Goal: Ask a question: Seek information or help from site administrators or community

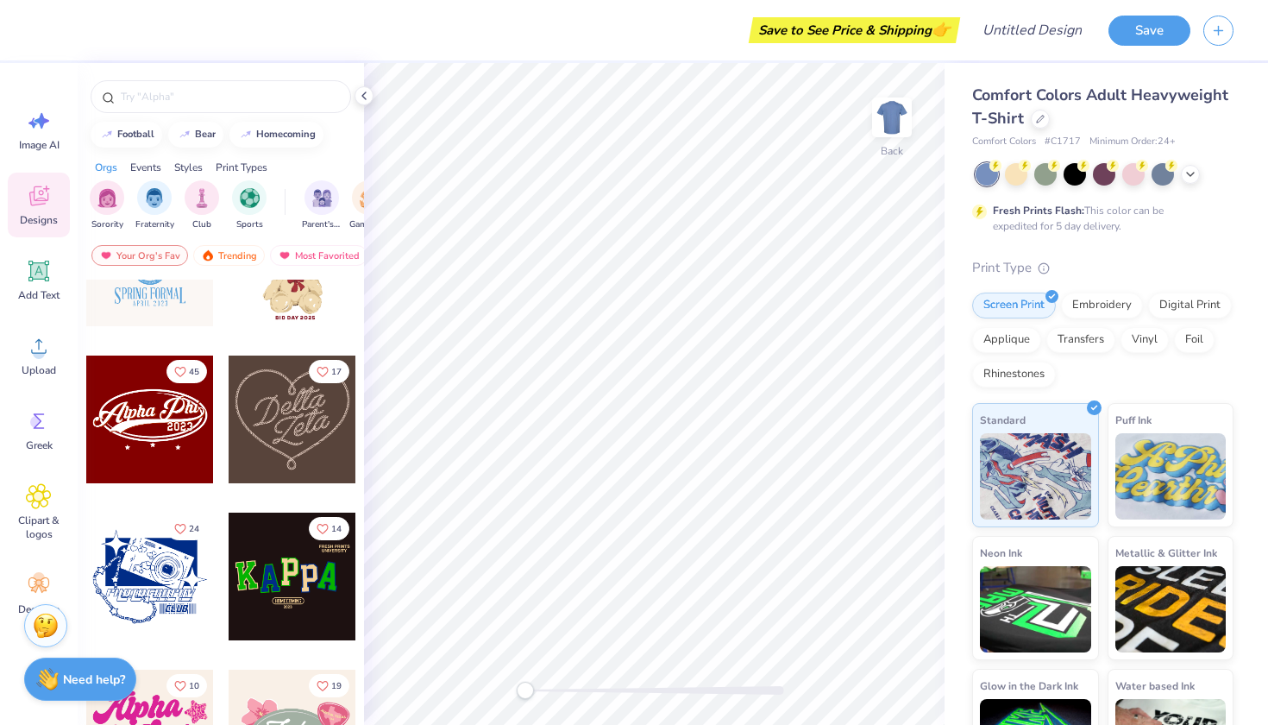
scroll to position [592, 0]
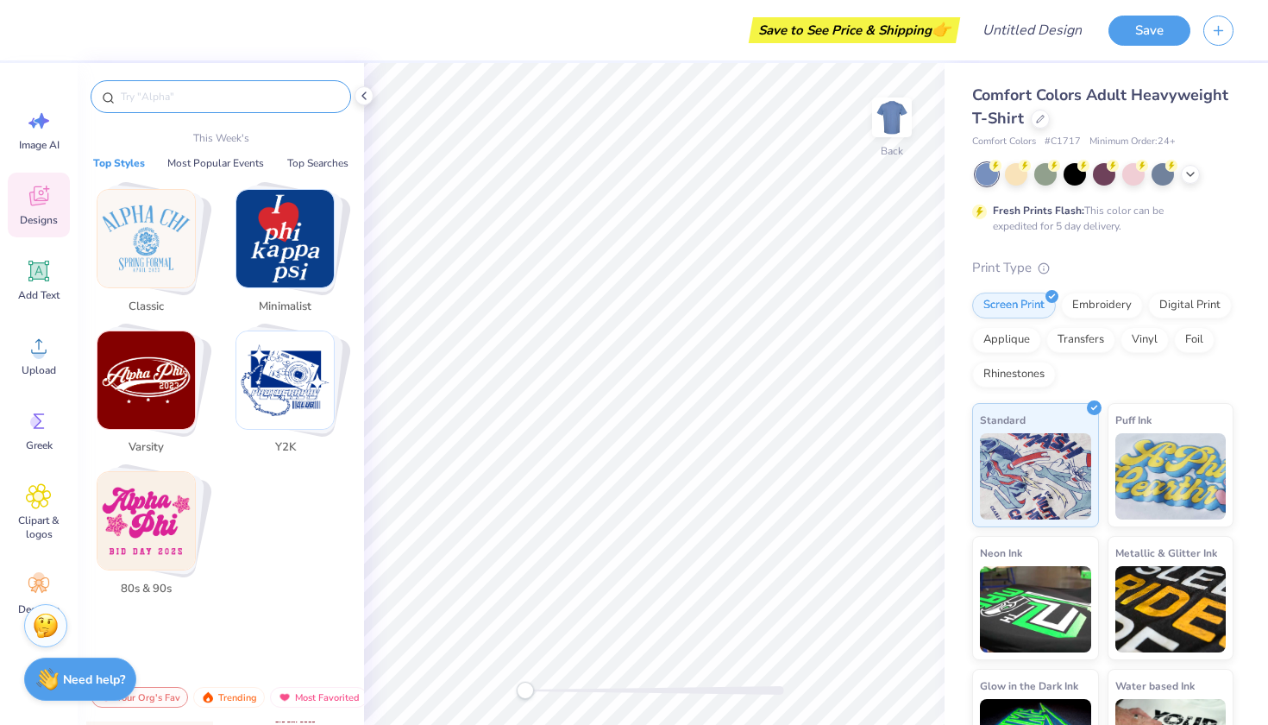
click at [157, 102] on input "text" at bounding box center [229, 96] width 221 height 17
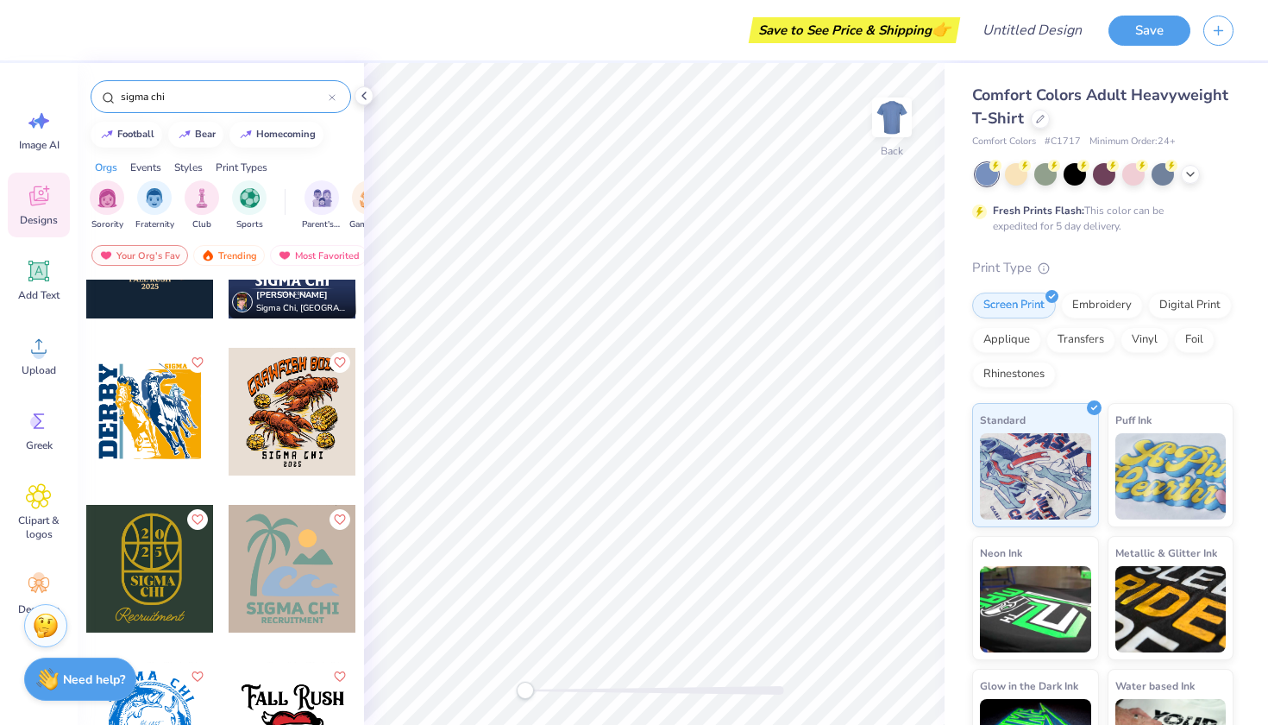
scroll to position [1348, 0]
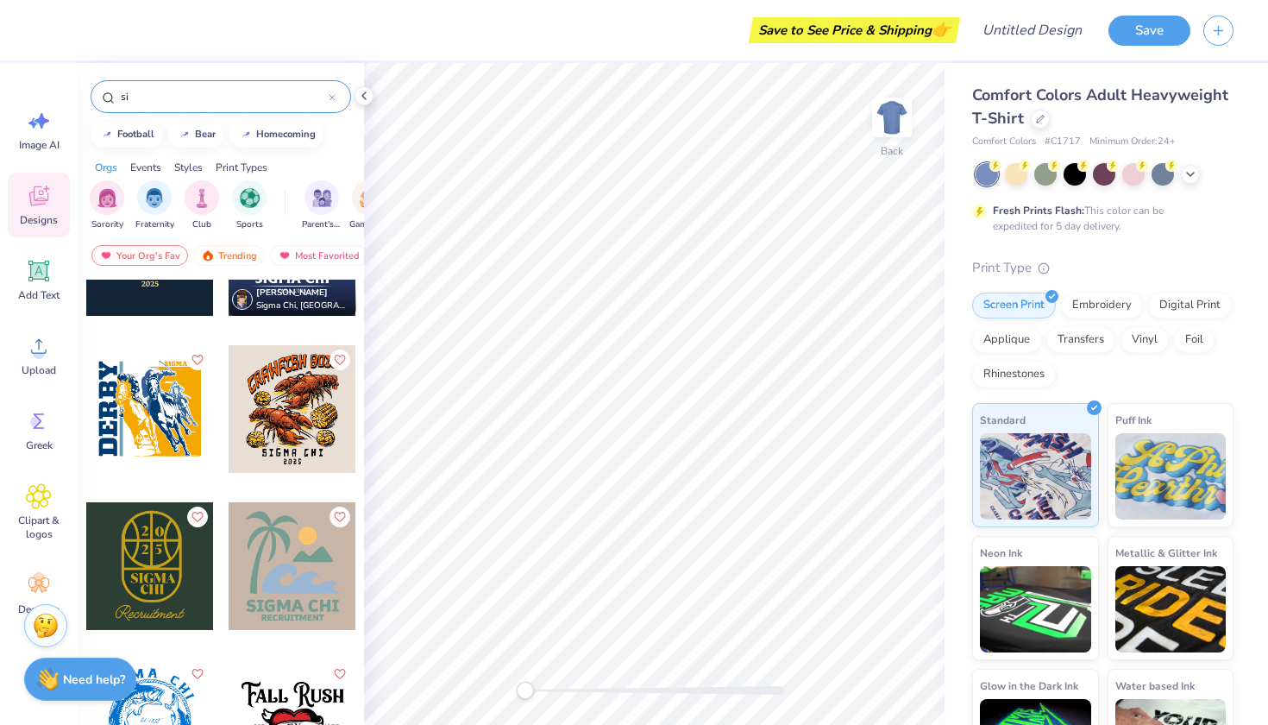
type input "s"
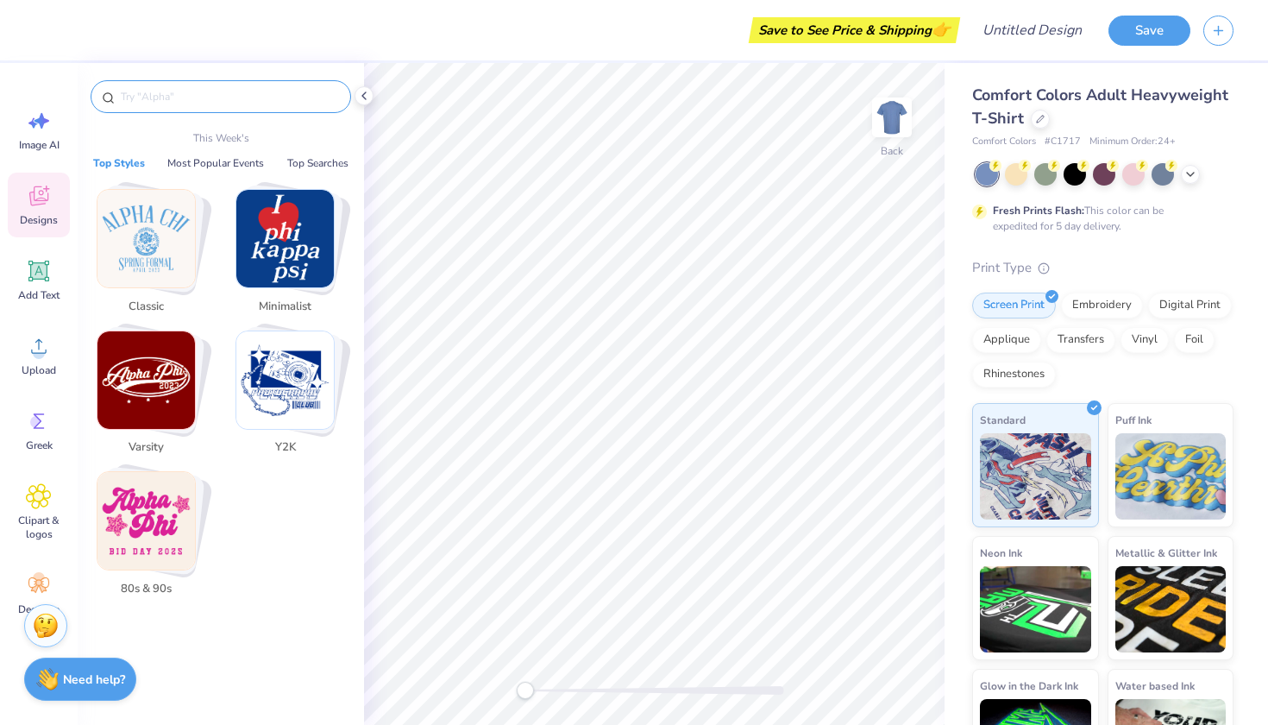
type input "m"
type input "o"
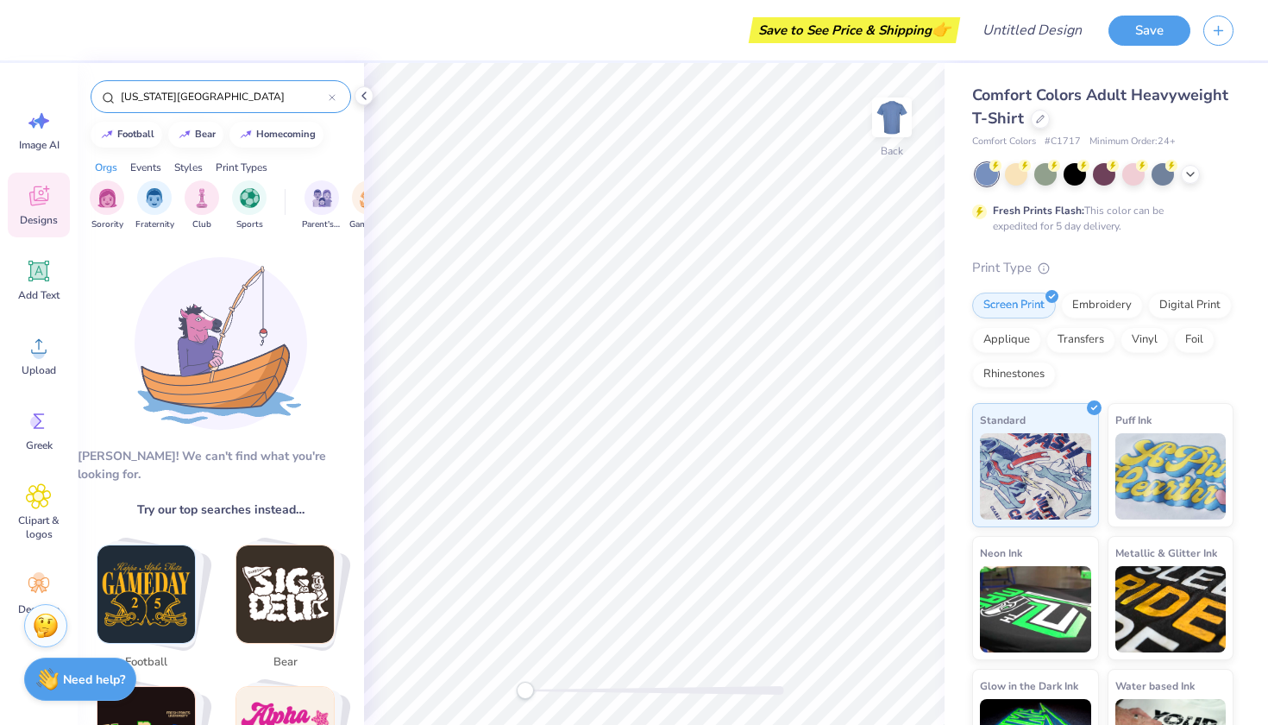
type input "[US_STATE][GEOGRAPHIC_DATA]"
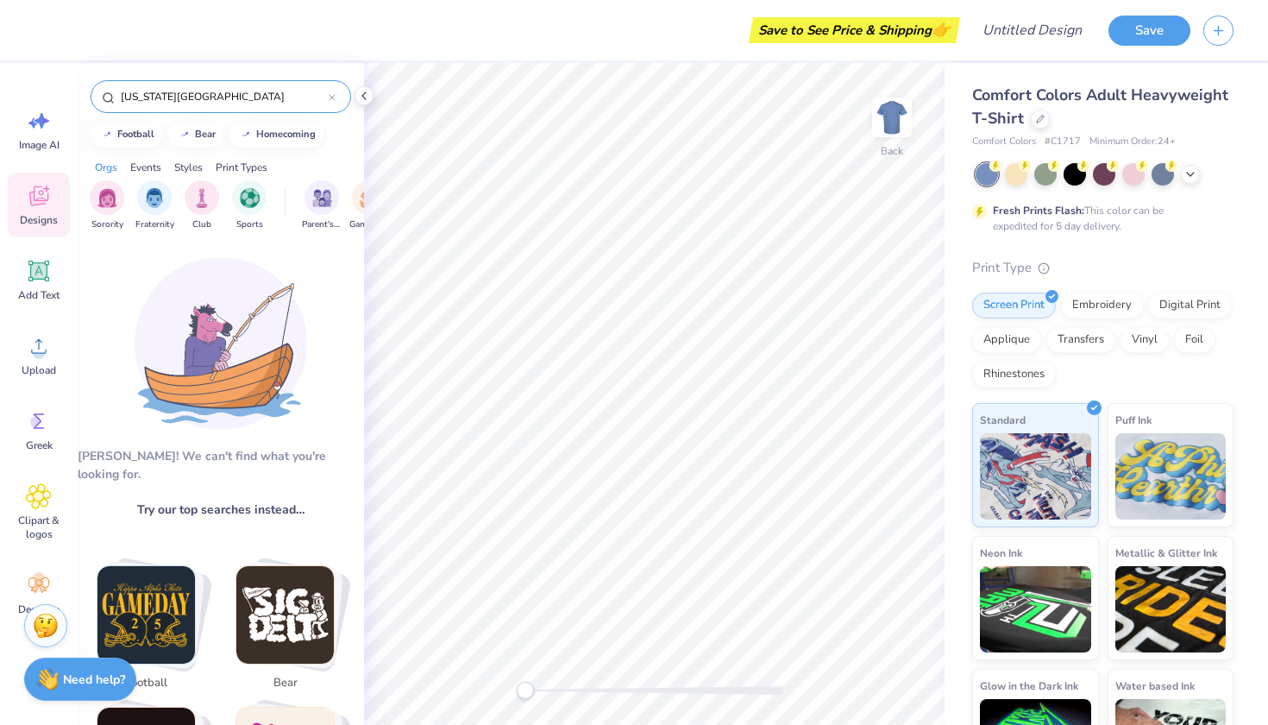
scroll to position [0, 0]
click at [104, 91] on icon at bounding box center [108, 97] width 13 height 13
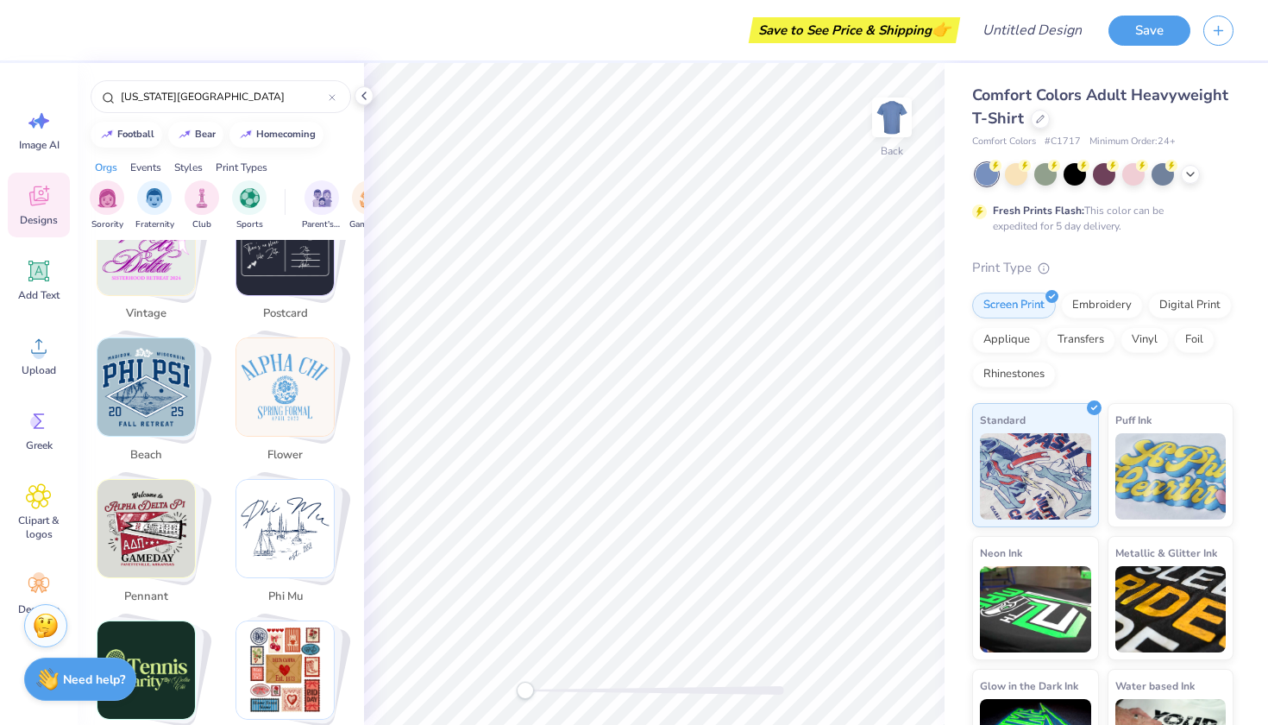
scroll to position [2465, 0]
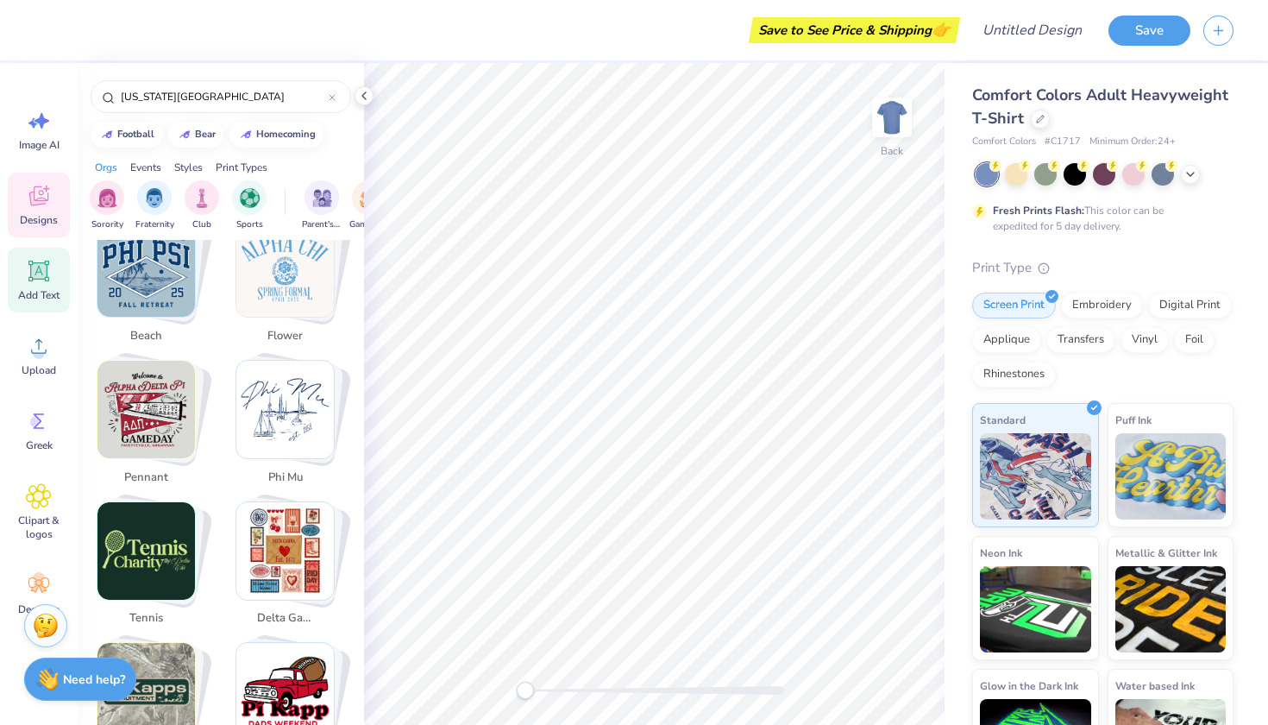
click at [36, 285] on div "Add Text" at bounding box center [39, 280] width 62 height 65
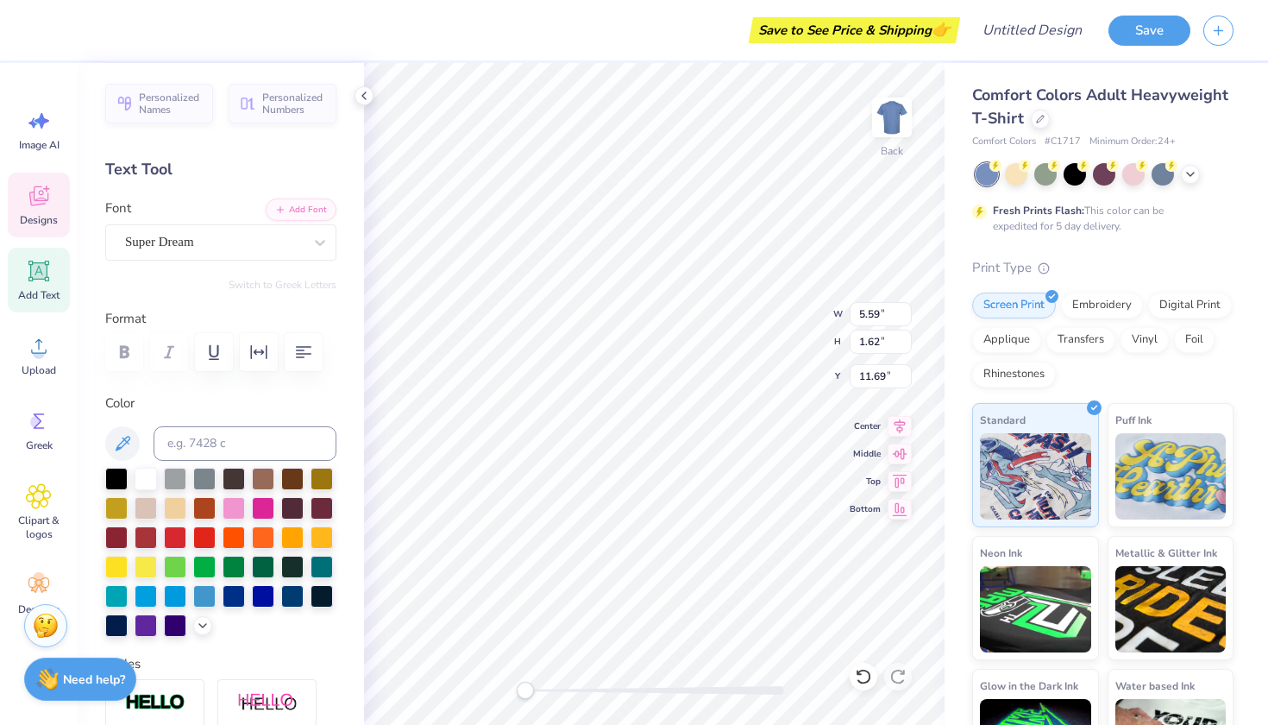
click at [45, 217] on span "Designs" at bounding box center [39, 220] width 38 height 14
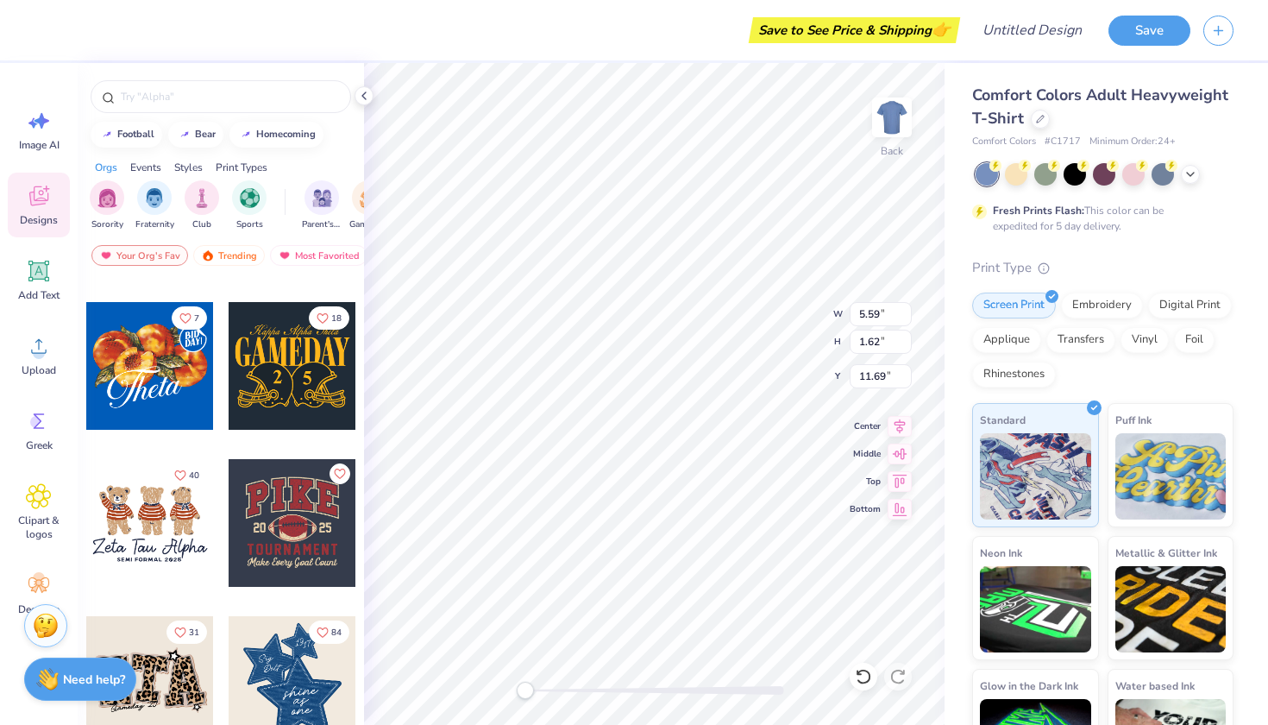
scroll to position [1080, 0]
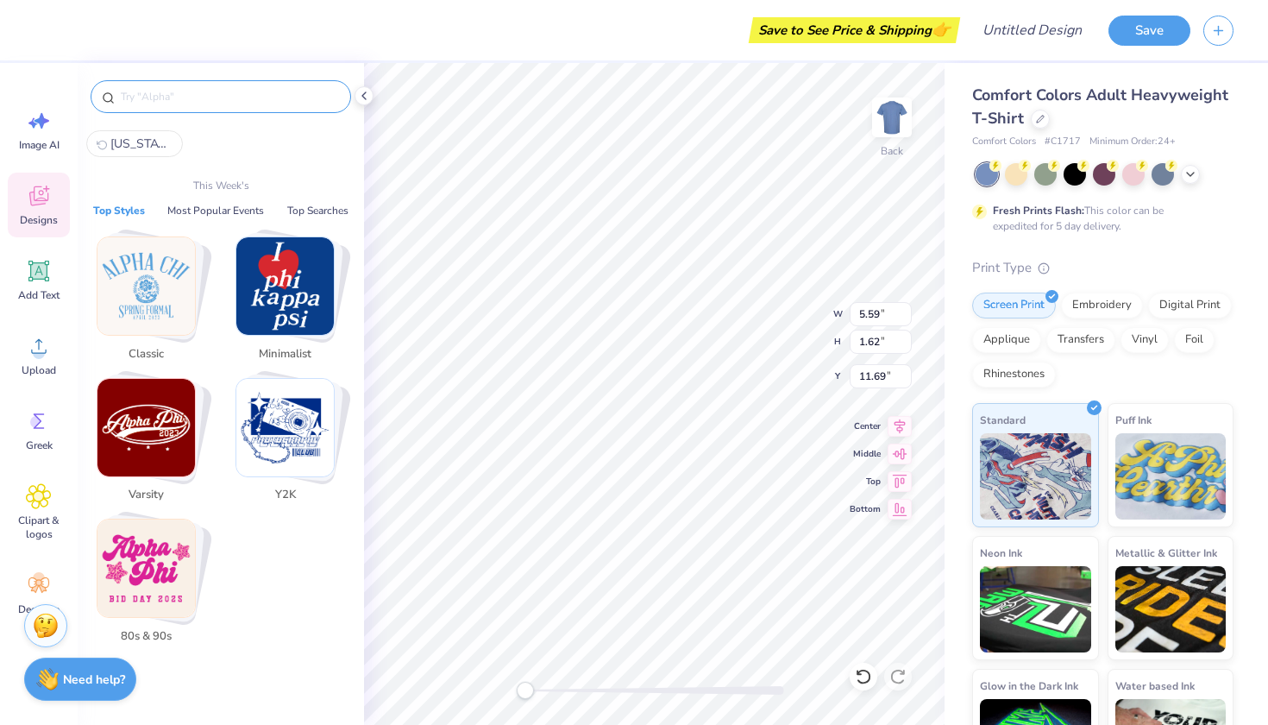
click at [160, 98] on input "text" at bounding box center [229, 96] width 221 height 17
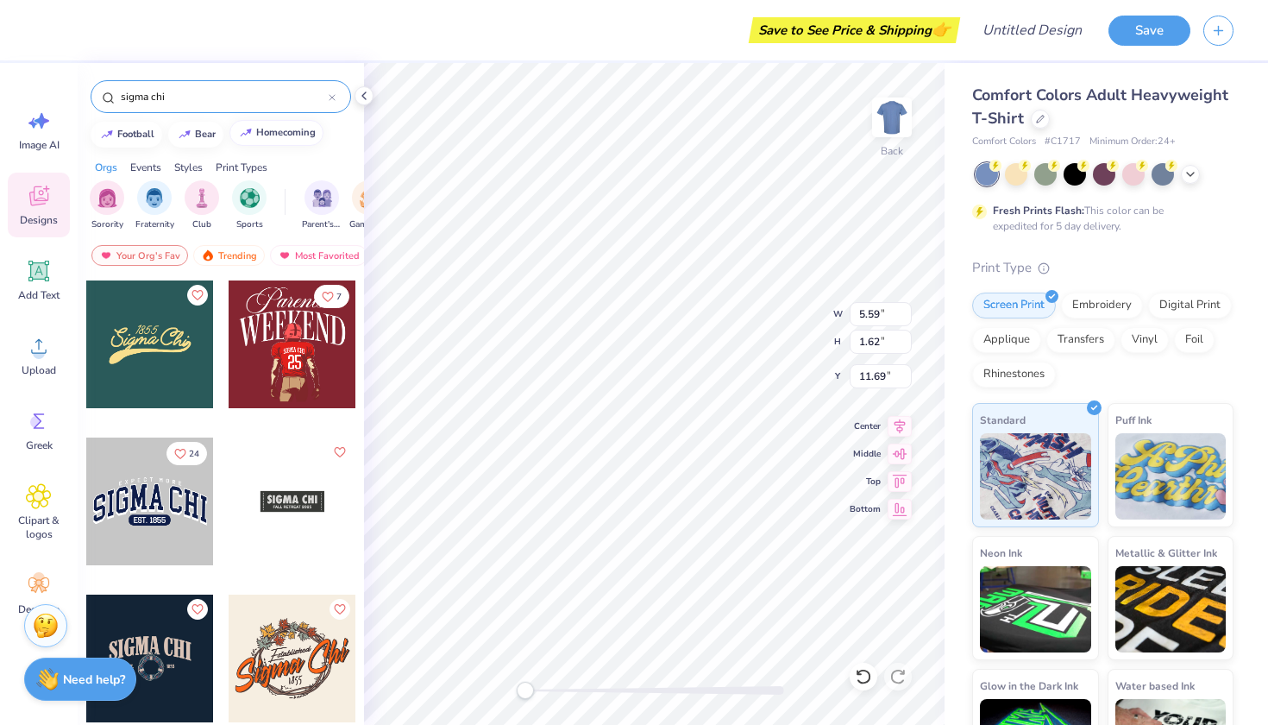
click at [283, 137] on div "homecoming" at bounding box center [286, 132] width 60 height 9
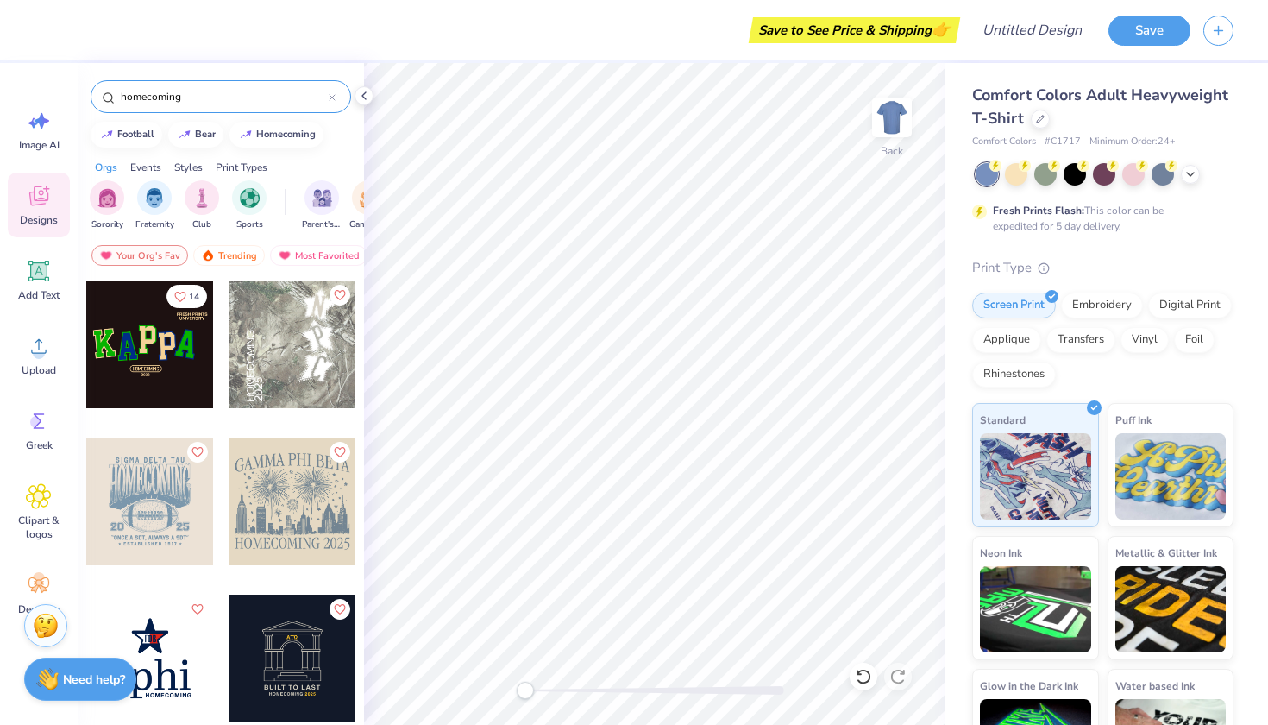
click at [210, 101] on input "homecoming" at bounding box center [224, 96] width 210 height 17
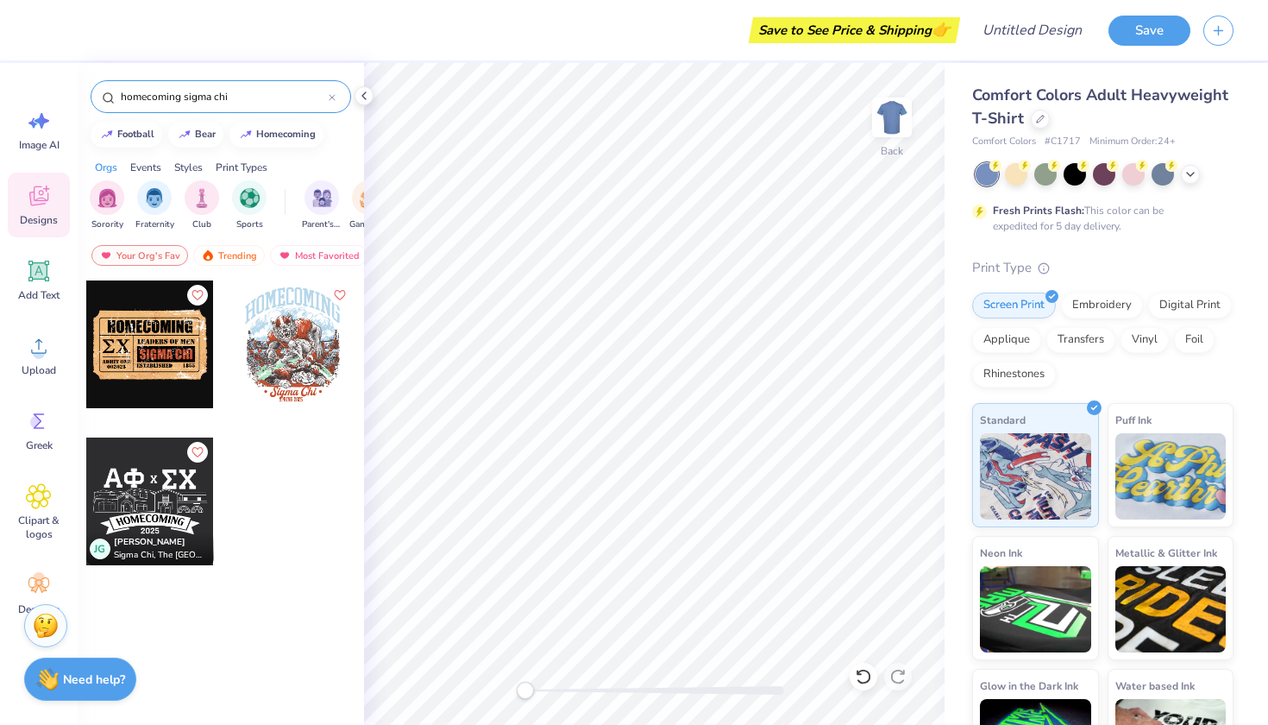
type input "homecoming sigma chi"
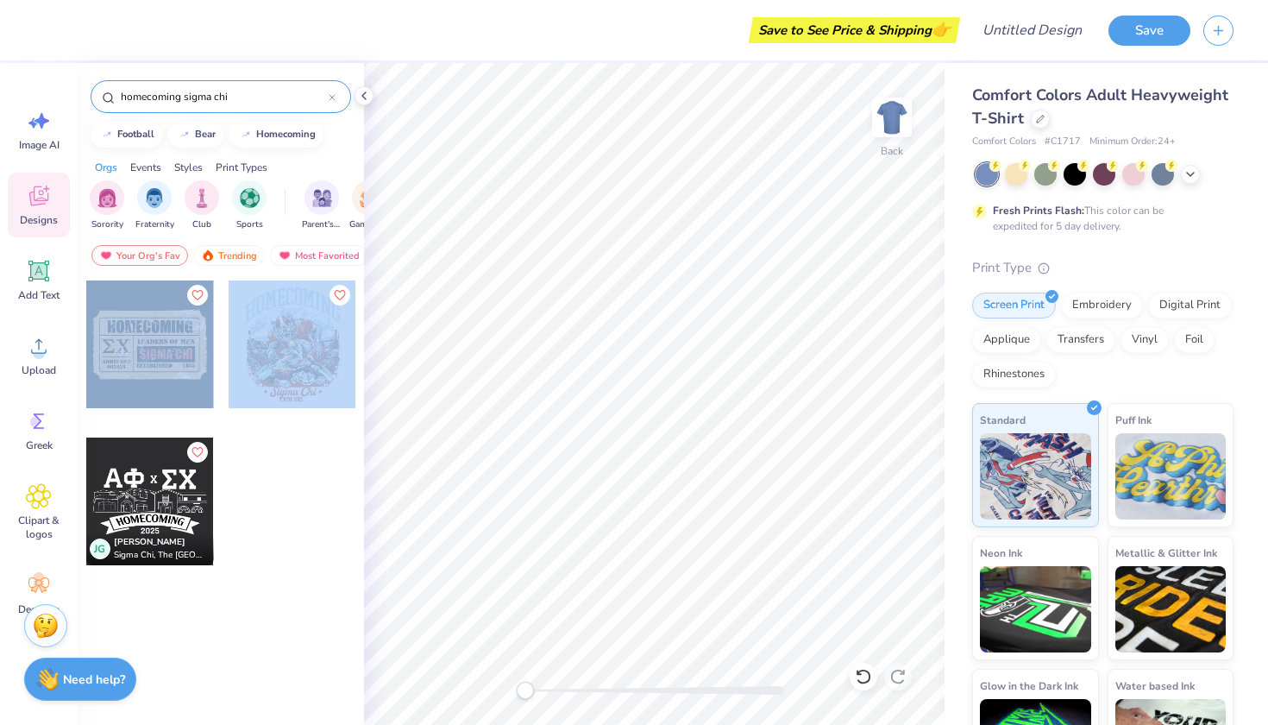
click at [473, 342] on div "Save to See Price & Shipping 👉 Design Title Save Image AI Designs Add Text Uplo…" at bounding box center [634, 362] width 1268 height 725
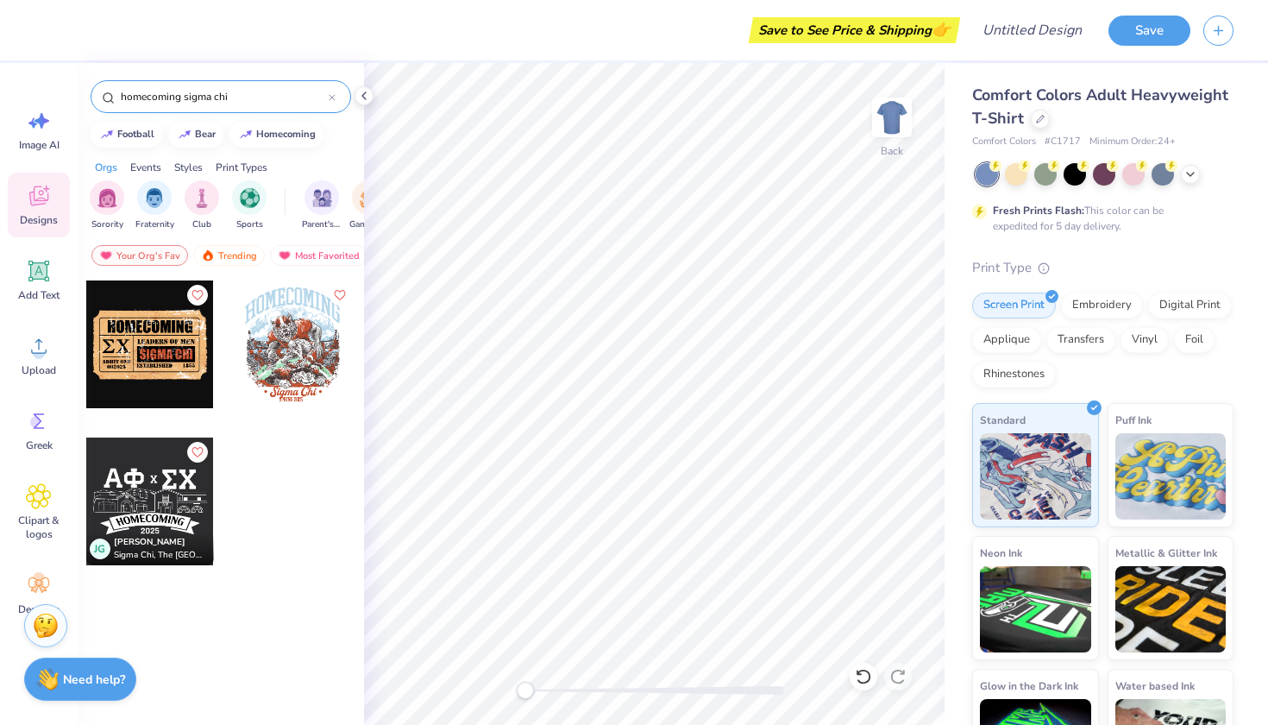
click at [292, 346] on div at bounding box center [293, 344] width 128 height 128
click at [41, 516] on span "Clipart & logos" at bounding box center [38, 527] width 57 height 28
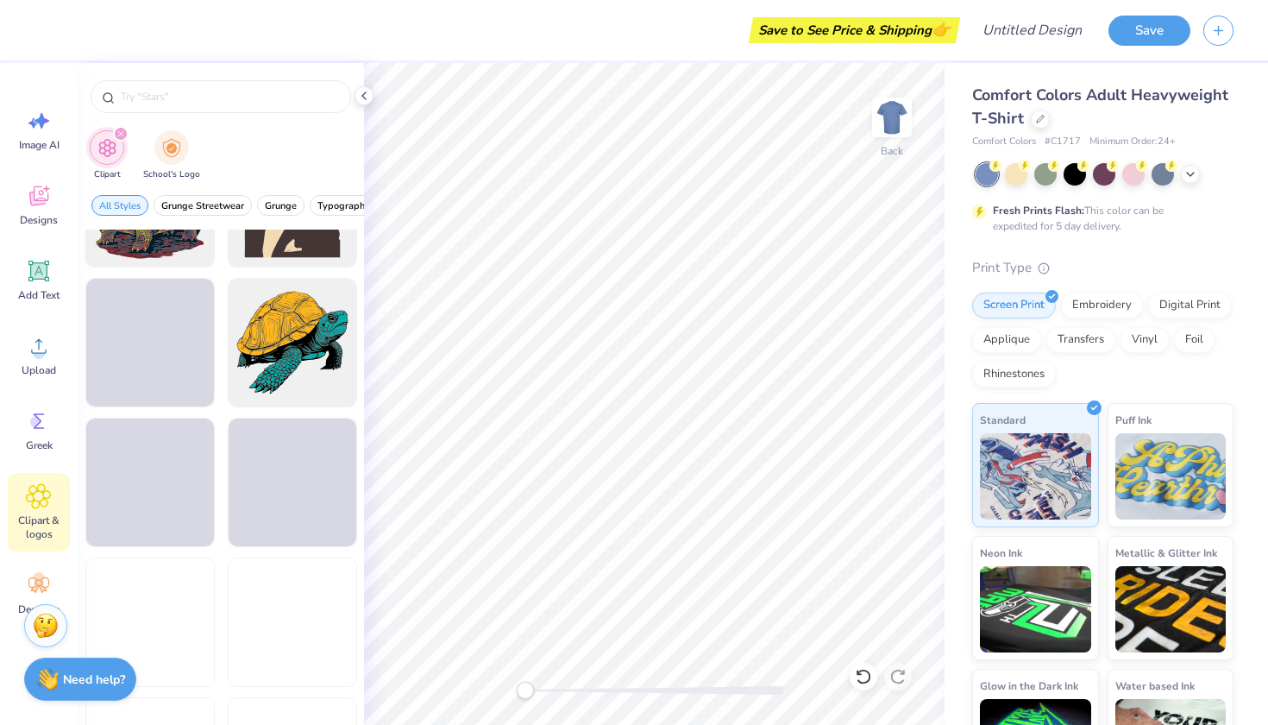
scroll to position [2776, 0]
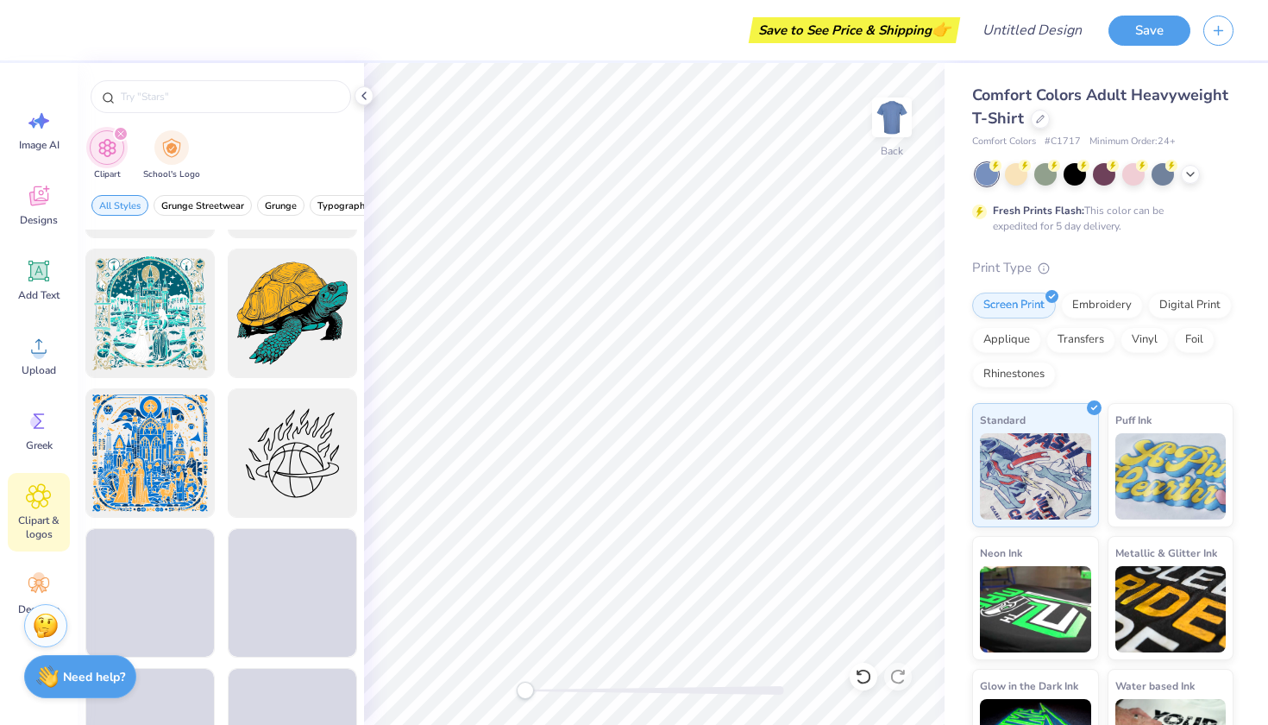
click at [60, 677] on div "Need help? Chat with us." at bounding box center [80, 676] width 112 height 43
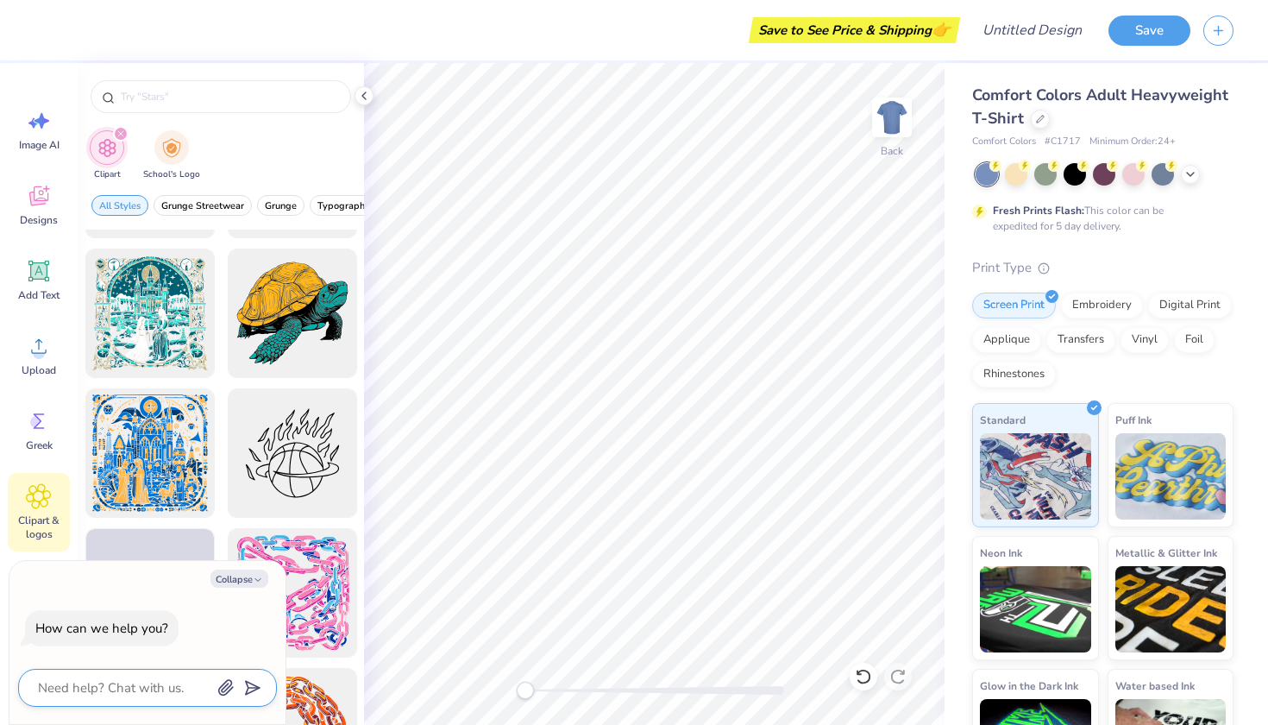
click at [102, 692] on textarea at bounding box center [123, 687] width 175 height 22
type textarea "h"
type textarea "x"
type textarea "ho"
type textarea "x"
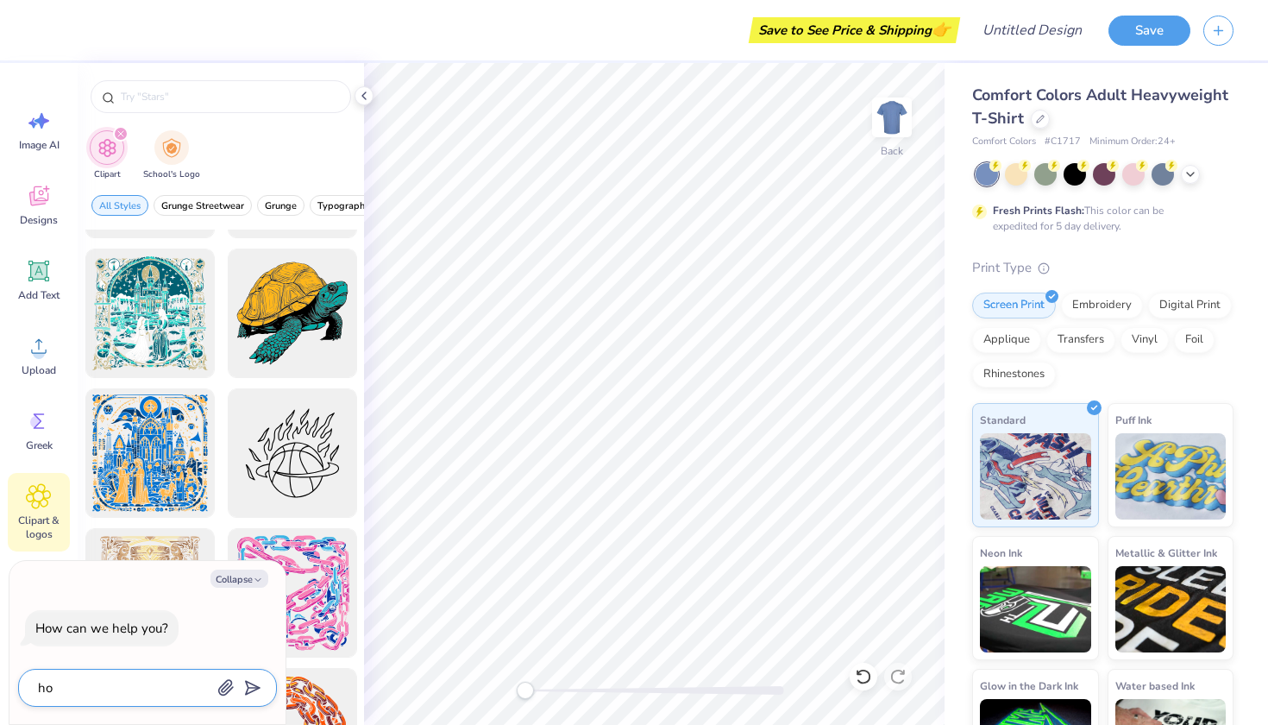
type textarea "hom"
type textarea "x"
type textarea "home"
type textarea "x"
type textarea "homec"
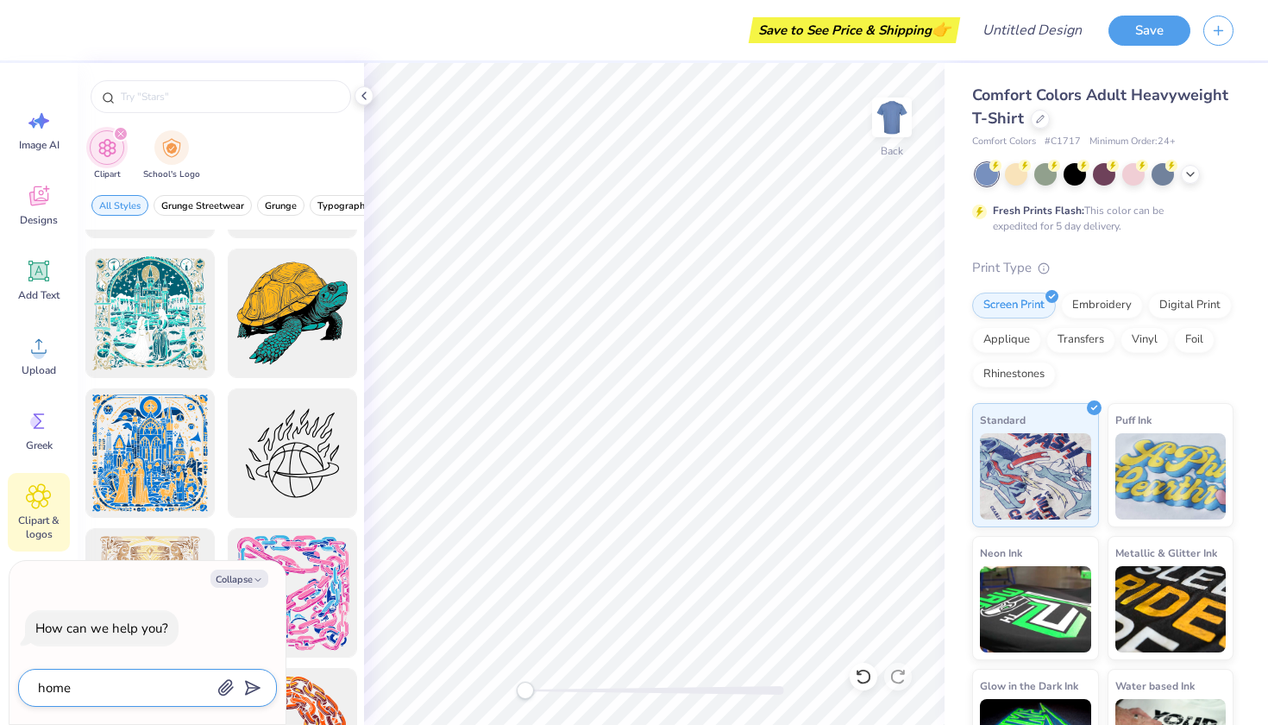
type textarea "x"
type textarea "homeco"
type textarea "x"
type textarea "homecom"
type textarea "x"
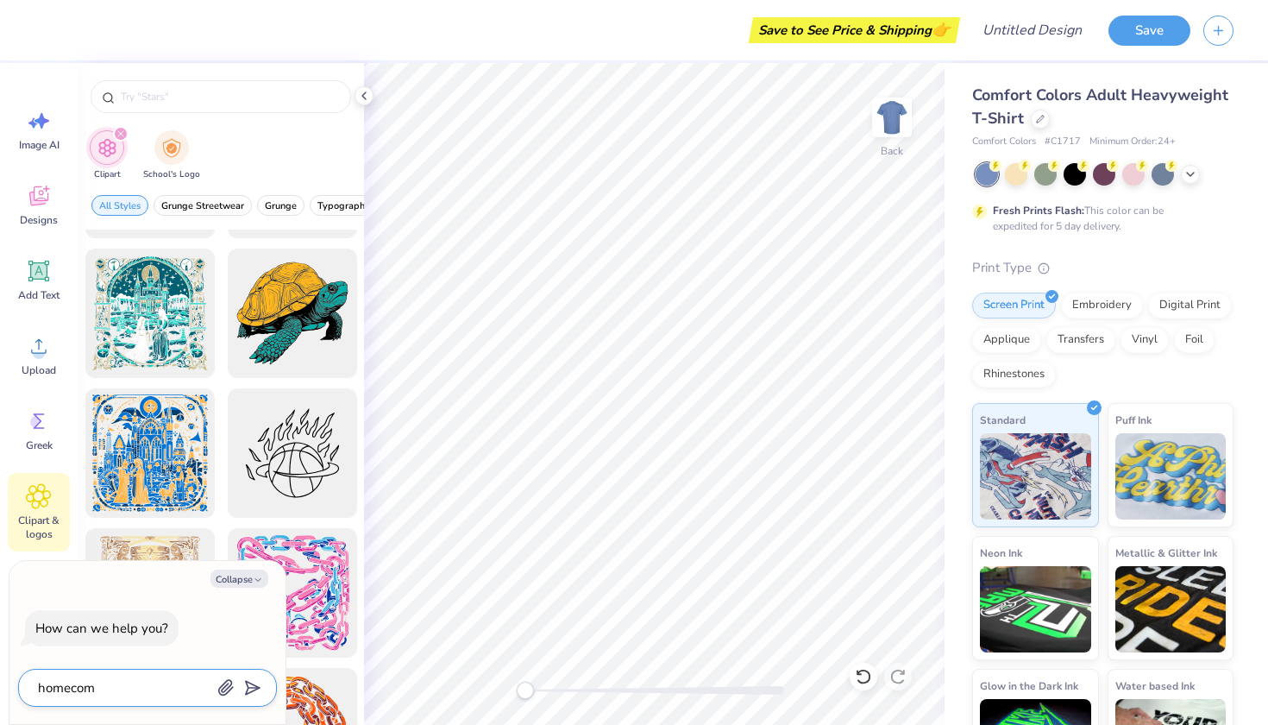
type textarea "homecomi"
type textarea "x"
type textarea "homecomin"
type textarea "x"
type textarea "homecoming"
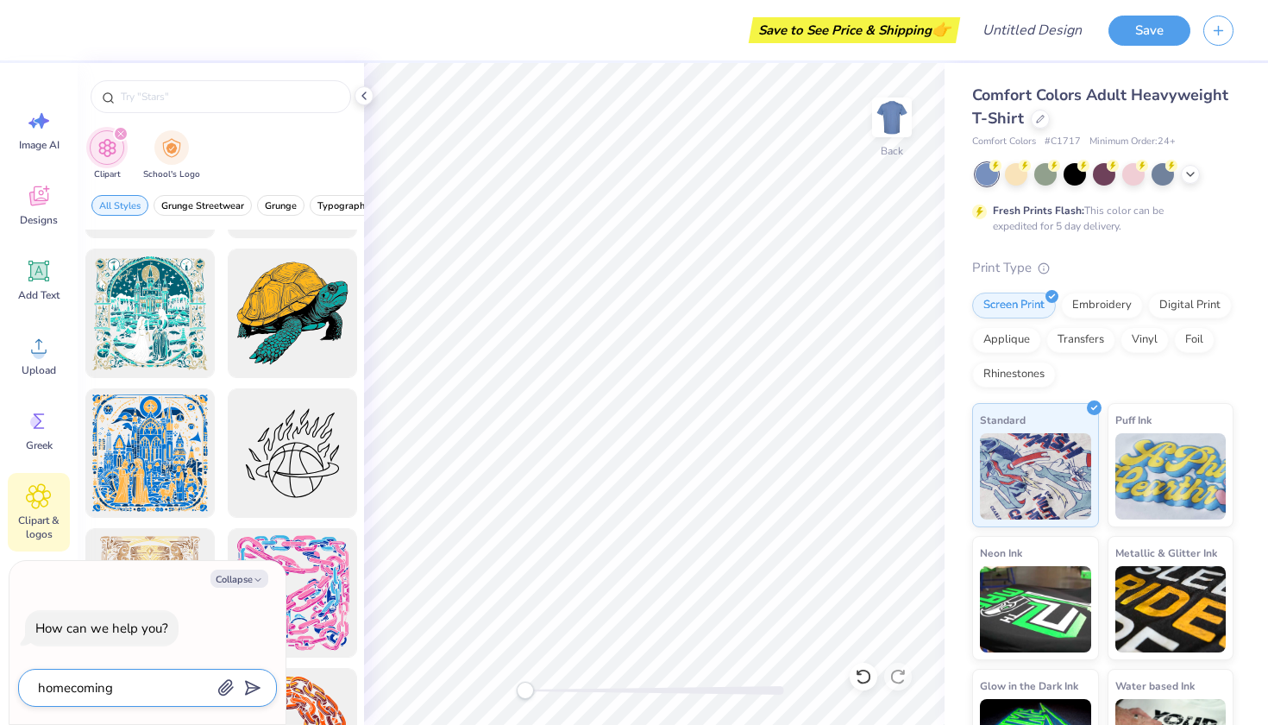
type textarea "x"
type textarea "homecoming"
type textarea "x"
type textarea "homecoming t"
type textarea "x"
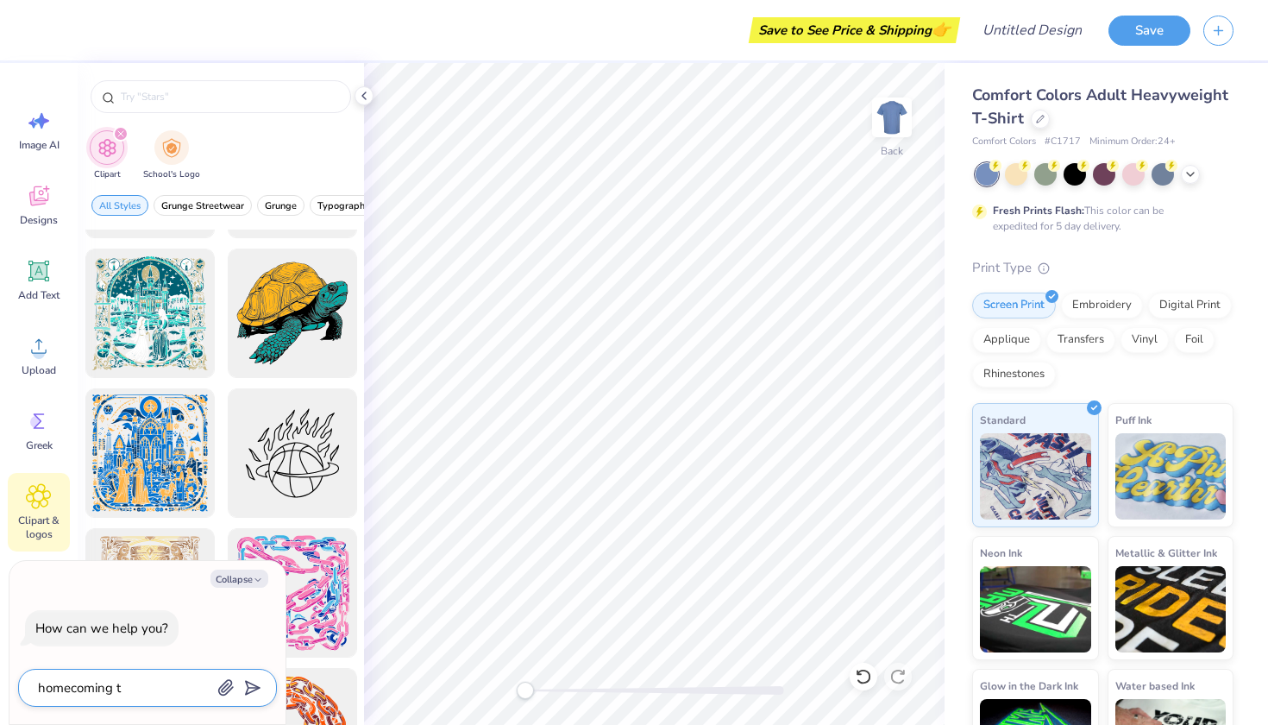
type textarea "homecoming ts"
type textarea "x"
type textarea "homecoming tsh"
type textarea "x"
type textarea "homecoming tshi"
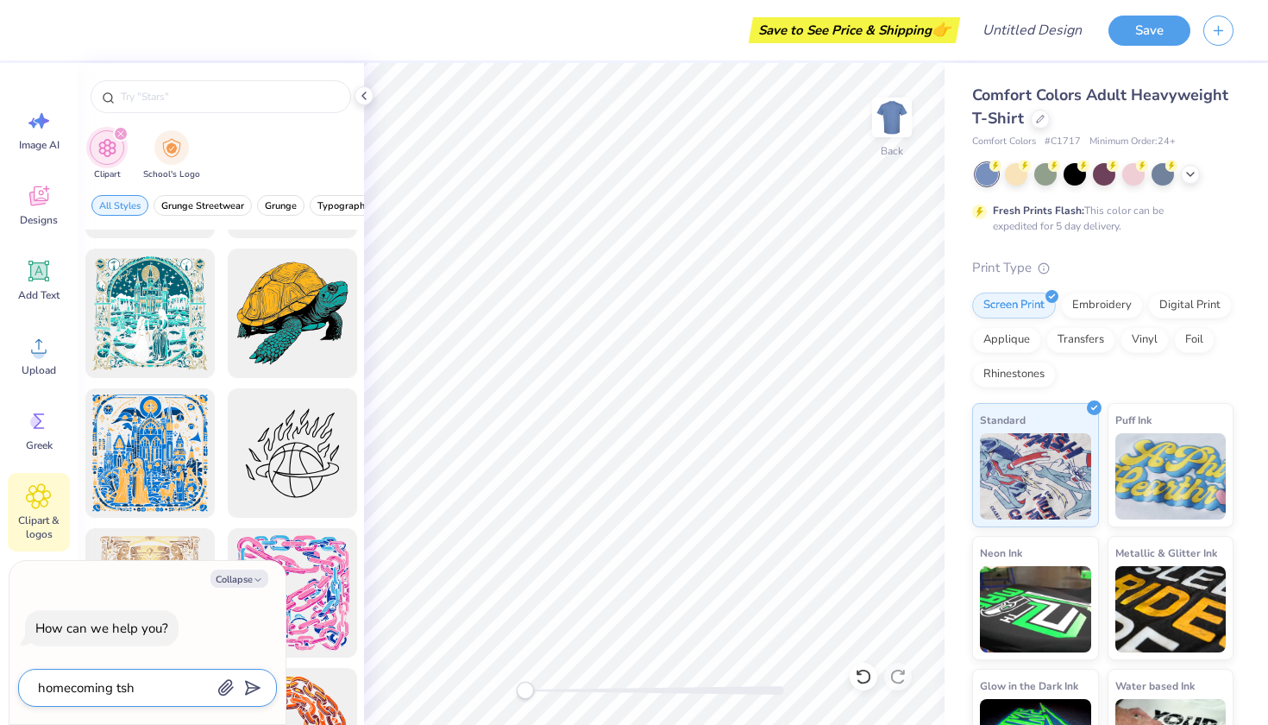
type textarea "x"
type textarea "homecoming tshir"
type textarea "x"
type textarea "homecoming tshirt"
type textarea "x"
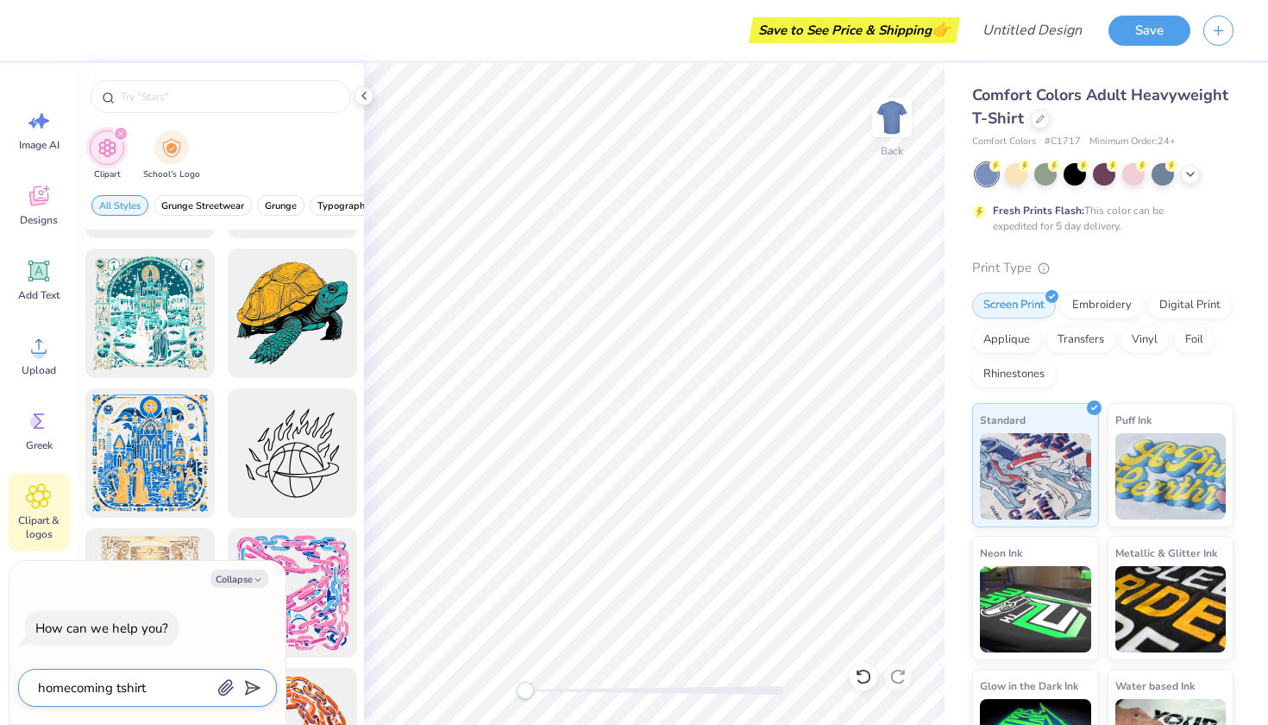
type textarea "homecoming t-shirt"
type textarea "x"
type textarea "homecoming t-shirt f"
type textarea "x"
type textarea "homecoming t-shirt fo"
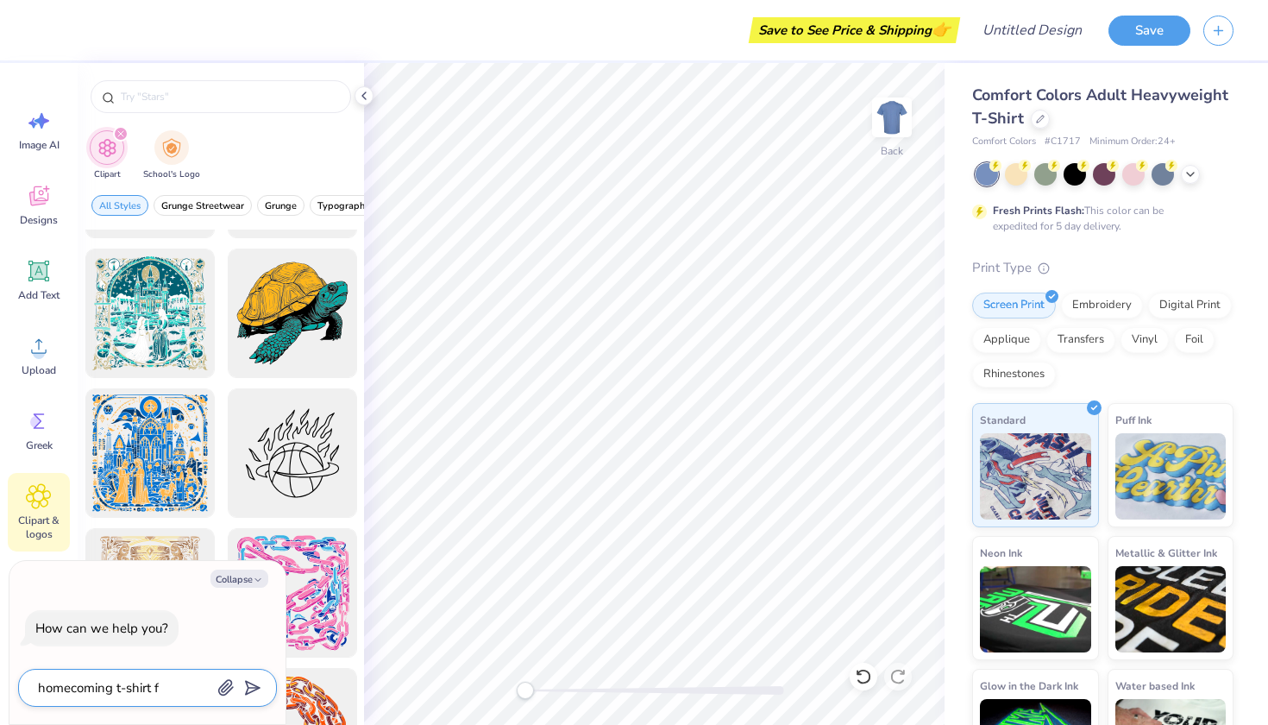
type textarea "x"
type textarea "homecoming t-shirt for"
type textarea "x"
type textarea "homecoming t-shirt for"
type textarea "x"
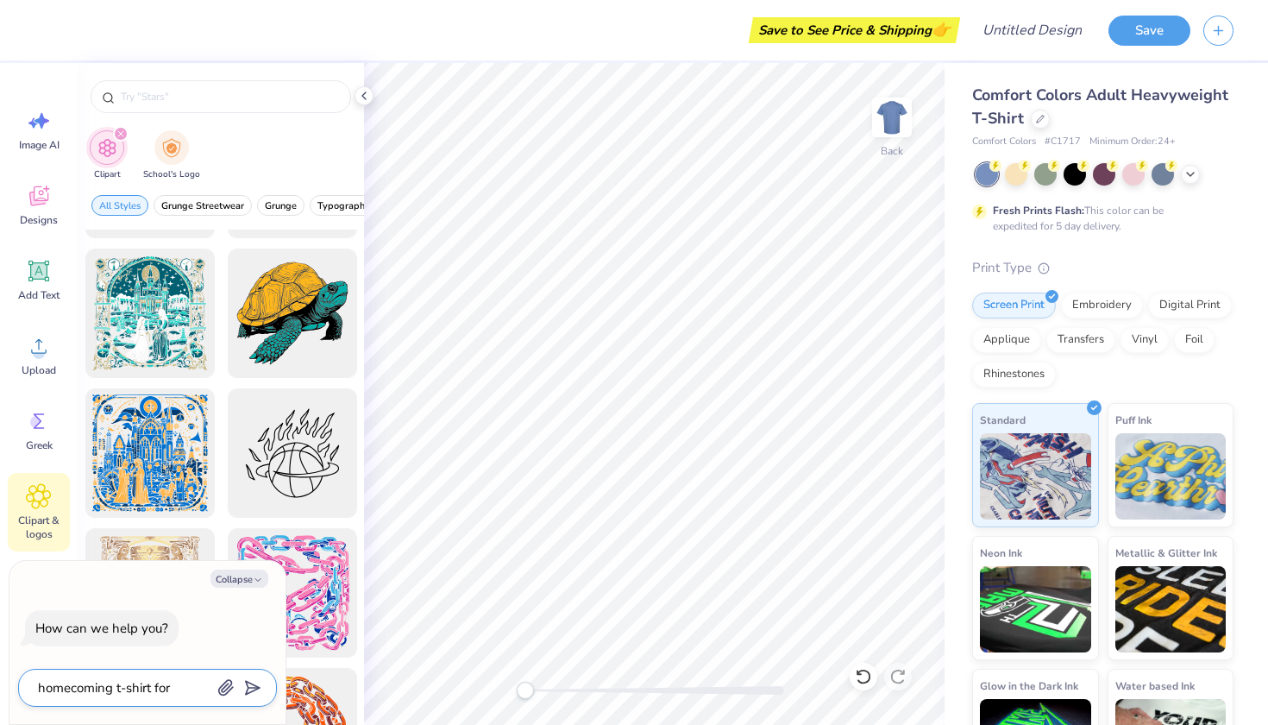
type textarea "homecoming t-shirt for m"
type textarea "x"
type textarea "homecoming t-shirt for mo"
type textarea "x"
type textarea "homecoming t-shirt for mon"
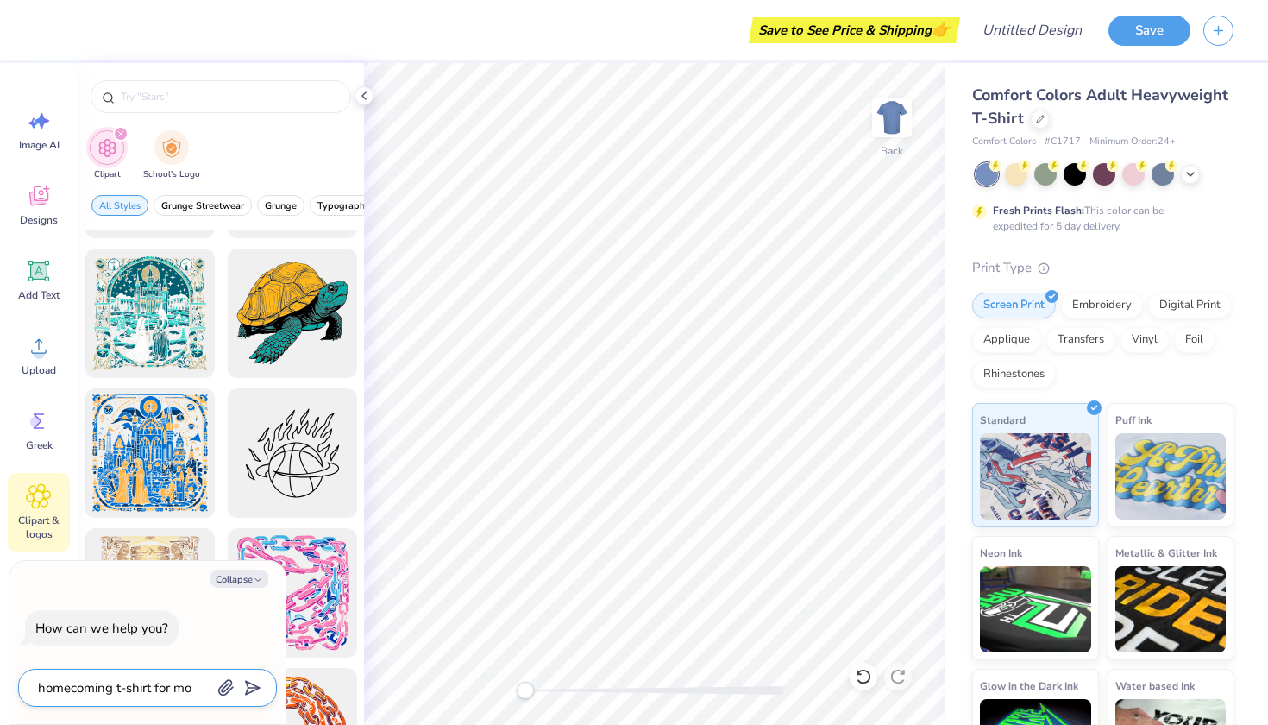
type textarea "x"
type textarea "homecoming t-shirt for mont"
type textarea "x"
type textarea "homecoming t-shirt for monta"
type textarea "x"
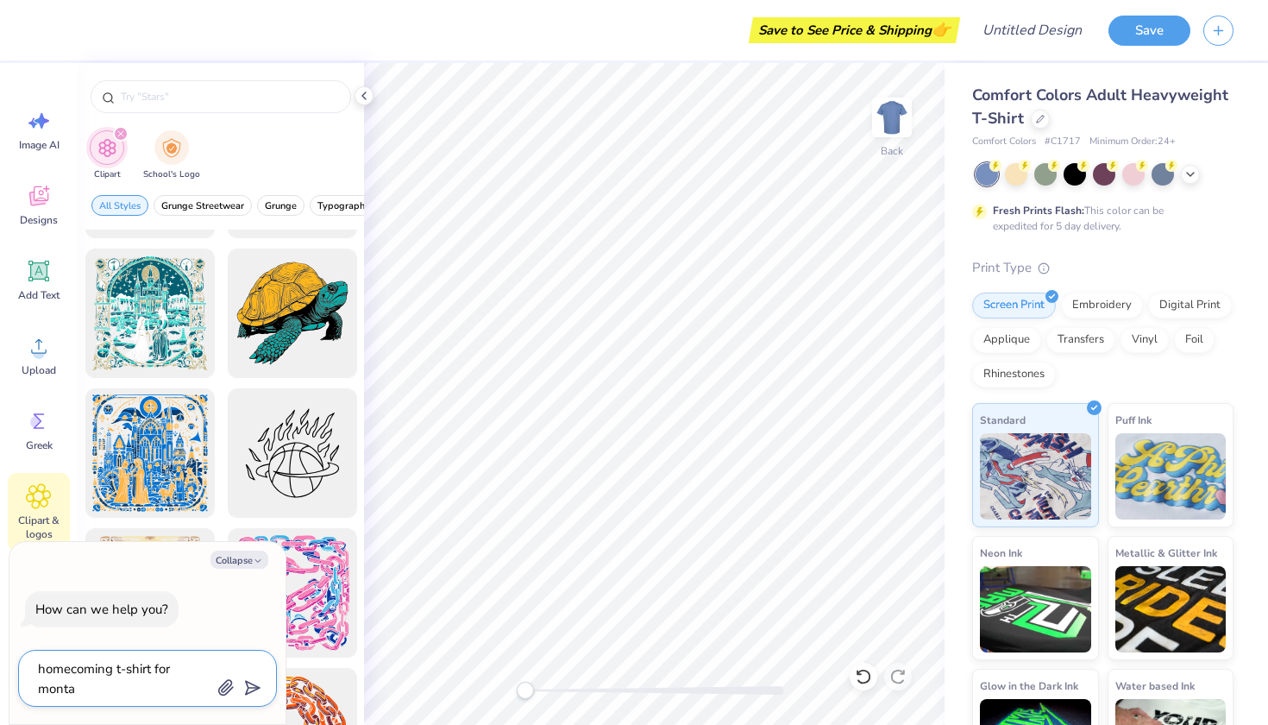
type textarea "homecoming t-shirt for montan"
type textarea "x"
type textarea "homecoming t-shirt for [US_STATE]"
type textarea "x"
type textarea "homecoming t-shirt for [US_STATE]"
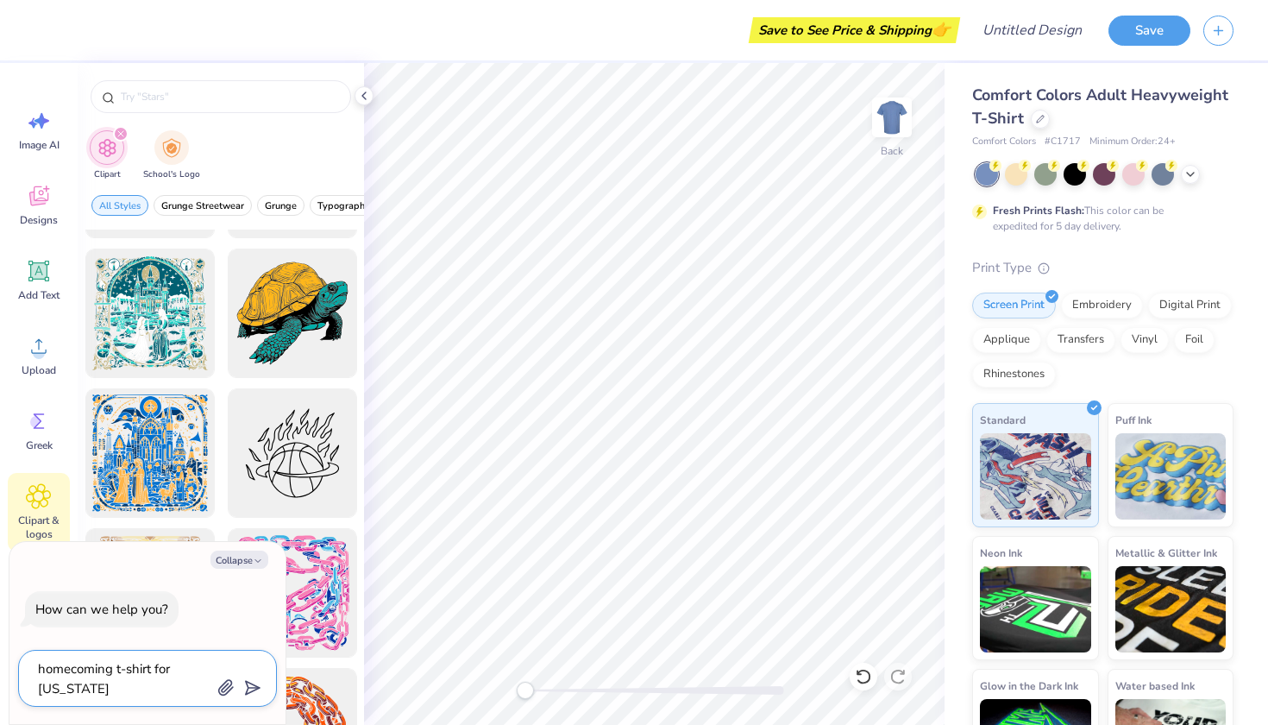
type textarea "x"
type textarea "homecoming t-shirt for [US_STATE] s"
type textarea "x"
type textarea "homecoming t-shirt for [US_STATE] sr"
type textarea "x"
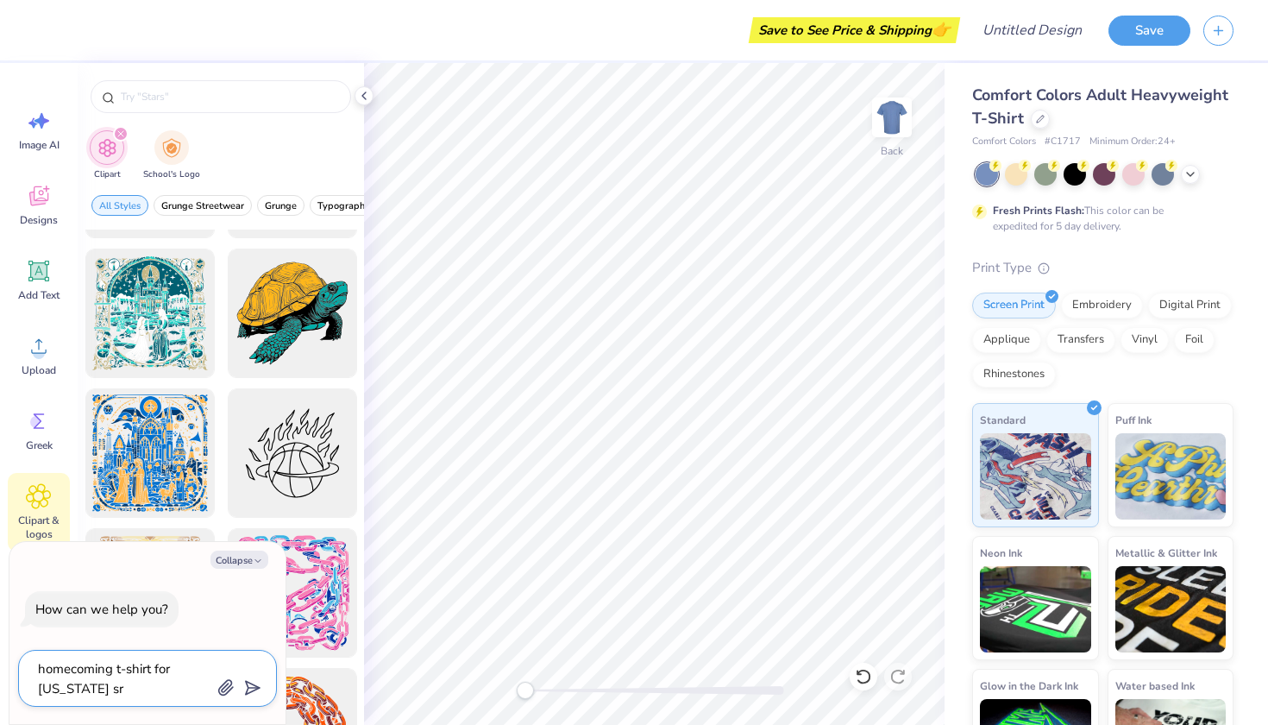
type textarea "homecoming t-shirt for [US_STATE] s"
type textarea "x"
type textarea "homecoming t-shirt for [US_STATE] st"
type textarea "x"
type textarea "homecoming t-shirt for [US_STATE] sta"
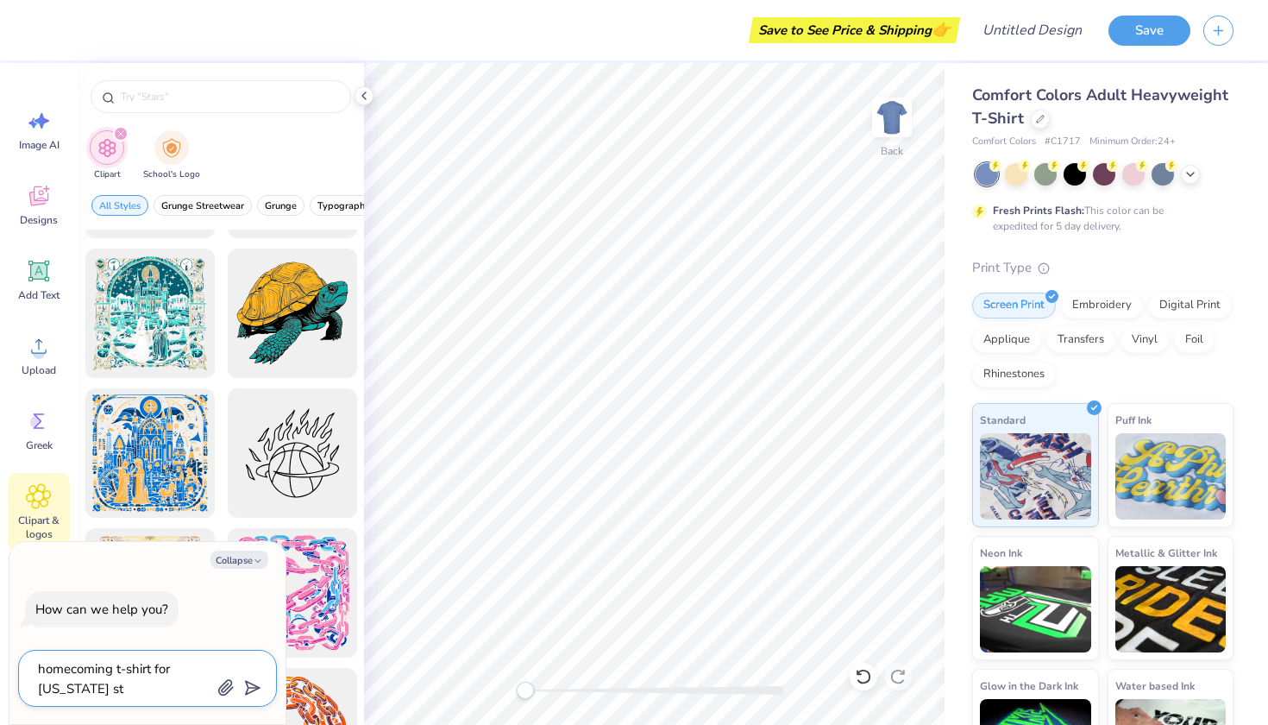
type textarea "x"
type textarea "homecoming t-shirt for [US_STATE] stat"
type textarea "x"
type textarea "homecoming t-shirt for [US_STATE] state"
type textarea "x"
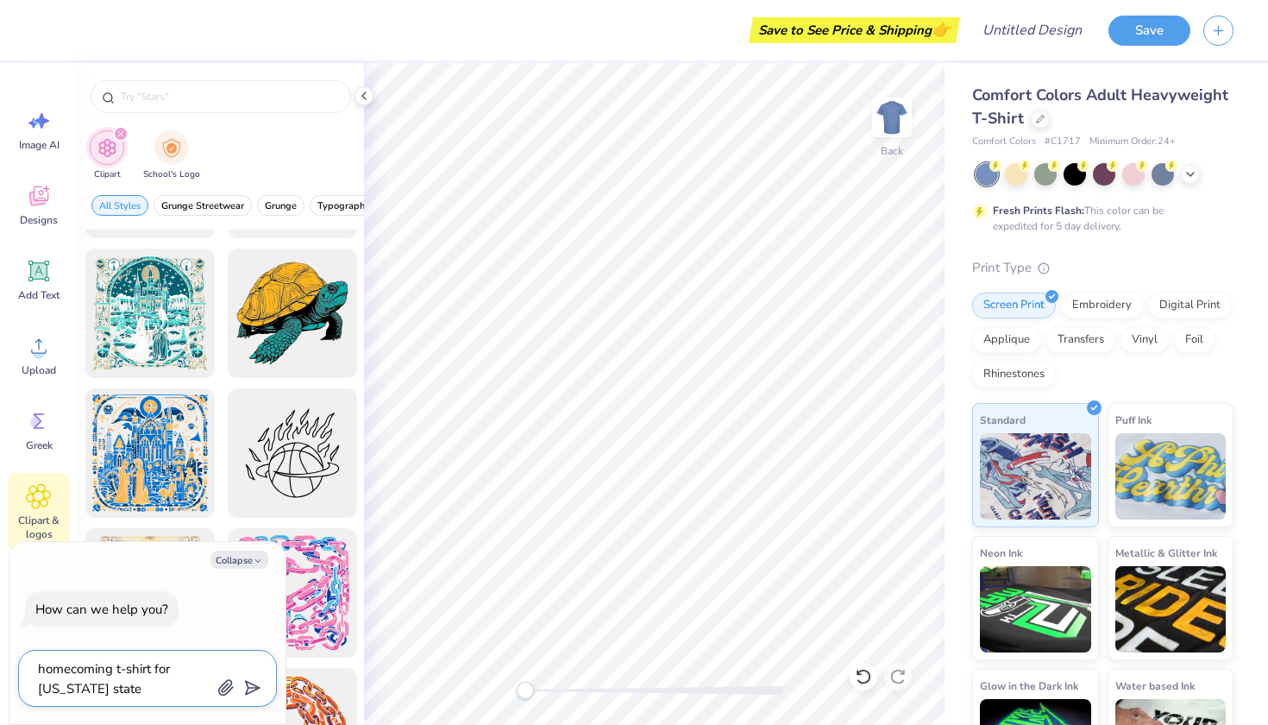
type textarea "homecoming t-shirt for [US_STATE] state"
type textarea "x"
type textarea "homecoming t-shirt for [US_STATE] state u"
type textarea "x"
type textarea "homecoming t-shirt for [US_STATE] state un"
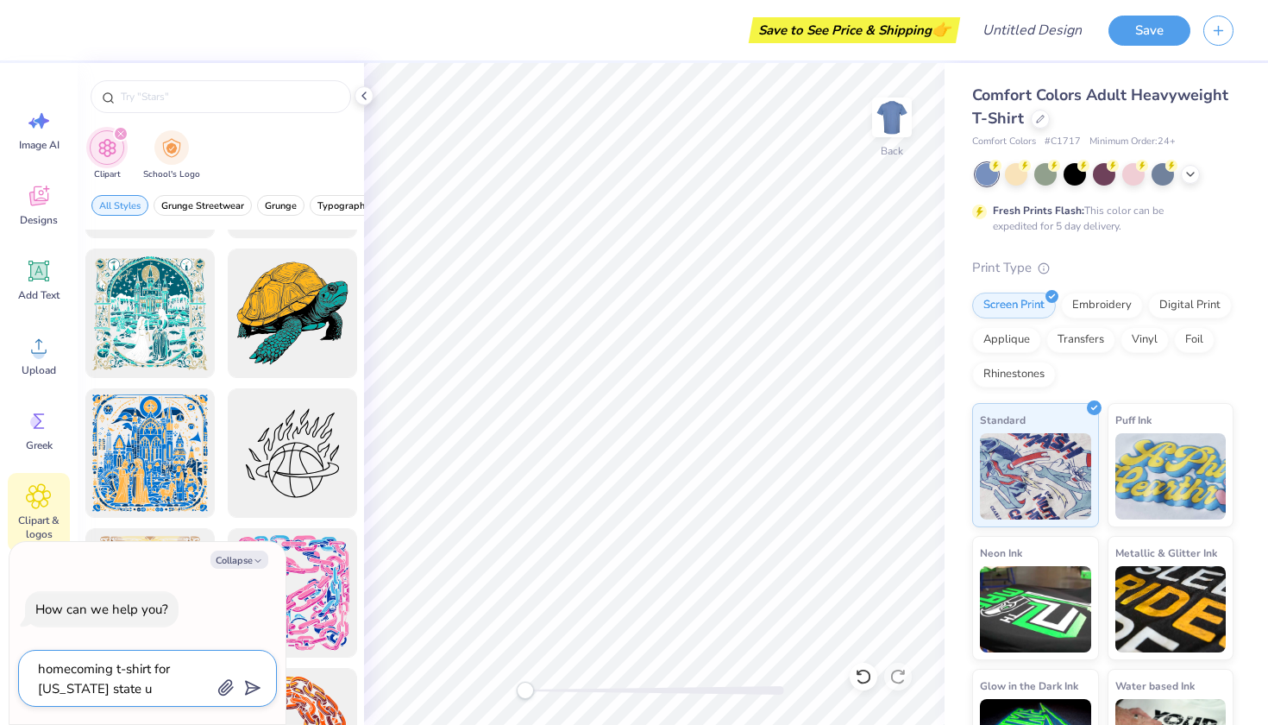
type textarea "x"
type textarea "homecoming t-shirt for [US_STATE][GEOGRAPHIC_DATA]"
type textarea "x"
type textarea "homecoming t-shirt for [US_STATE][GEOGRAPHIC_DATA]"
type textarea "x"
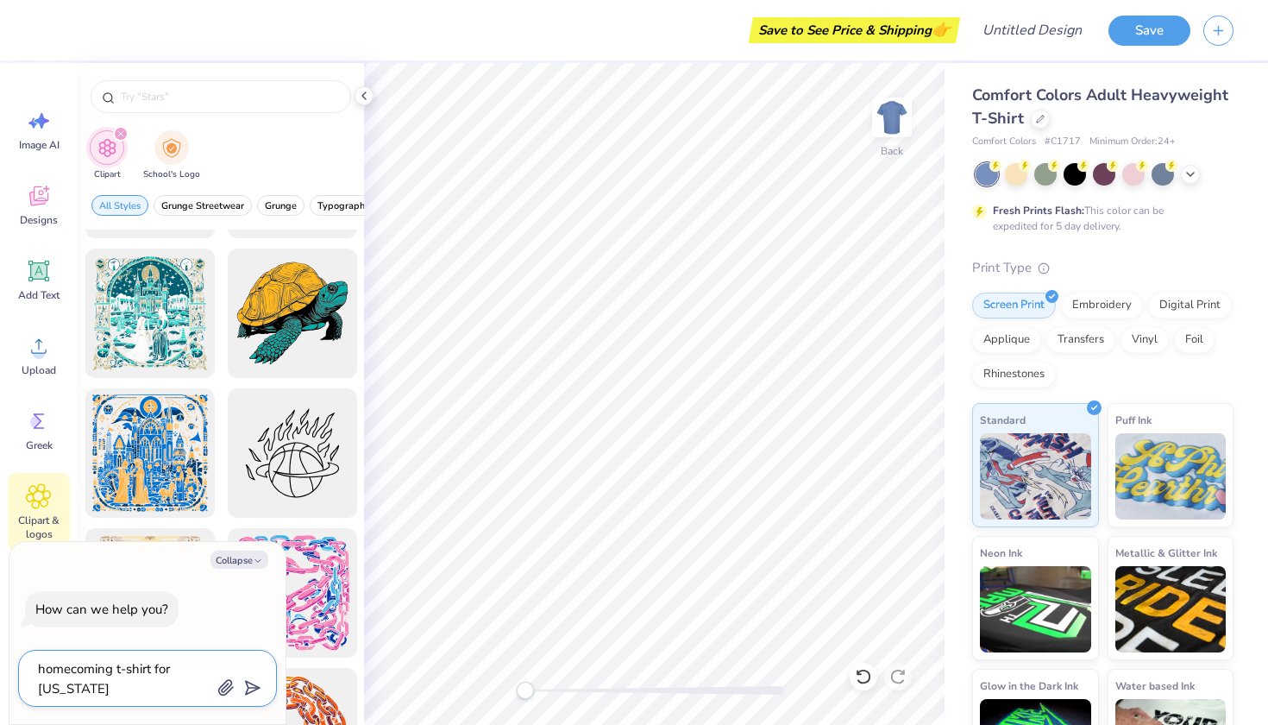
type textarea "homecoming t-shirt for [US_STATE] state unive"
type textarea "x"
type textarea "homecoming t-shirt for [US_STATE] state univer"
type textarea "x"
type textarea "homecoming t-shirt for [US_STATE][GEOGRAPHIC_DATA]"
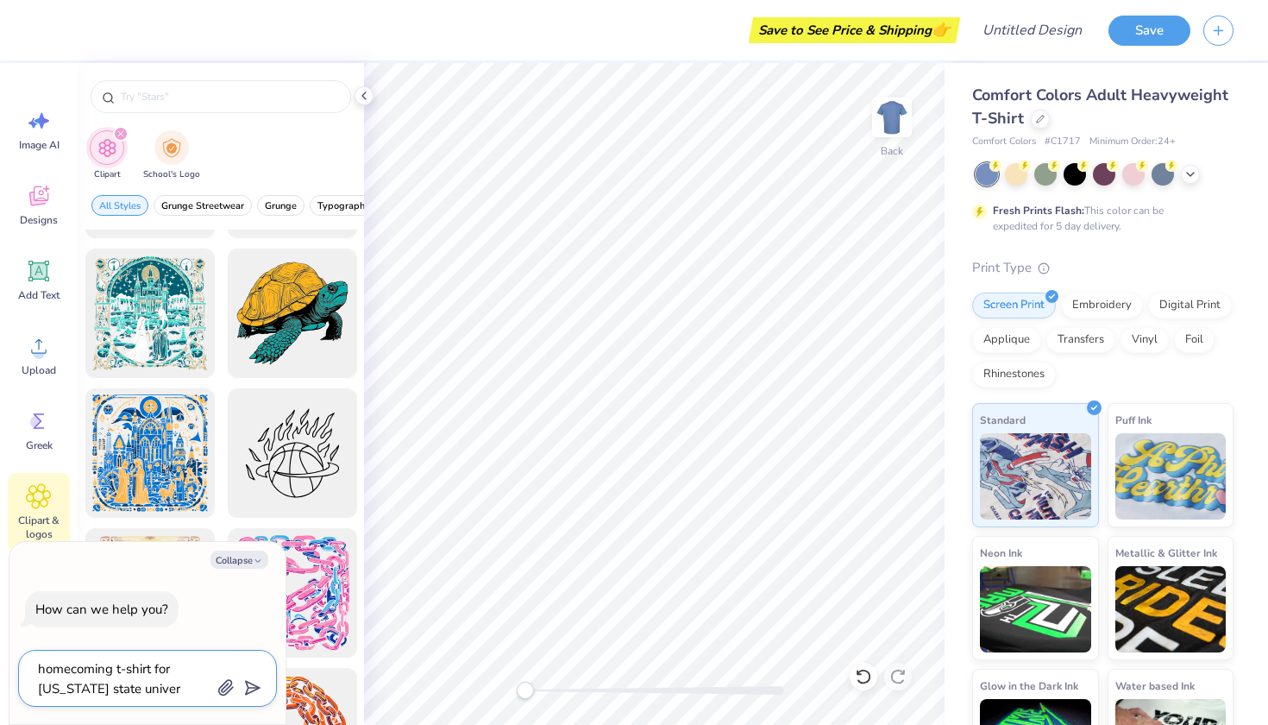
type textarea "x"
type textarea "homecoming t-shirt for [US_STATE] state universi"
type textarea "x"
type textarea "homecoming t-shirt for [US_STATE][GEOGRAPHIC_DATA]"
type textarea "x"
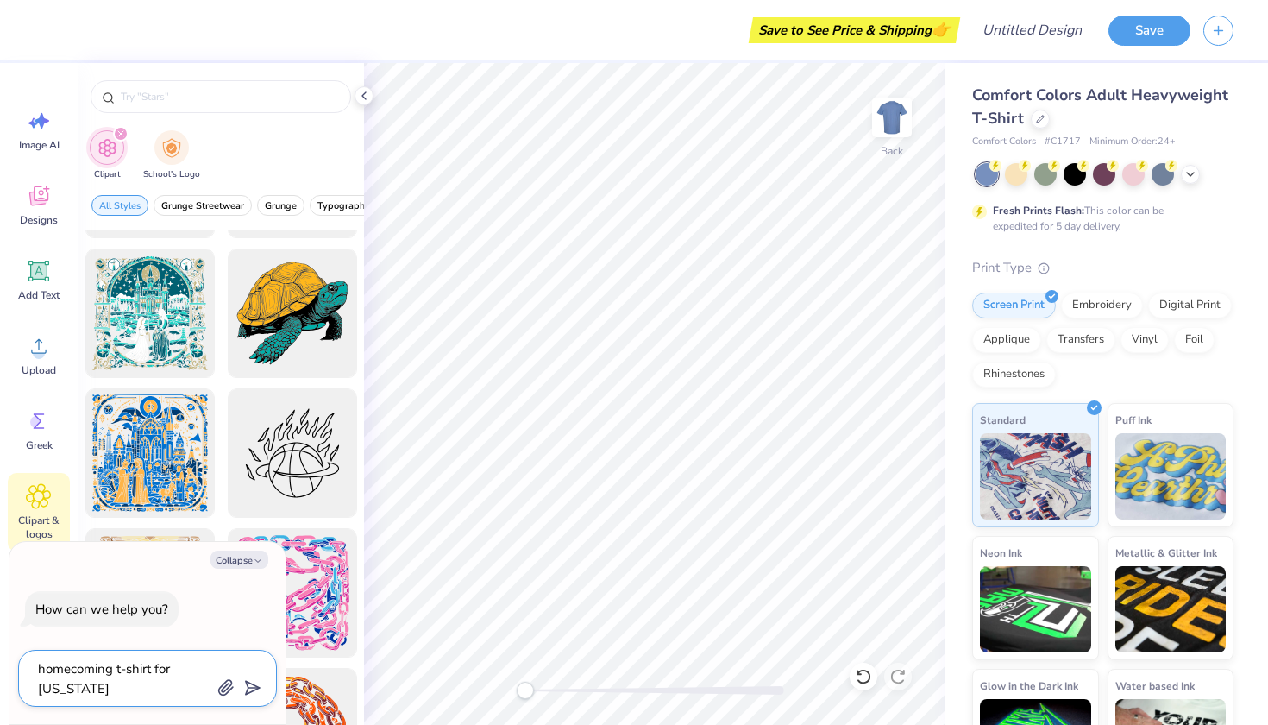
type textarea "homecoming t-shirt for [US_STATE][GEOGRAPHIC_DATA]"
type textarea "x"
type textarea "homecoming t-shirt for [US_STATE][GEOGRAPHIC_DATA]"
type textarea "x"
type textarea "homecoming t-shirt for [US_STATE][GEOGRAPHIC_DATA] s"
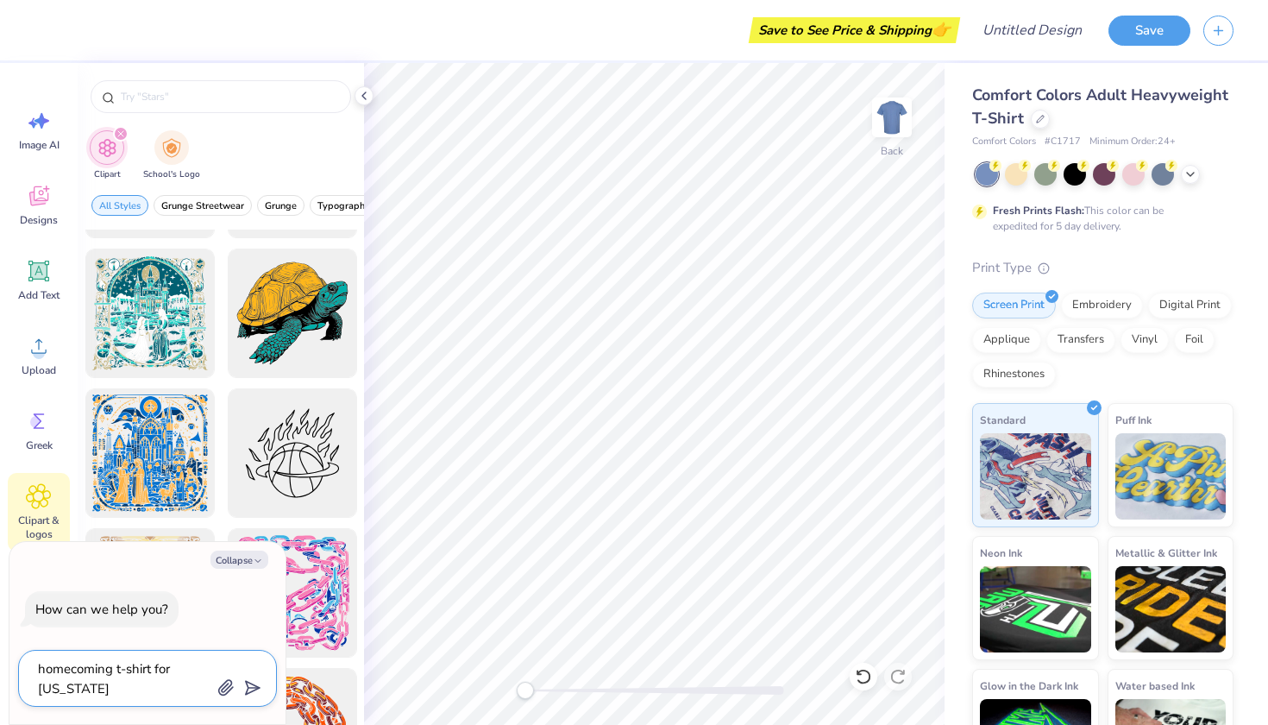
type textarea "x"
type textarea "homecoming t-shirt for [US_STATE][GEOGRAPHIC_DATA] si"
type textarea "x"
type textarea "homecoming t-shirt for [US_STATE][GEOGRAPHIC_DATA] sig"
type textarea "x"
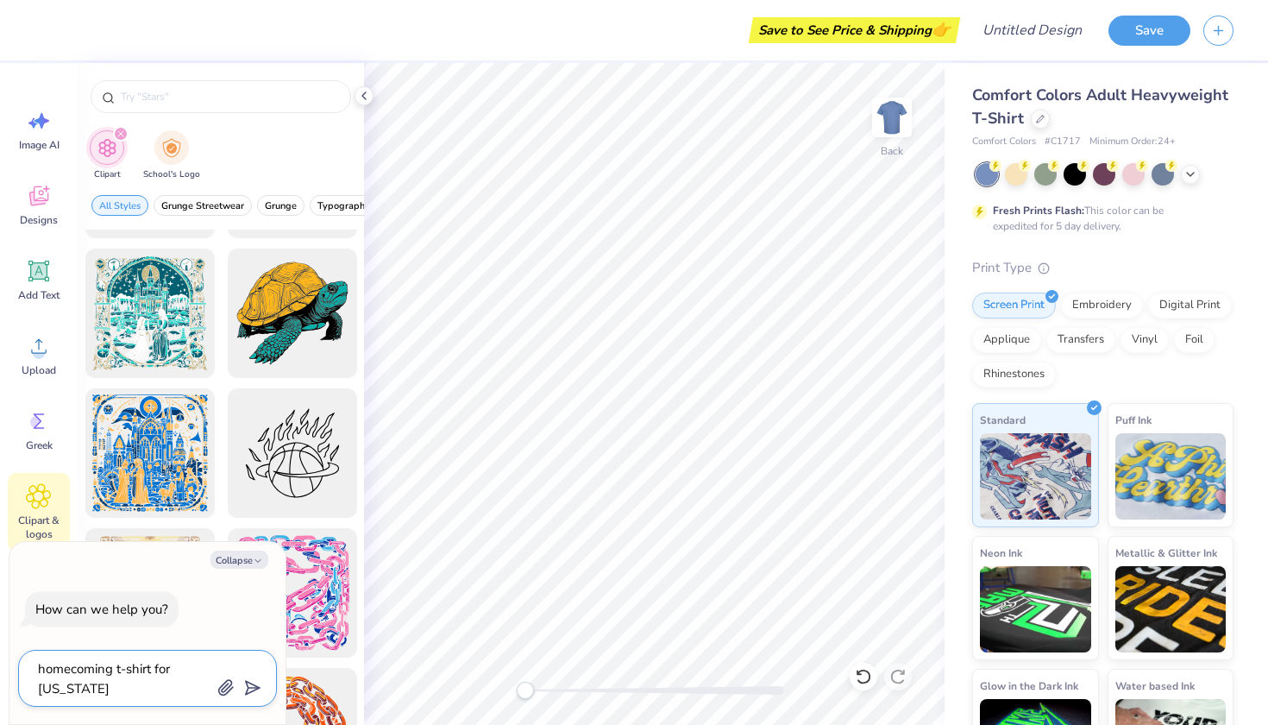
type textarea "homecoming t-shirt for [US_STATE][GEOGRAPHIC_DATA] sigm"
type textarea "x"
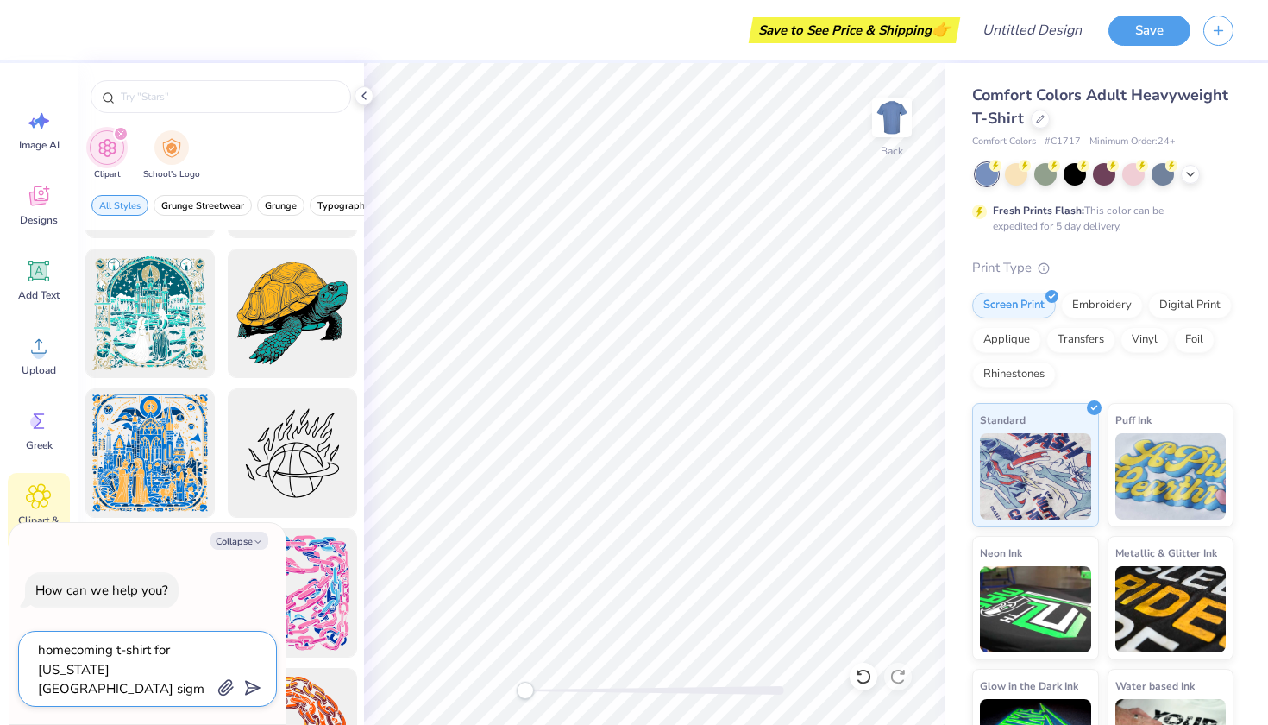
type textarea "homecoming t-shirt for [US_STATE][GEOGRAPHIC_DATA] sigma"
type textarea "x"
type textarea "homecoming t-shirt for [US_STATE][GEOGRAPHIC_DATA] sigma"
type textarea "x"
type textarea "homecoming t-shirt for [US_STATE][GEOGRAPHIC_DATA] sigma c"
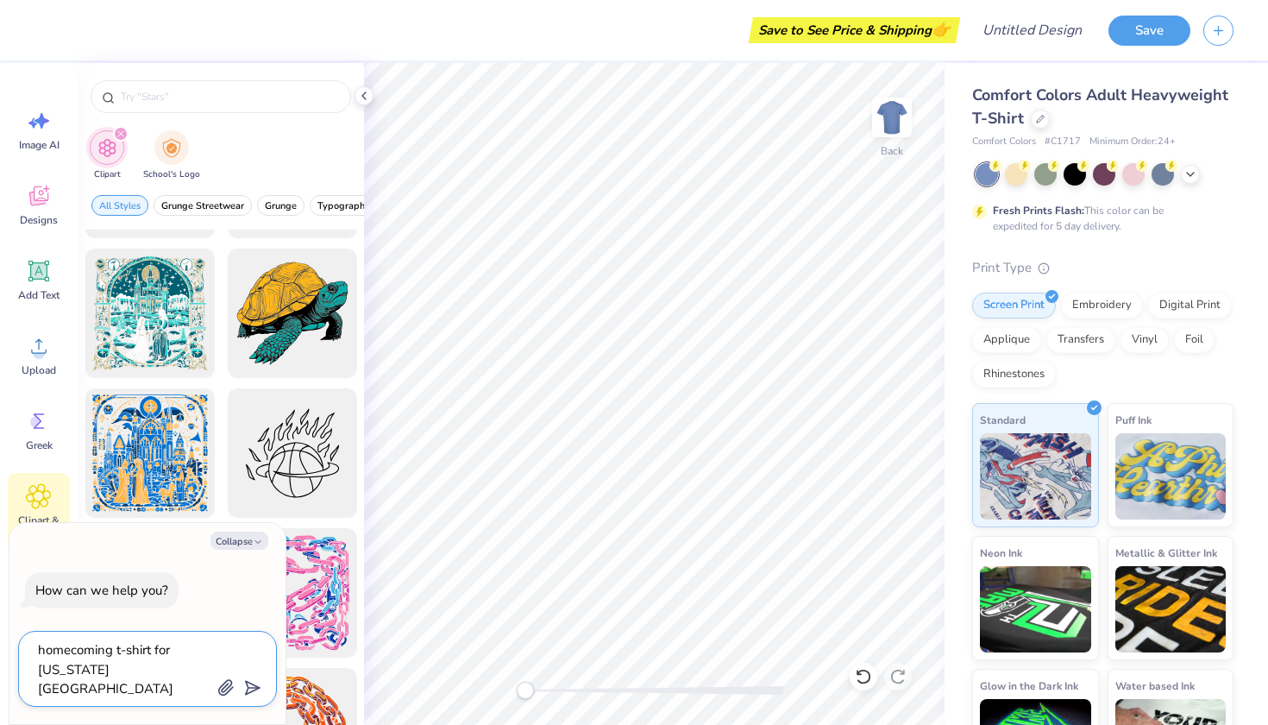
type textarea "x"
type textarea "homecoming t-shirt for [US_STATE][GEOGRAPHIC_DATA] sigma ch"
type textarea "x"
type textarea "homecoming t-shirt for [US_STATE][GEOGRAPHIC_DATA] sigma chi"
type textarea "x"
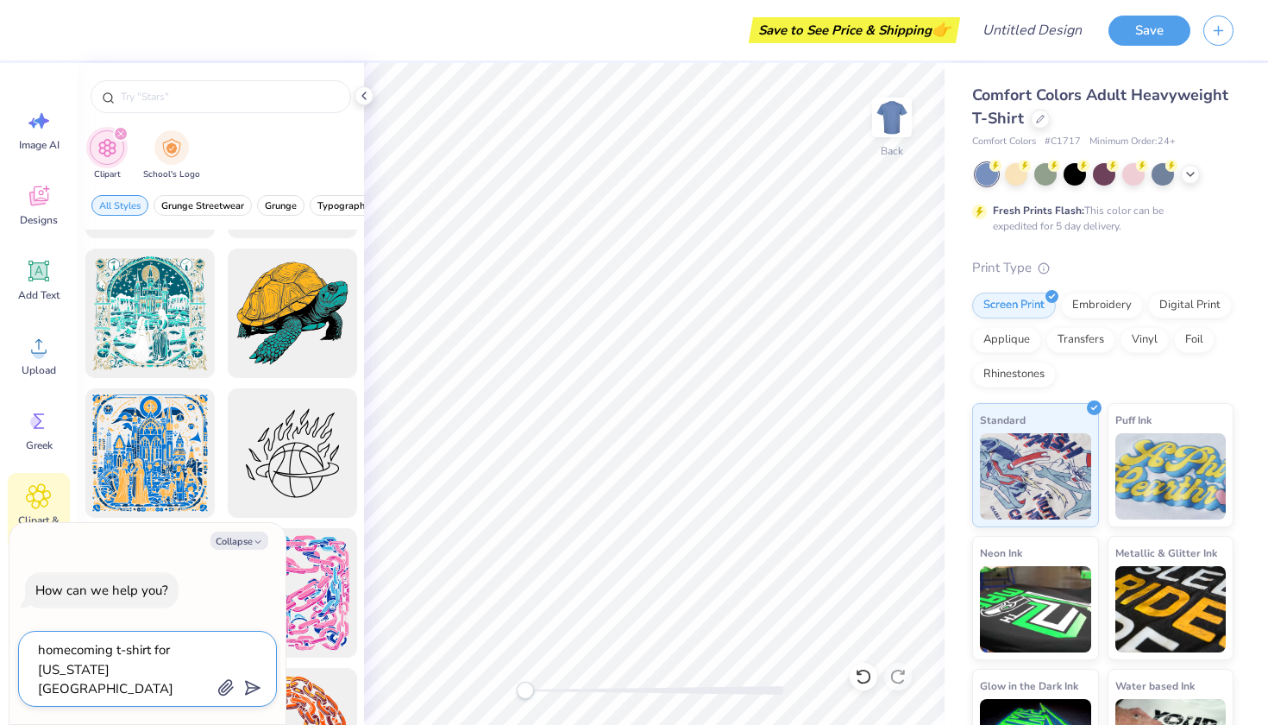
type textarea "homecoming t-shirt for [US_STATE][GEOGRAPHIC_DATA] sigma chi"
type textarea "x"
type textarea "homecoming t-shirt for [US_STATE][GEOGRAPHIC_DATA] sigma chi a"
type textarea "x"
type textarea "homecoming t-shirt for [US_STATE][GEOGRAPHIC_DATA] sigma chi an"
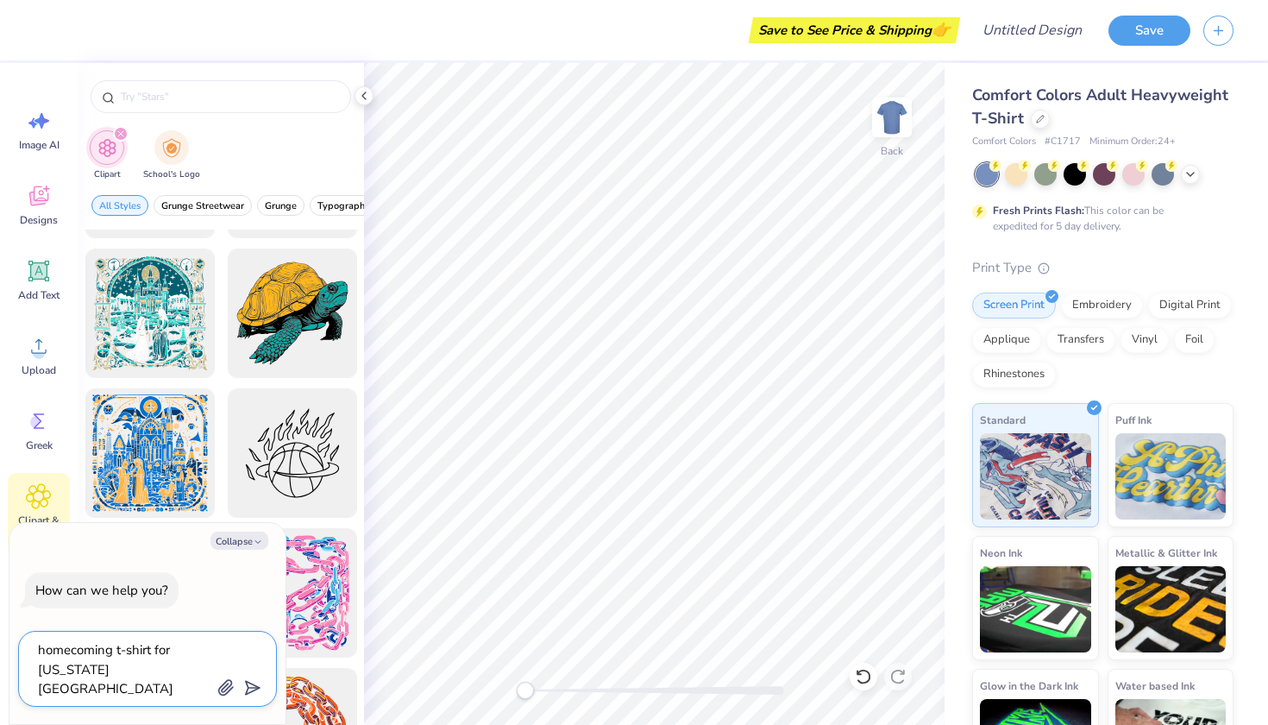
type textarea "x"
type textarea "homecoming t-shirt for [US_STATE][GEOGRAPHIC_DATA] sigma chi and"
type textarea "x"
type textarea "homecoming t-shirt for [US_STATE][GEOGRAPHIC_DATA] sigma chi and"
type textarea "x"
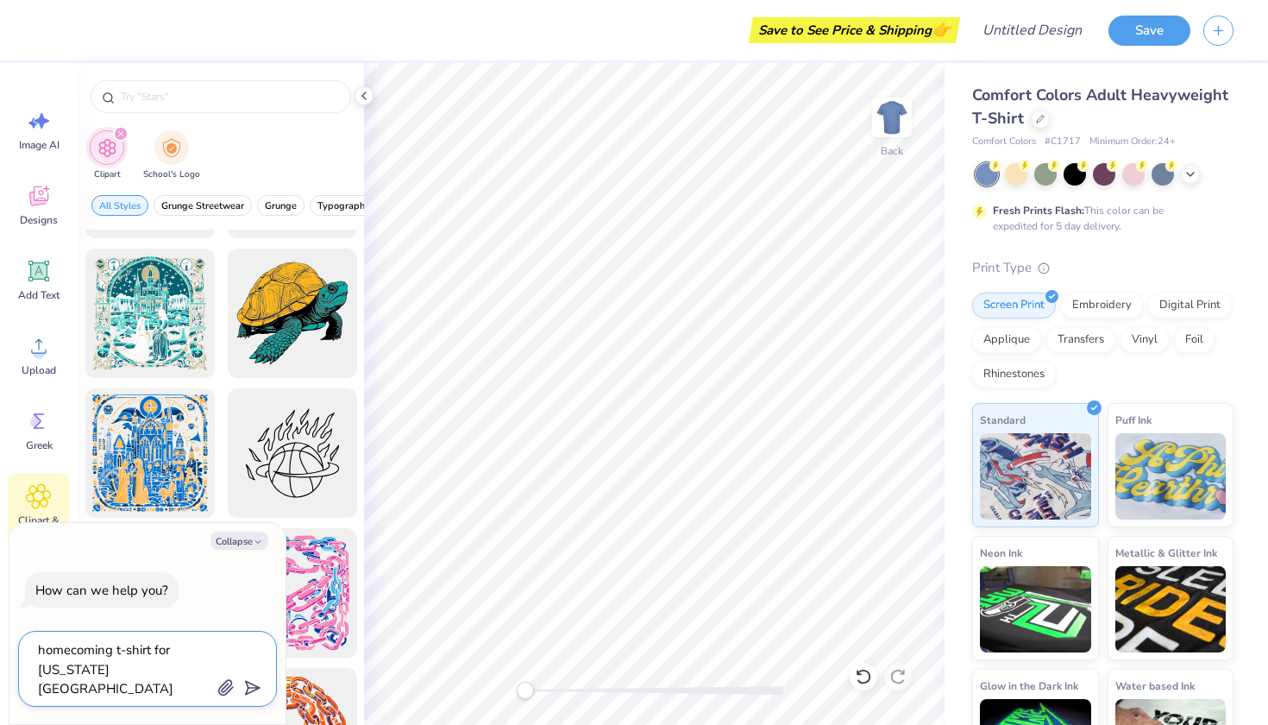
type textarea "homecoming t-shirt for [US_STATE][GEOGRAPHIC_DATA] sigma chi and c"
type textarea "x"
type textarea "homecoming t-shirt for [US_STATE][GEOGRAPHIC_DATA] sigma chi and ch"
type textarea "x"
type textarea "homecoming t-shirt for [US_STATE][GEOGRAPHIC_DATA] sigma chi and chi"
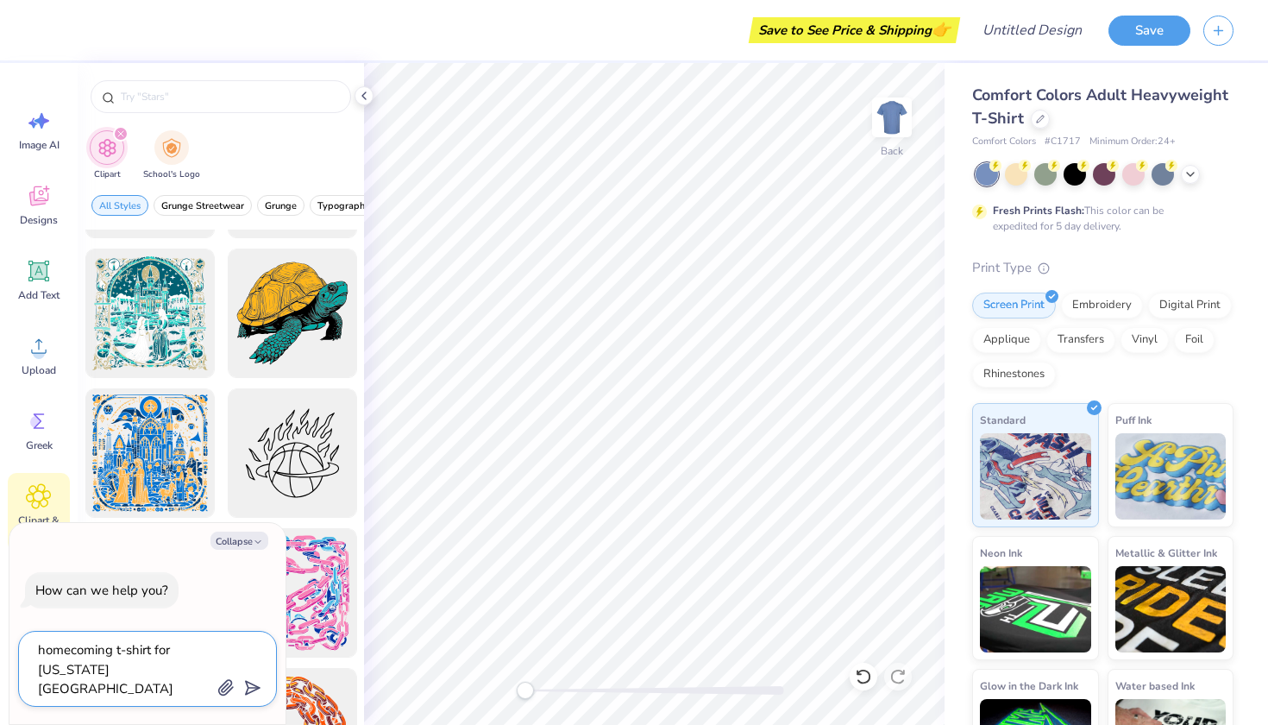
type textarea "x"
type textarea "homecoming t-shirt for [US_STATE][GEOGRAPHIC_DATA] sigma chi and chi"
type textarea "x"
type textarea "homecoming t-shirt for [US_STATE][GEOGRAPHIC_DATA] sigma chi and chi o"
type textarea "x"
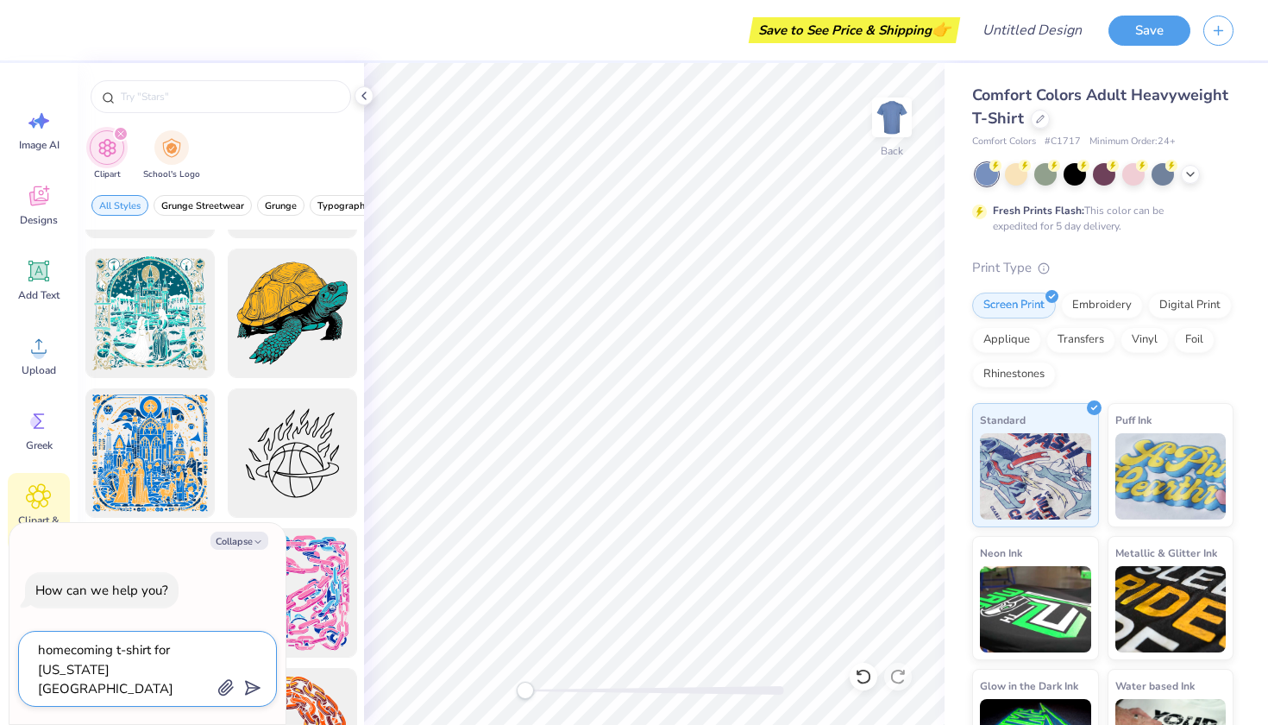
type textarea "homecoming t-shirt for [US_STATE][GEOGRAPHIC_DATA] sigma chi and chi om"
type textarea "x"
type textarea "homecoming t-shirt for [US_STATE][GEOGRAPHIC_DATA] sigma chi and chi ome"
type textarea "x"
type textarea "homecoming t-shirt for [US_STATE][GEOGRAPHIC_DATA] sigma chi and [PERSON_NAME]"
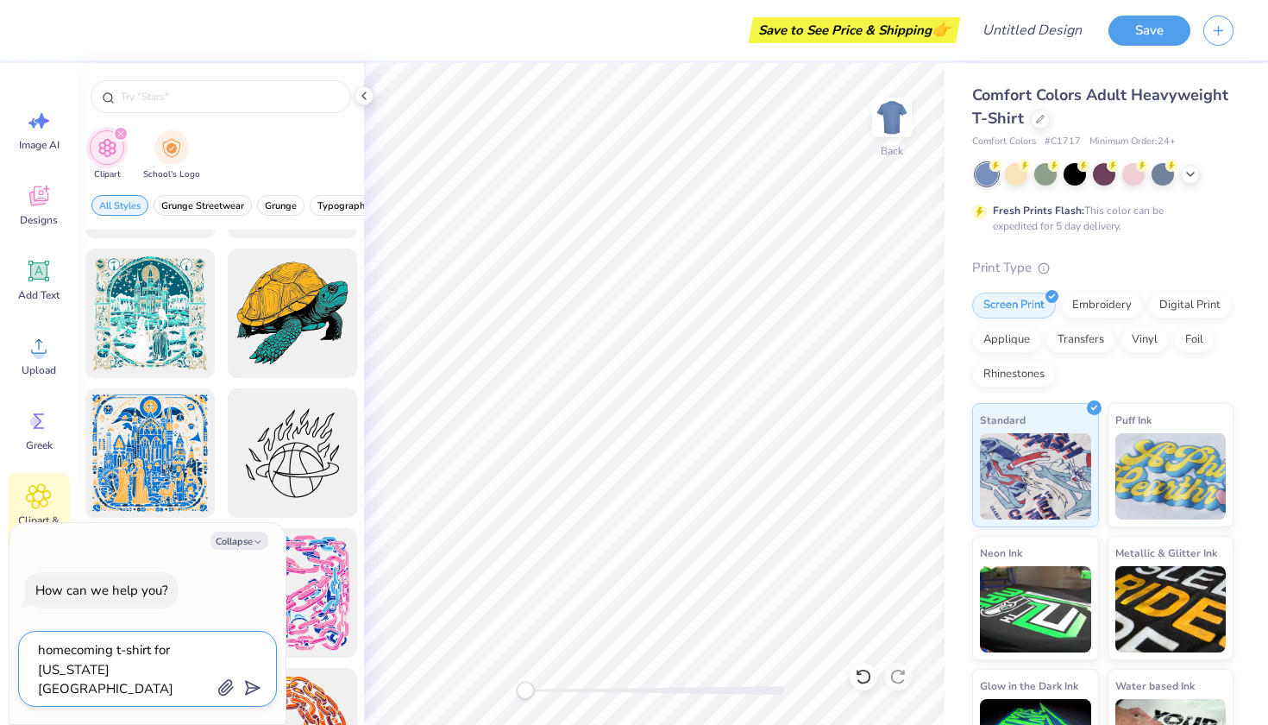
type textarea "x"
type textarea "homecoming t-shirt for [US_STATE][GEOGRAPHIC_DATA] sigma chi and chi omega"
type textarea "x"
type textarea "homecoming t-shirt for [US_STATE][GEOGRAPHIC_DATA] sigma chi and chi omega"
type textarea "x"
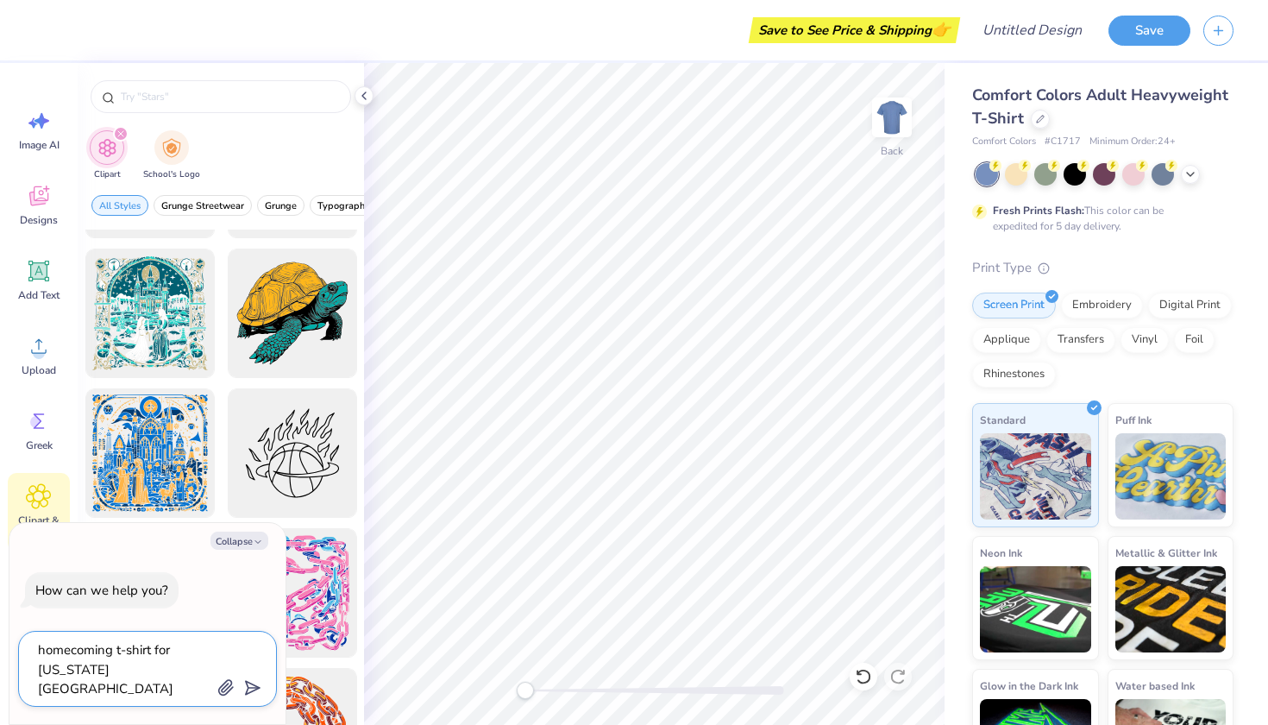
type textarea "homecoming t-shirt for [US_STATE][GEOGRAPHIC_DATA] sigma chi and chi omega"
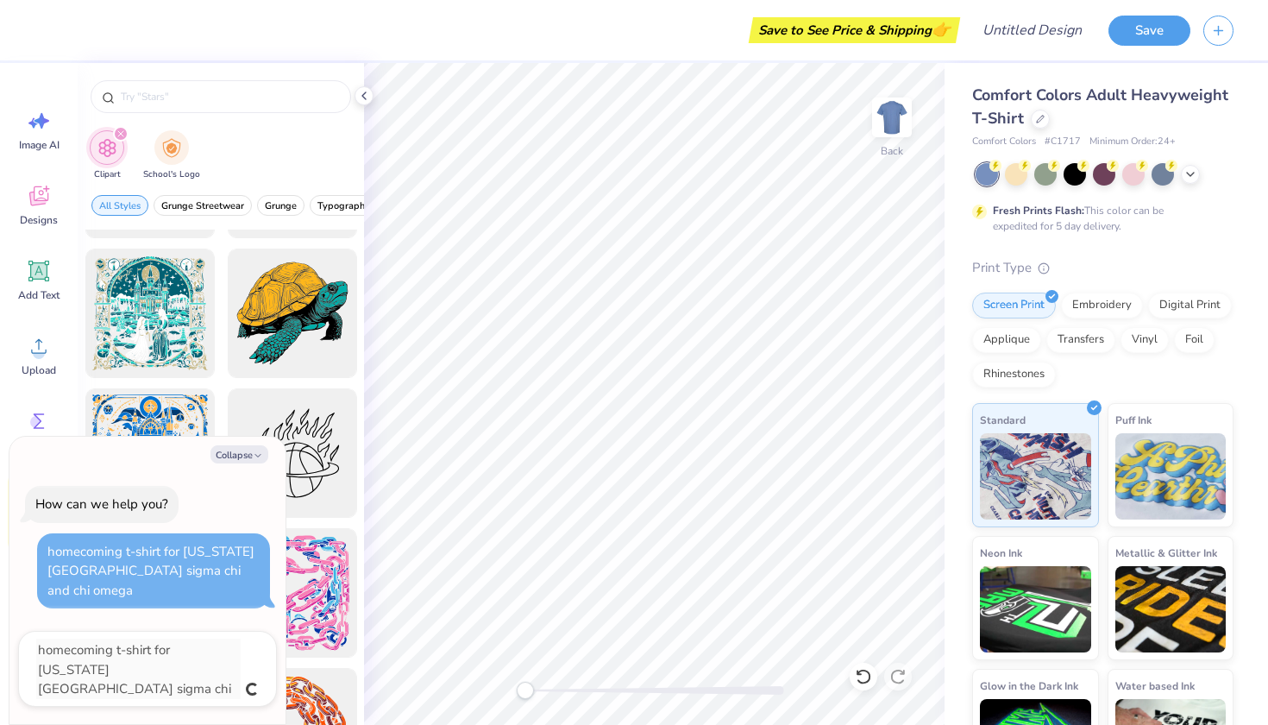
type textarea "x"
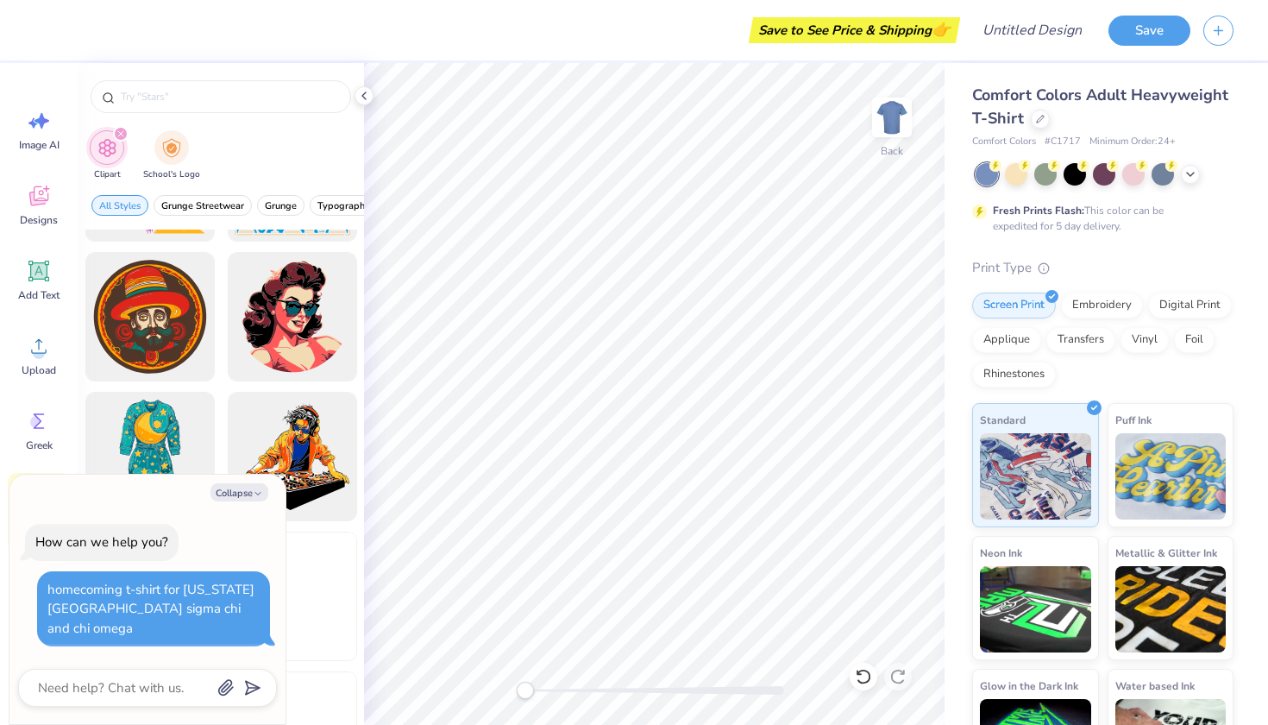
scroll to position [5759, 0]
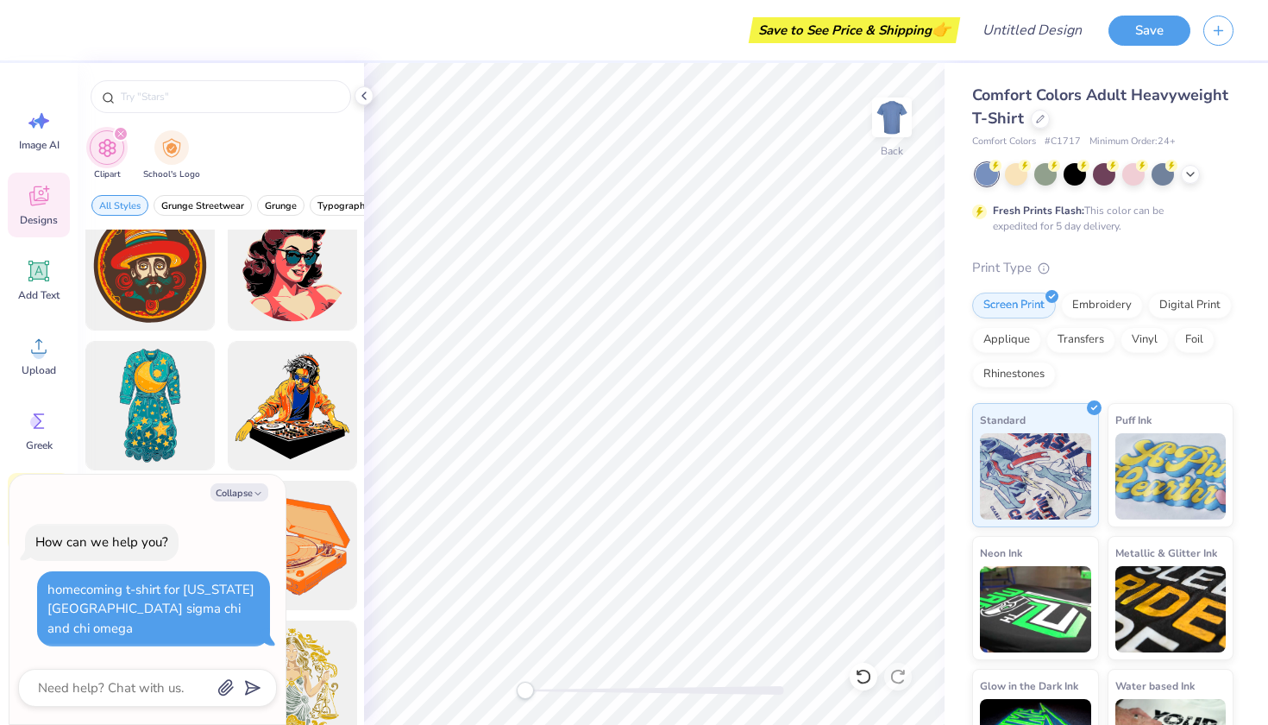
click at [41, 196] on icon at bounding box center [39, 196] width 26 height 26
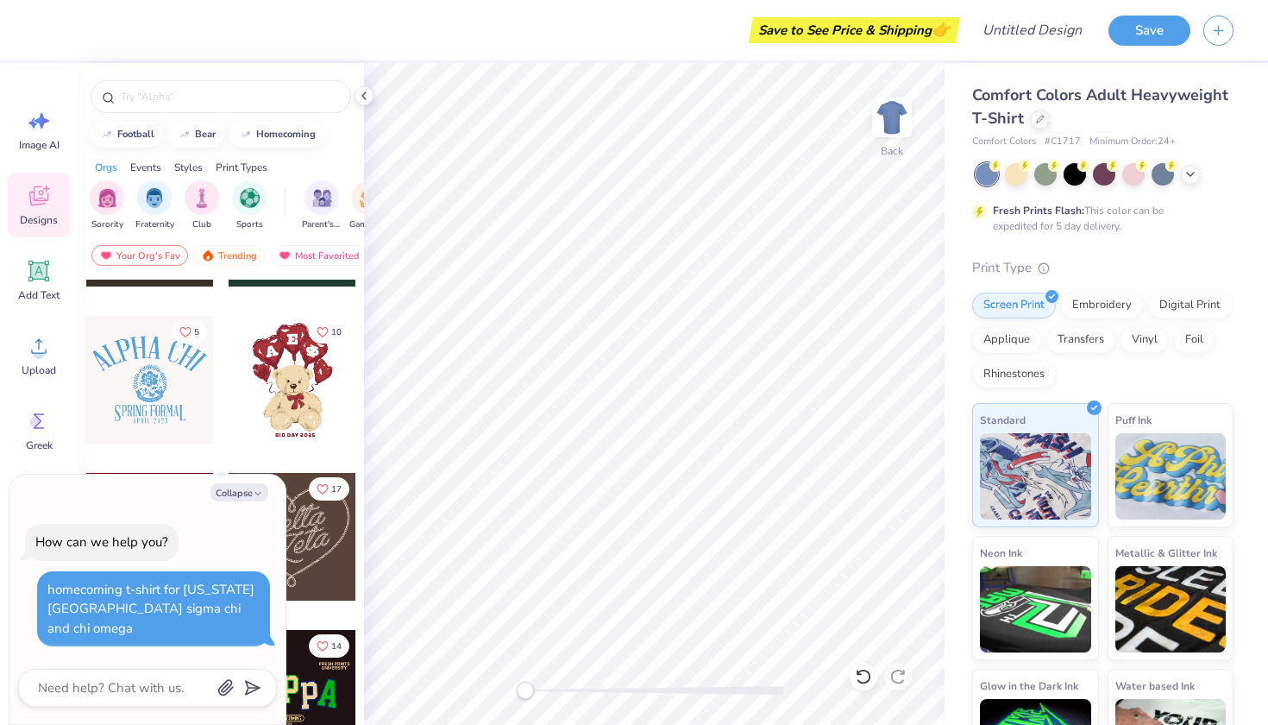
type textarea "x"
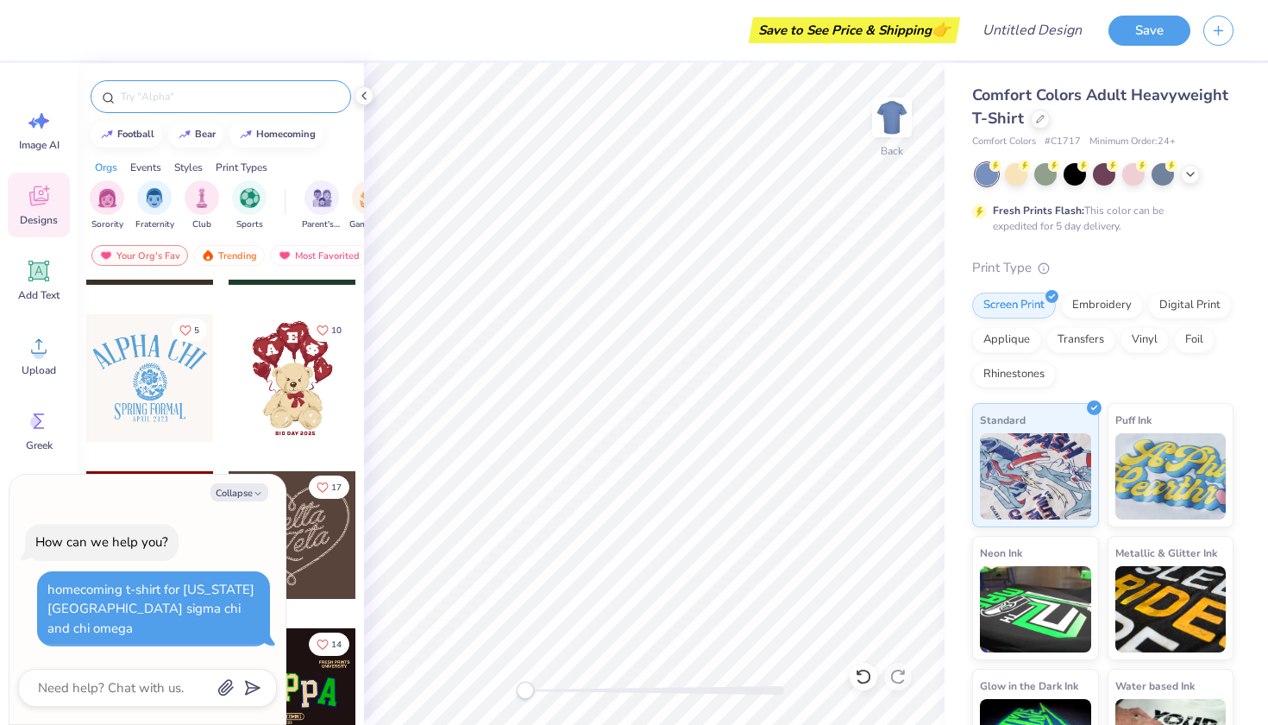
click at [190, 104] on input "text" at bounding box center [229, 96] width 221 height 17
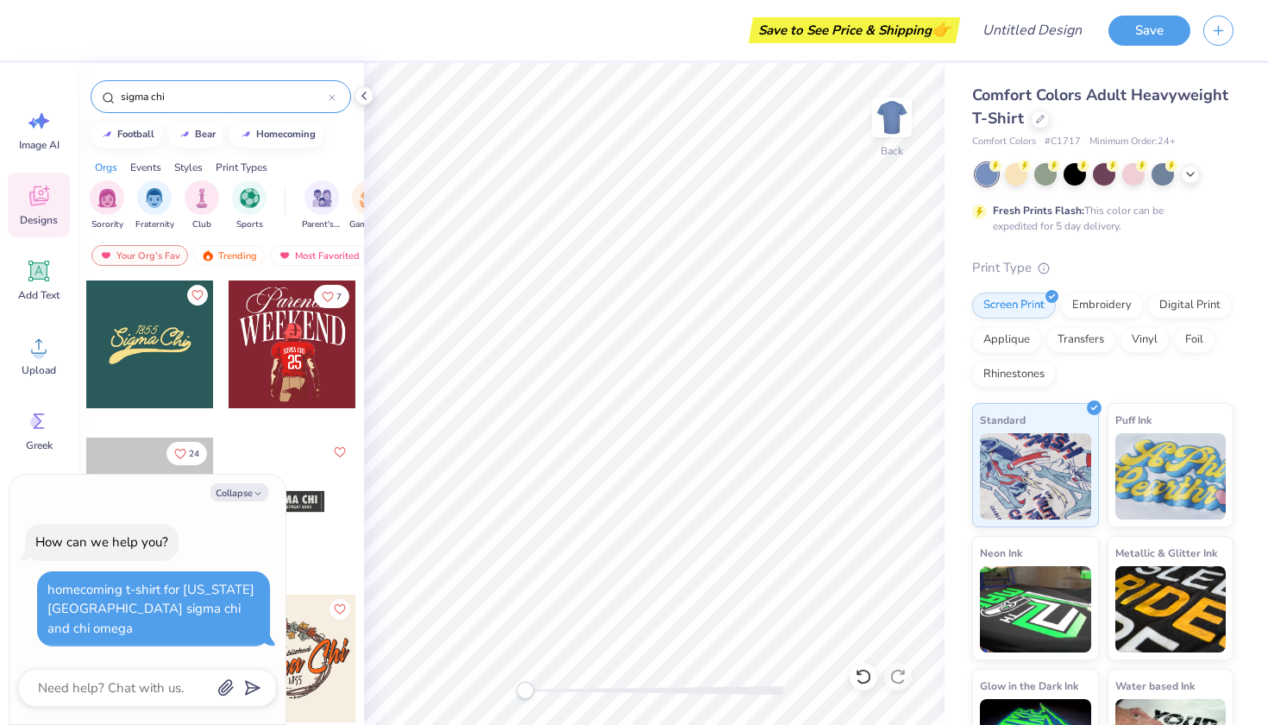
type input "sigma chi"
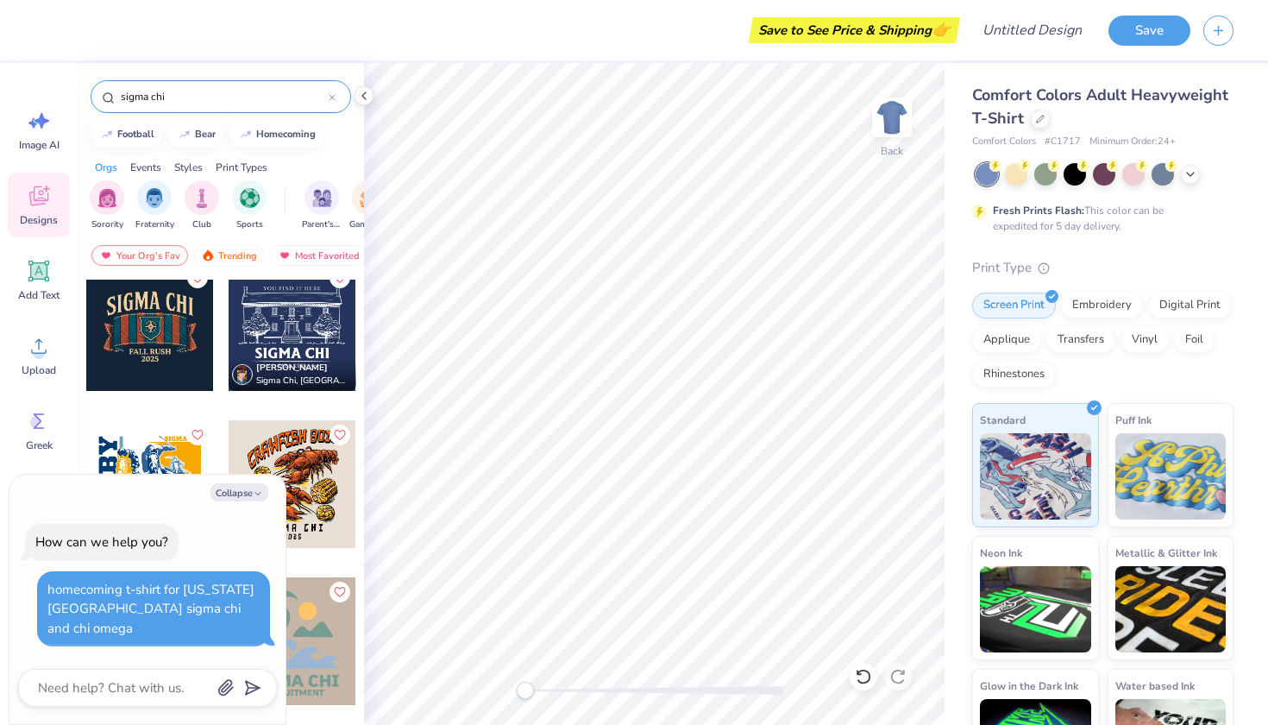
type textarea "x"
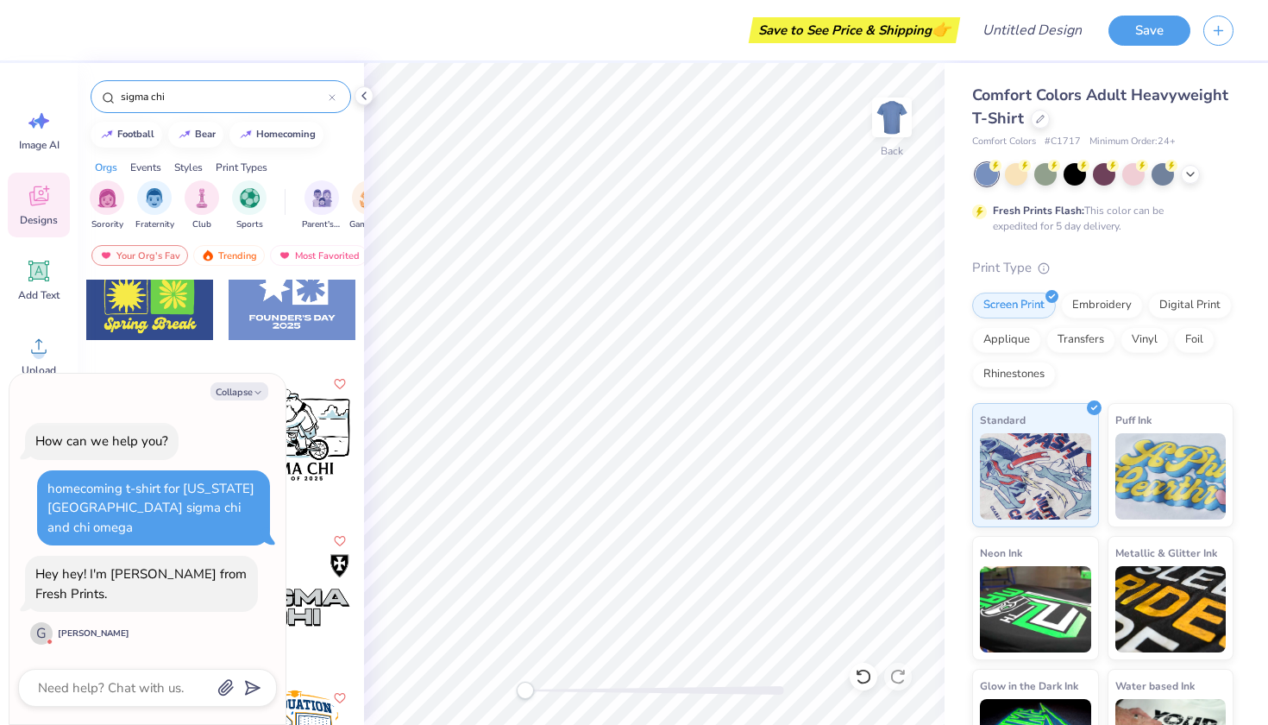
scroll to position [2435, 0]
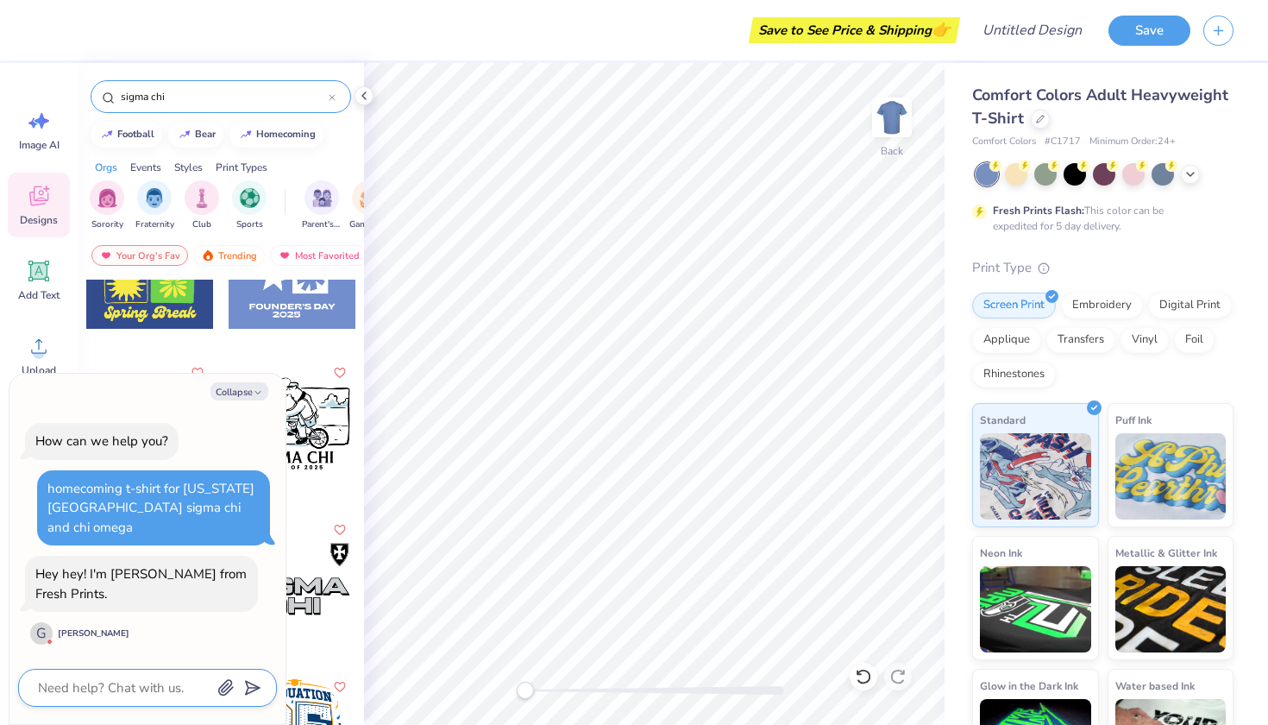
click at [92, 696] on textarea at bounding box center [123, 687] width 175 height 22
type textarea "H"
type textarea "x"
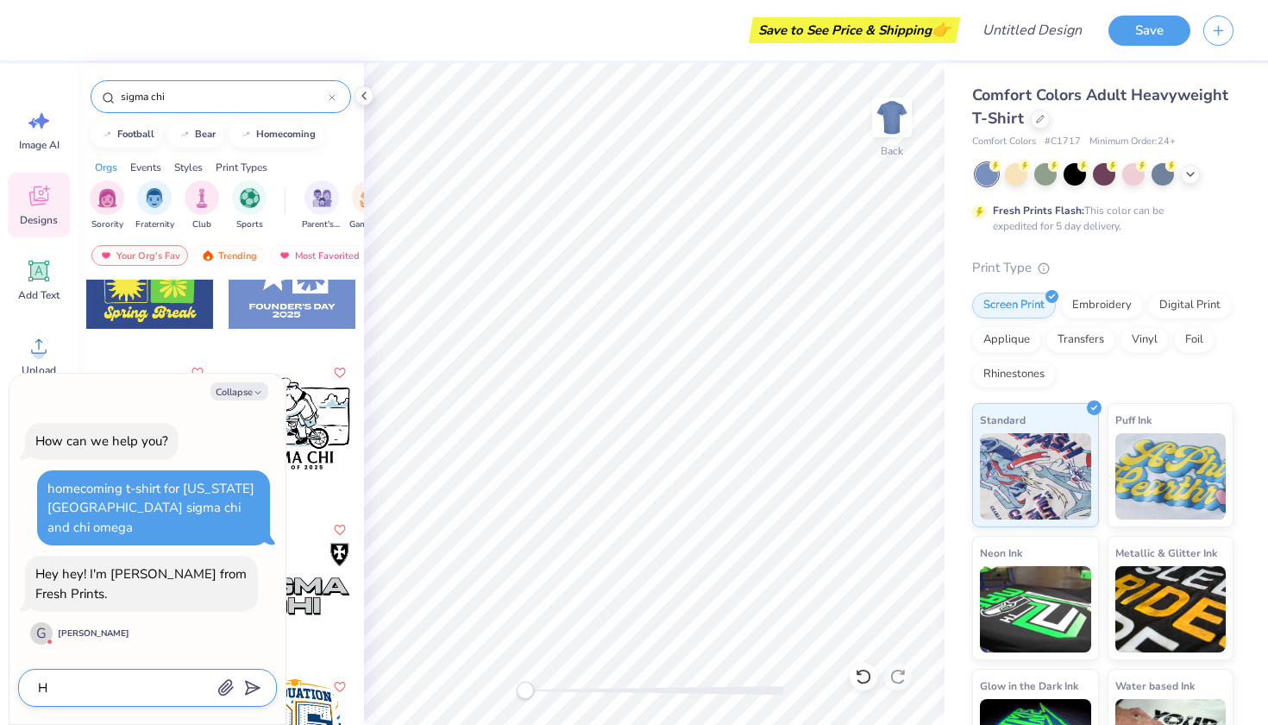
type textarea "He"
type textarea "x"
type textarea "Hel"
type textarea "x"
type textarea "Hell"
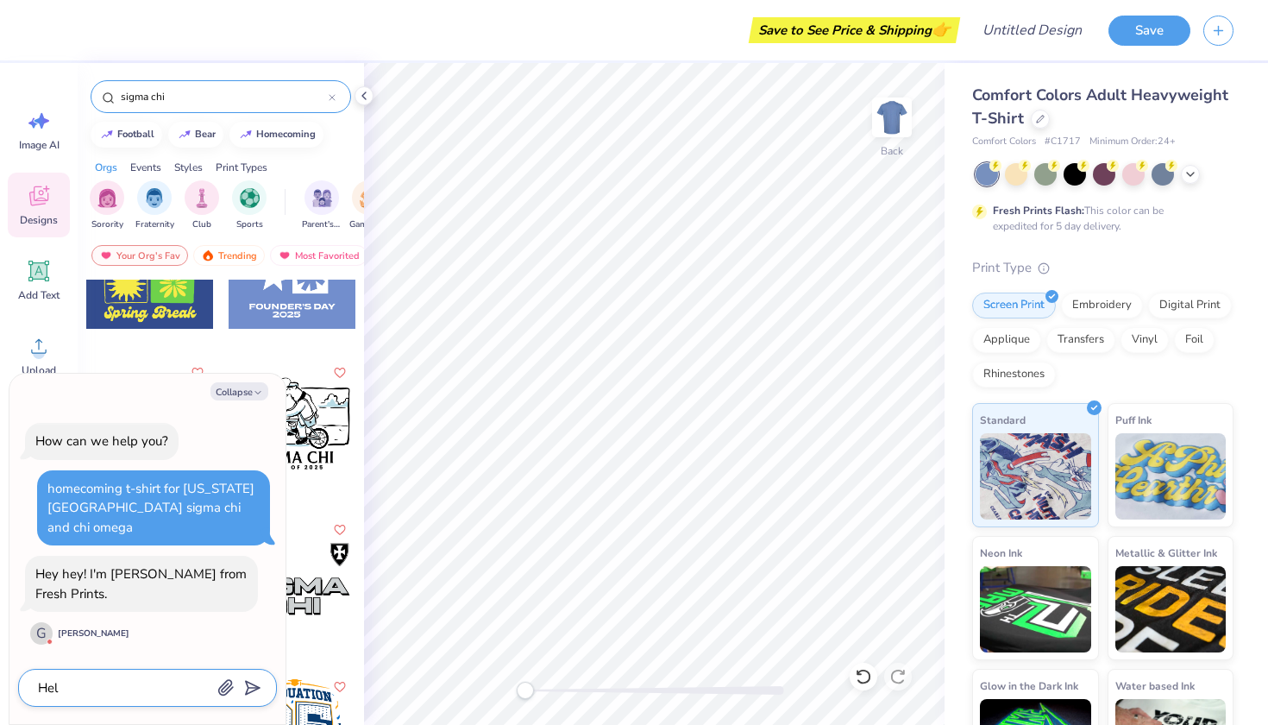
type textarea "x"
type textarea "Hello"
type textarea "x"
type textarea "Hello"
type textarea "x"
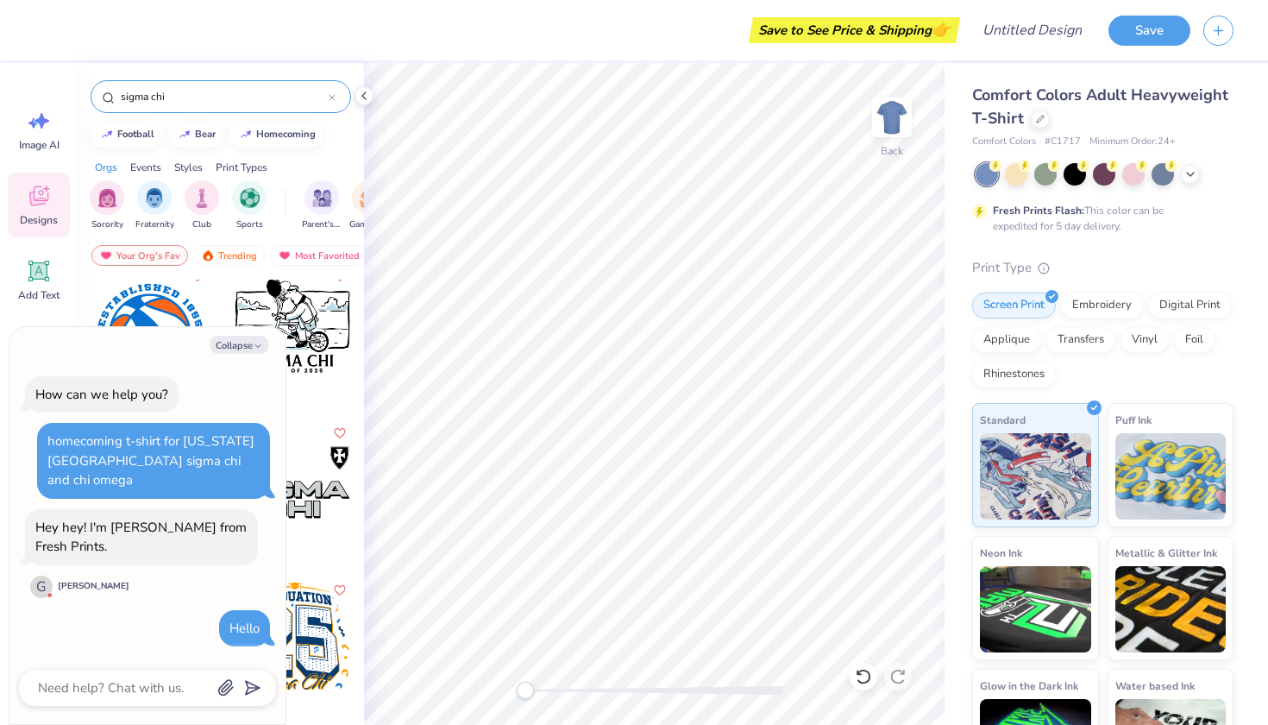
scroll to position [2530, 0]
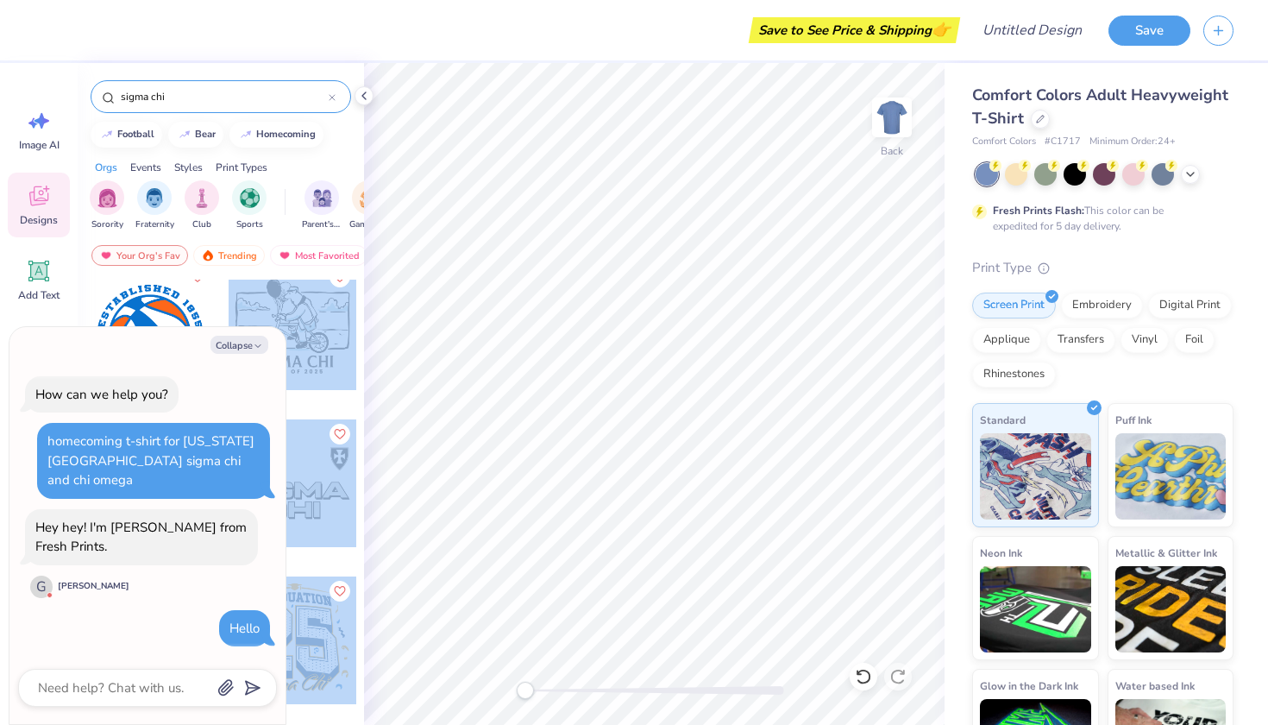
click at [584, 327] on div "Save to See Price & Shipping 👉 Design Title Save Image AI Designs Add Text Uplo…" at bounding box center [634, 362] width 1268 height 725
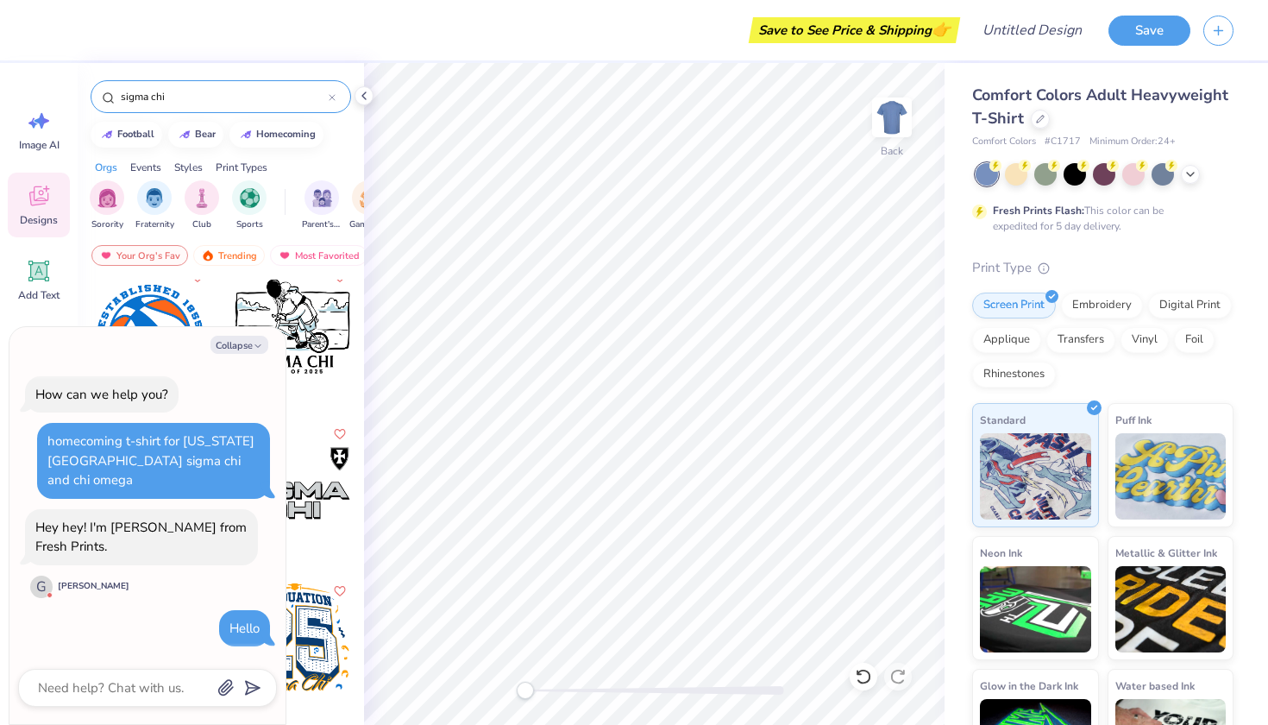
click at [311, 311] on div at bounding box center [293, 326] width 128 height 128
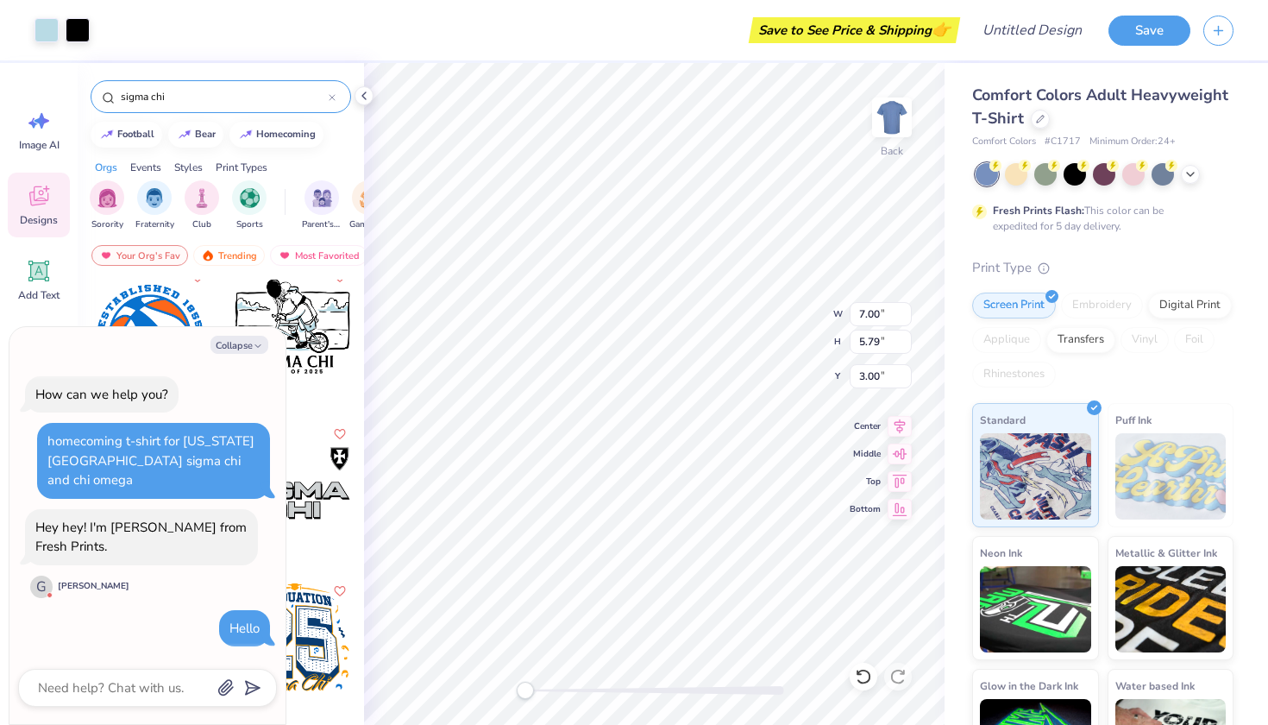
click at [430, 11] on div "Art colors Save to See Price & Shipping 👉 Design Title Save Image AI Designs Ad…" at bounding box center [634, 362] width 1268 height 725
type textarea "x"
type input "6.33"
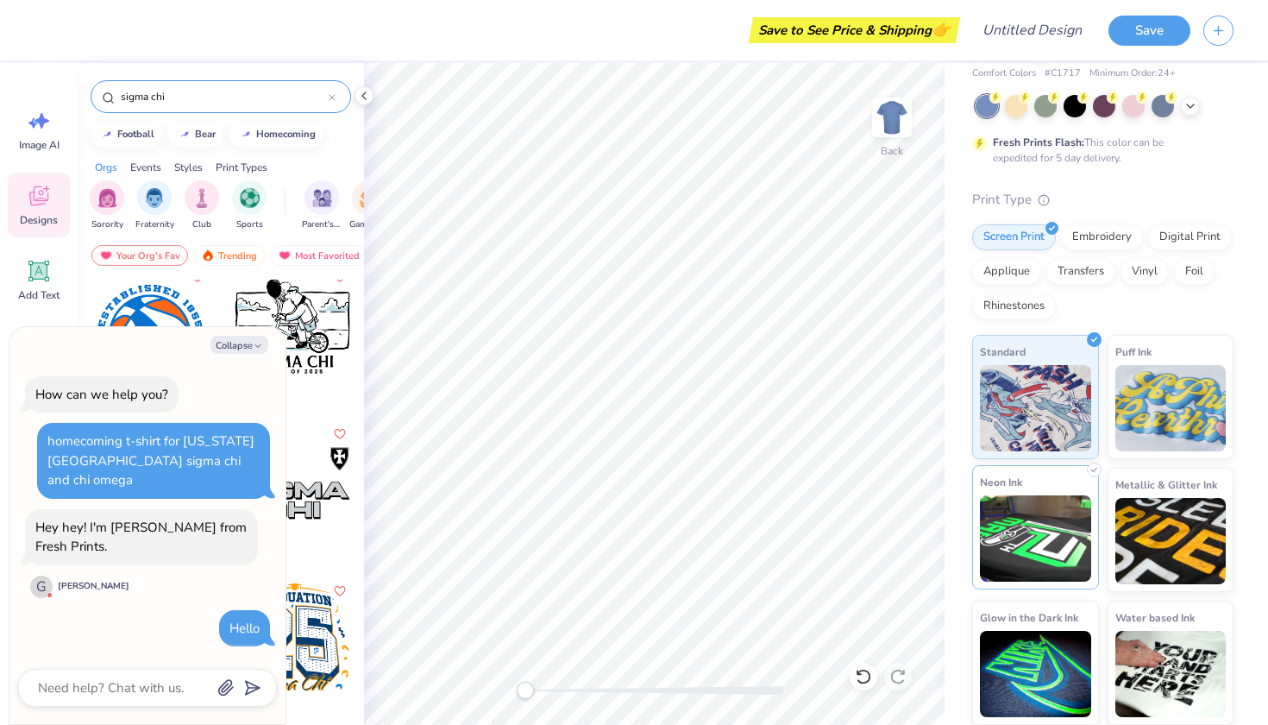
scroll to position [67, 0]
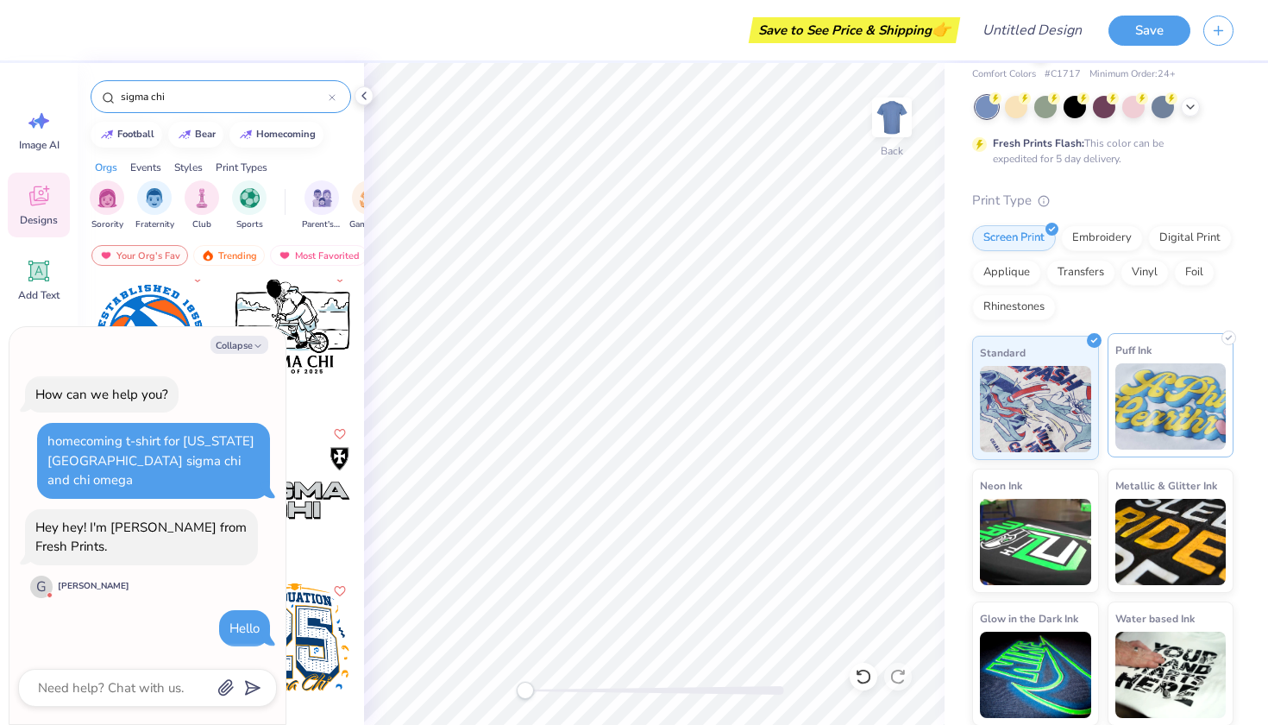
click at [1124, 424] on img at bounding box center [1171, 406] width 111 height 86
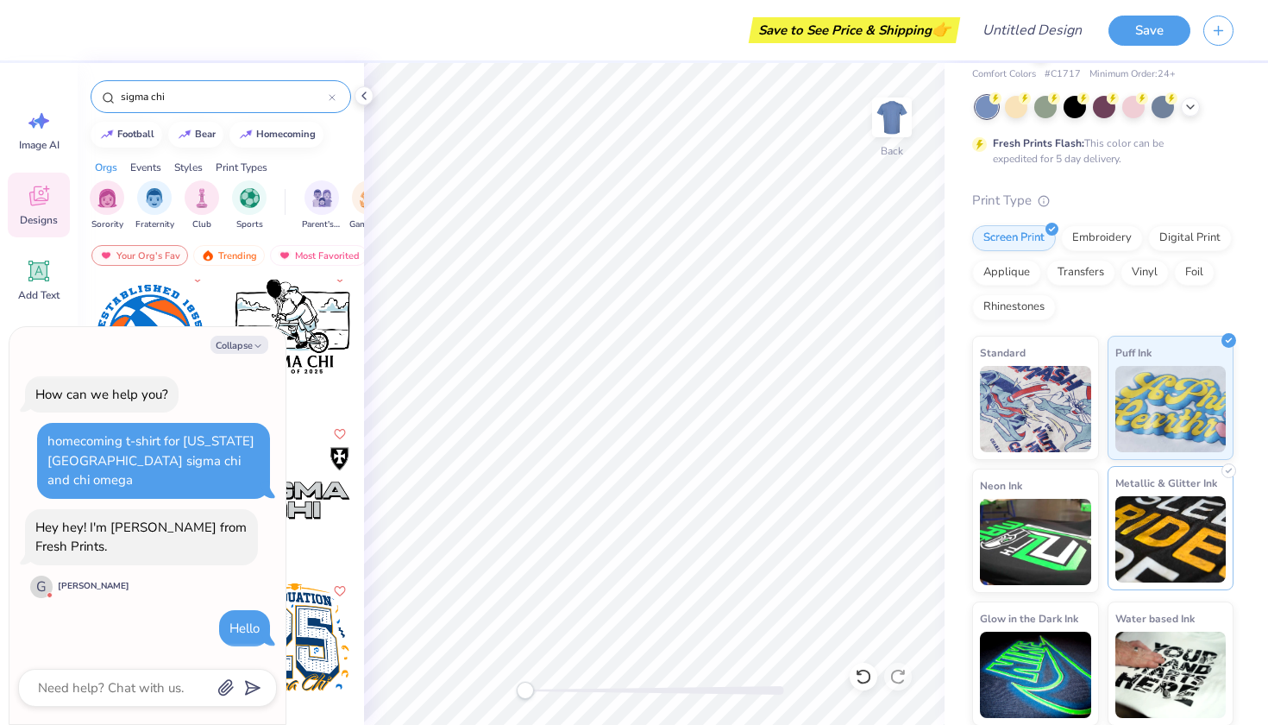
click at [1149, 523] on img at bounding box center [1171, 539] width 111 height 86
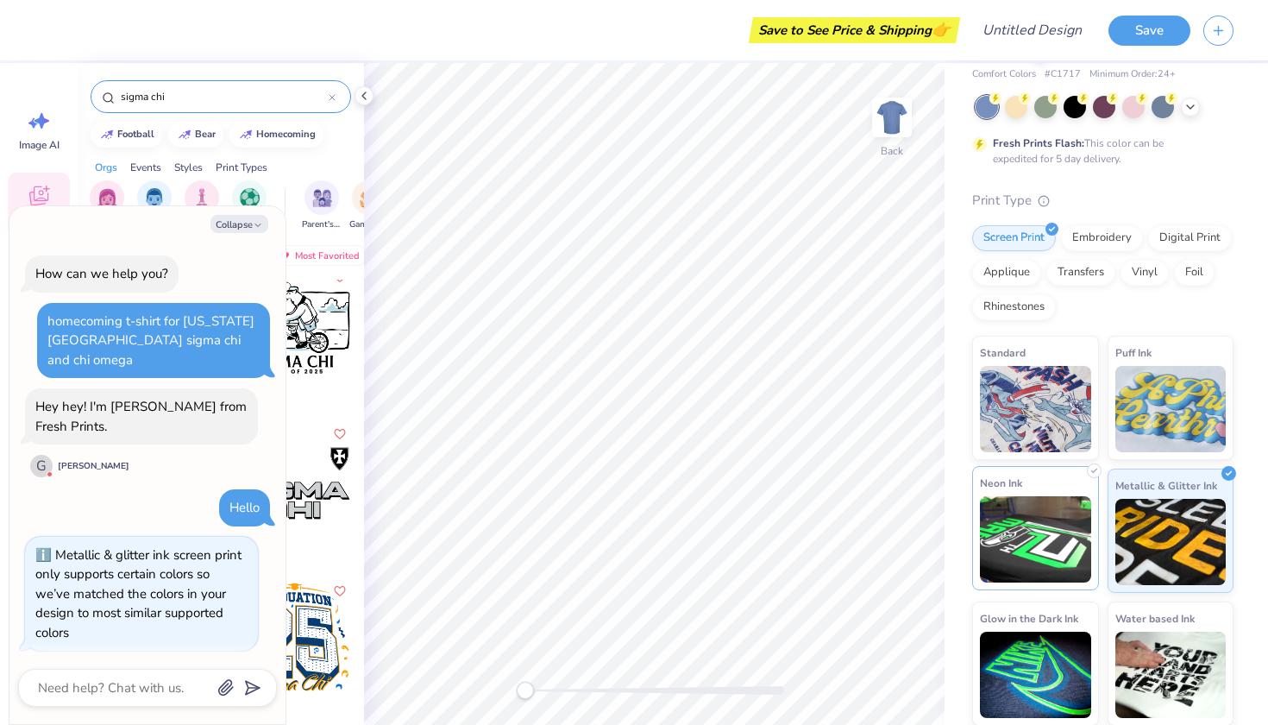
click at [1097, 520] on div "Neon Ink" at bounding box center [1035, 528] width 127 height 124
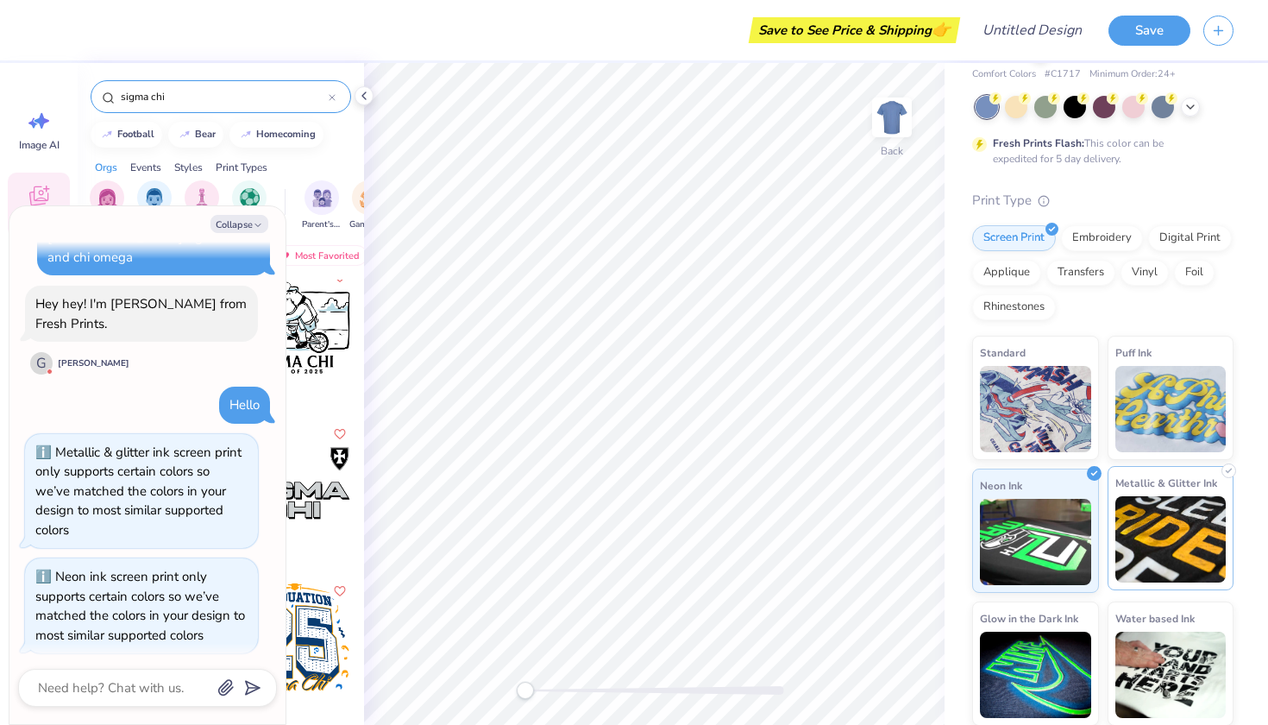
click at [1109, 519] on div "Metallic & Glitter Ink" at bounding box center [1171, 528] width 127 height 124
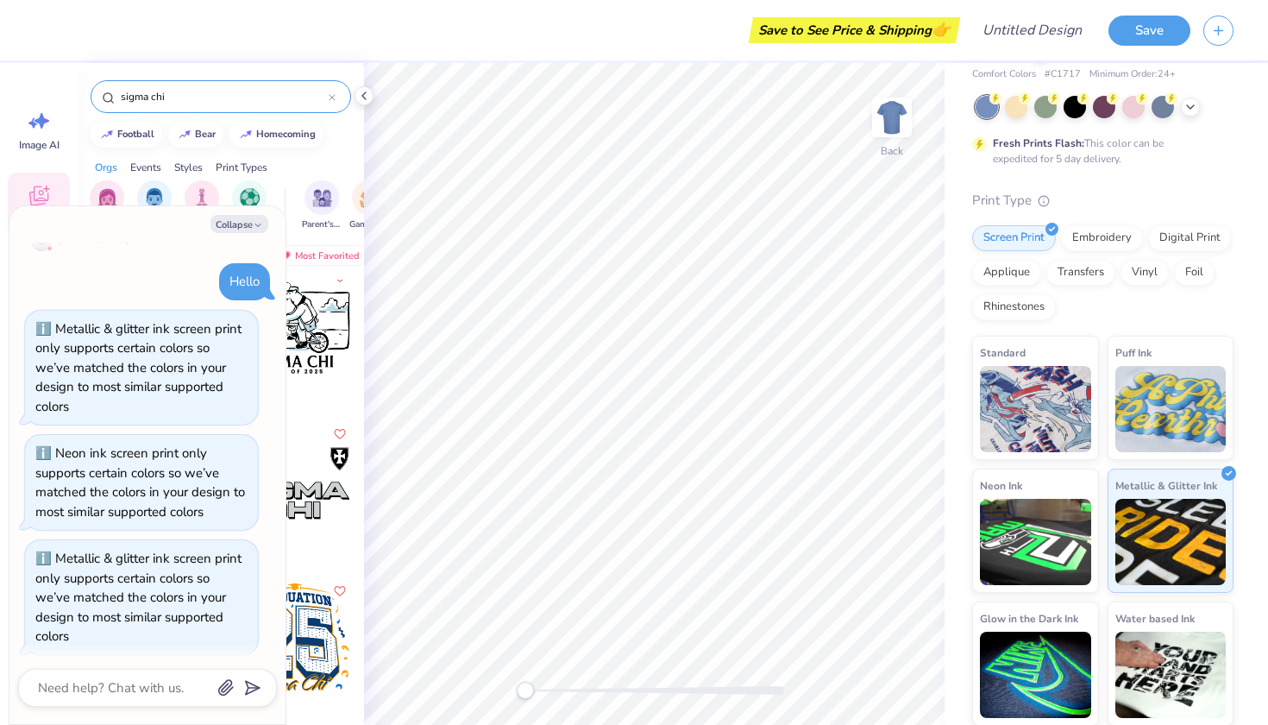
scroll to position [225, 0]
click at [1164, 434] on img at bounding box center [1171, 406] width 111 height 86
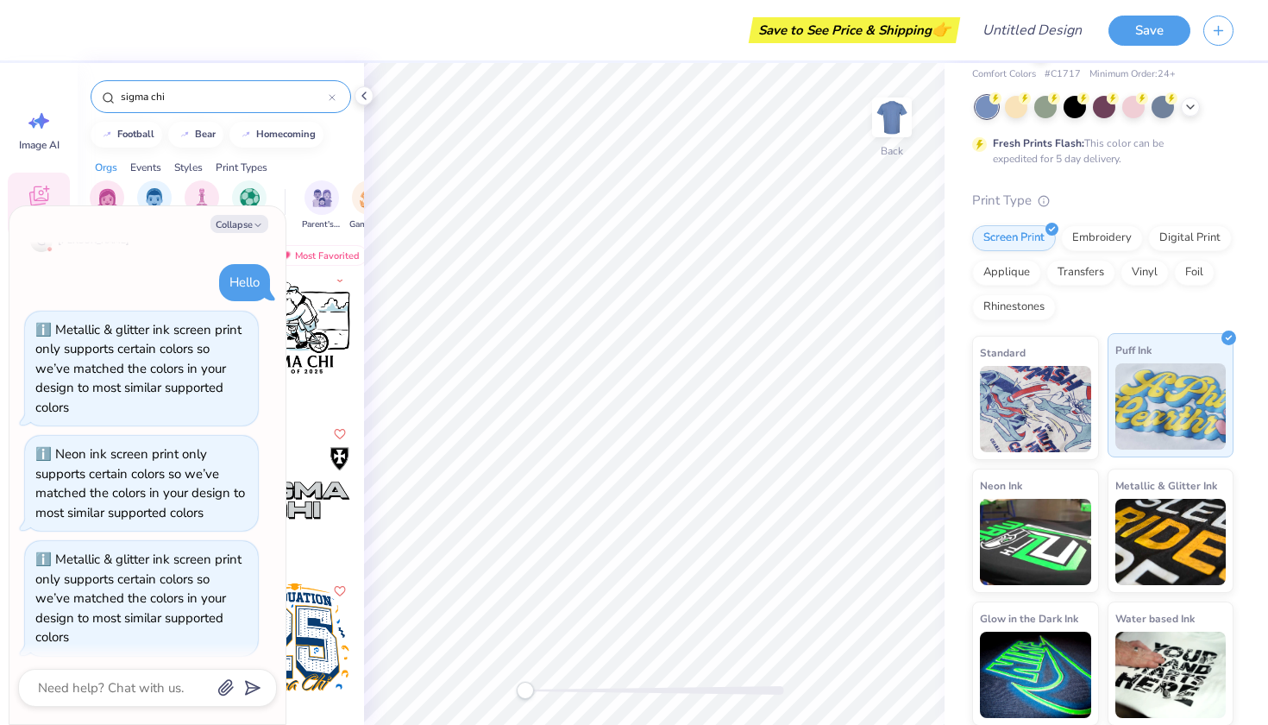
scroll to position [329, 0]
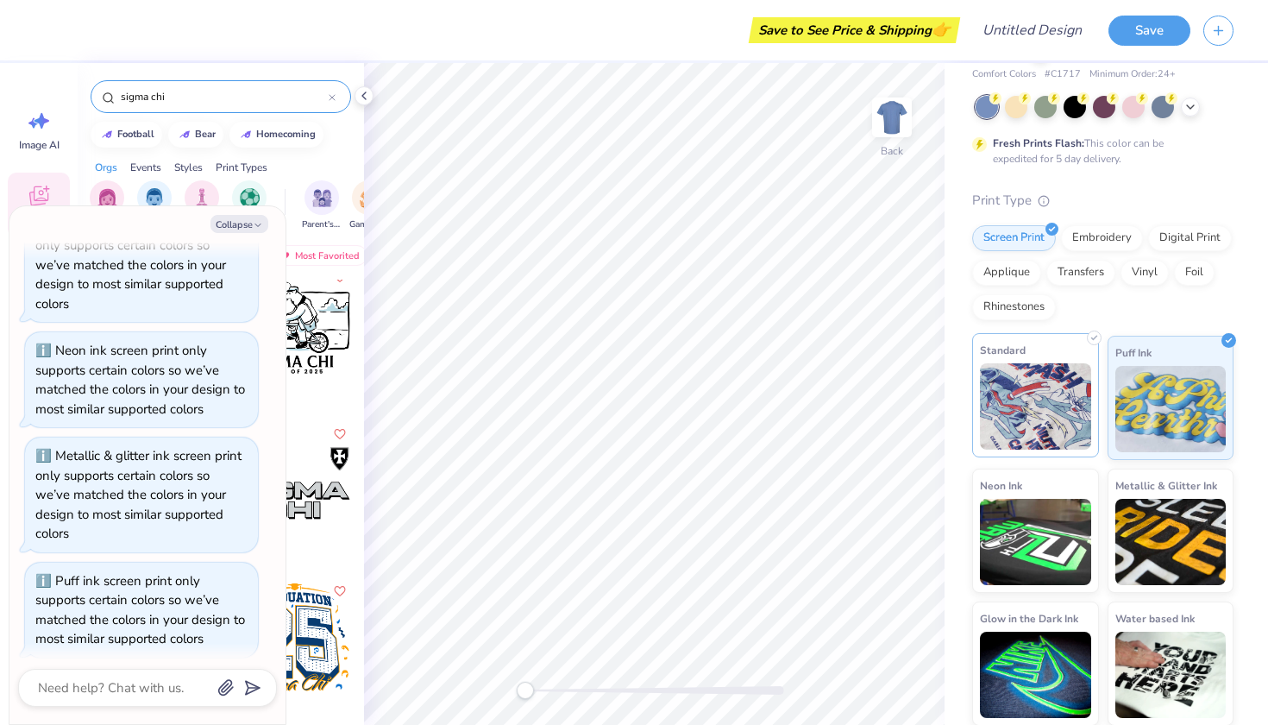
click at [1038, 412] on img at bounding box center [1035, 406] width 111 height 86
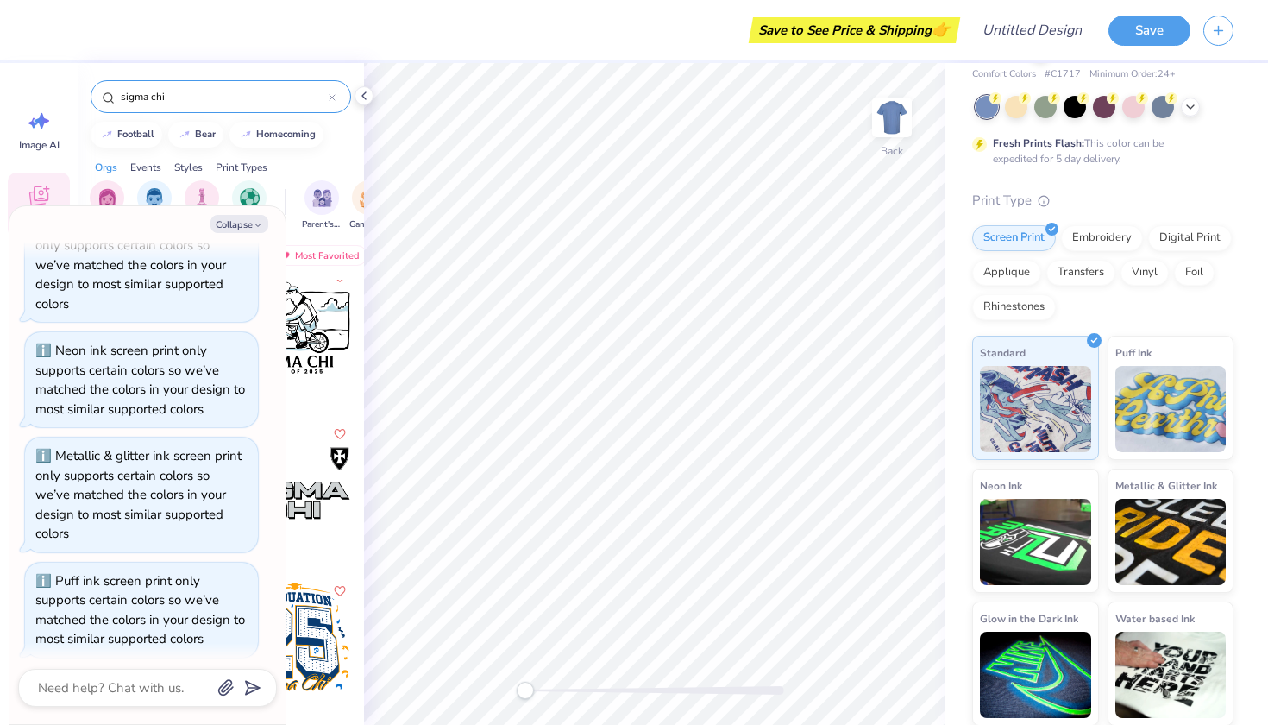
click at [332, 460] on div at bounding box center [293, 483] width 128 height 128
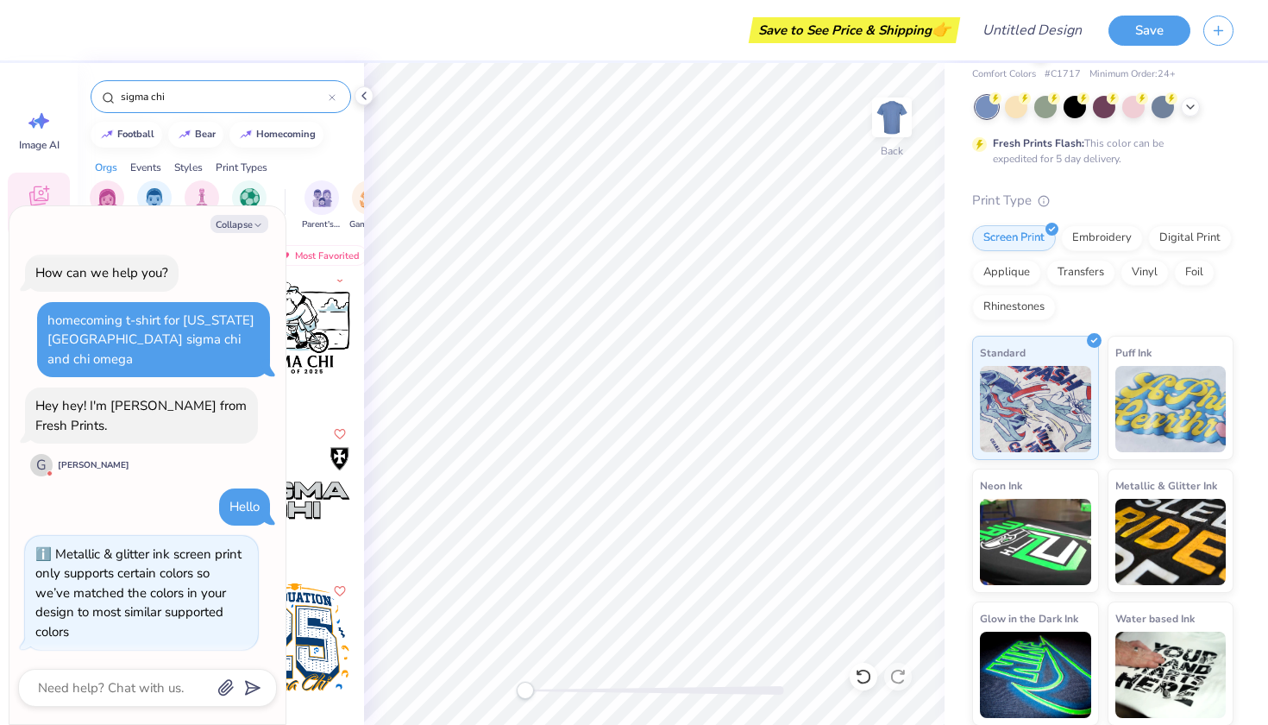
scroll to position [0, 0]
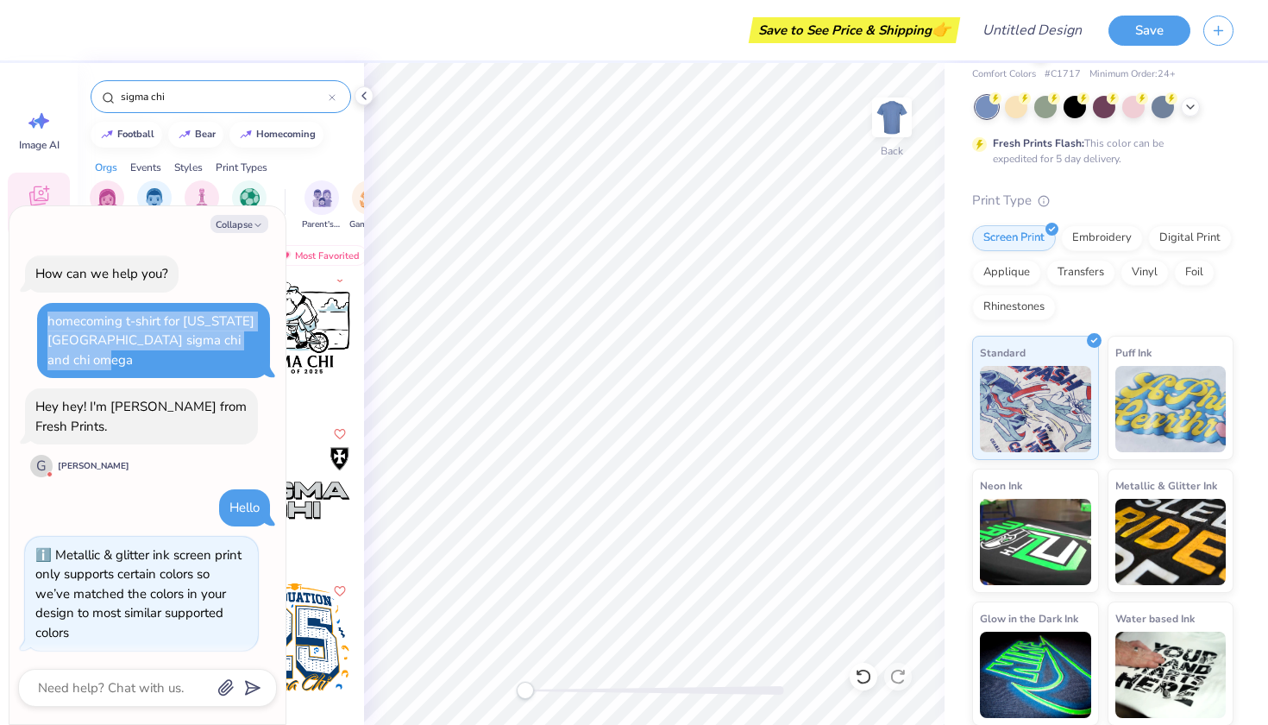
drag, startPoint x: 47, startPoint y: 314, endPoint x: 110, endPoint y: 357, distance: 76.3
click at [110, 357] on div "homecoming t-shirt for [US_STATE][GEOGRAPHIC_DATA] sigma chi and chi omega" at bounding box center [153, 341] width 233 height 76
type textarea "x"
copy div "homecoming t-shirt for [US_STATE][GEOGRAPHIC_DATA] sigma chi and chi omega"
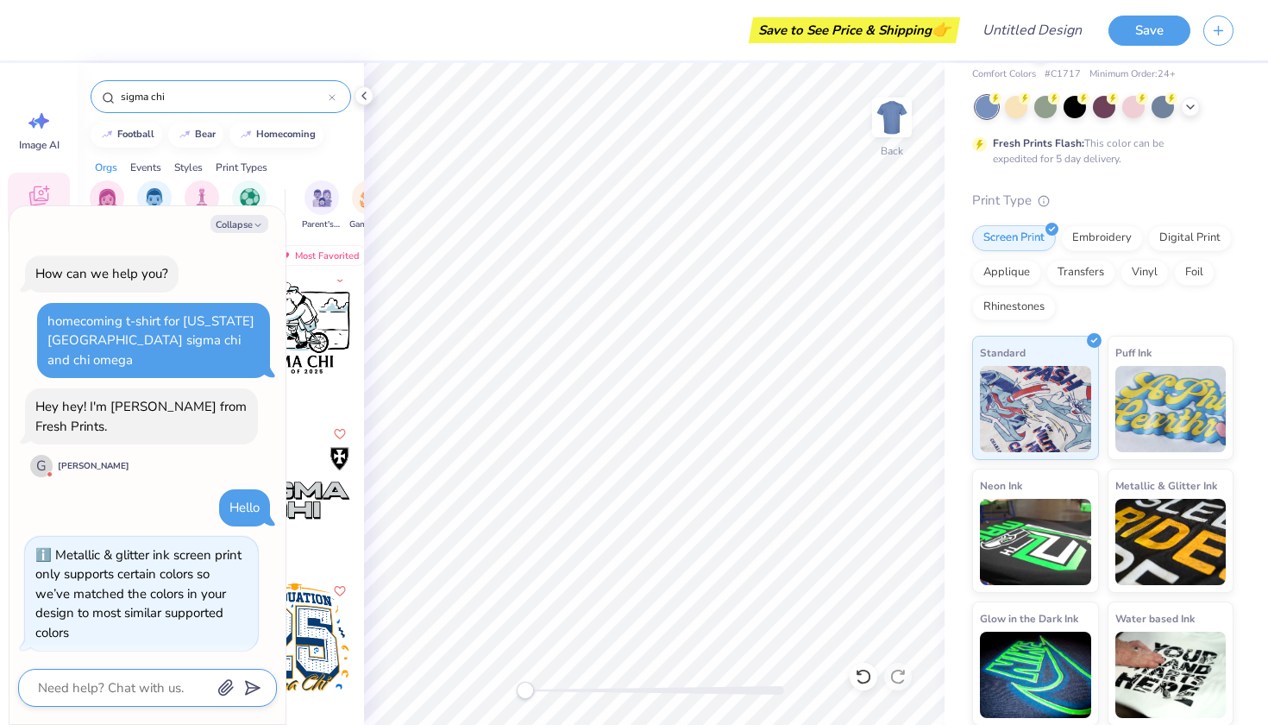
click at [105, 684] on textarea at bounding box center [123, 687] width 175 height 22
paste textarea "homecoming t-shirt for [US_STATE][GEOGRAPHIC_DATA] sigma chi and chi omega"
type textarea "homecoming t-shirt for [US_STATE][GEOGRAPHIC_DATA] sigma chi and chi omega"
type textarea "x"
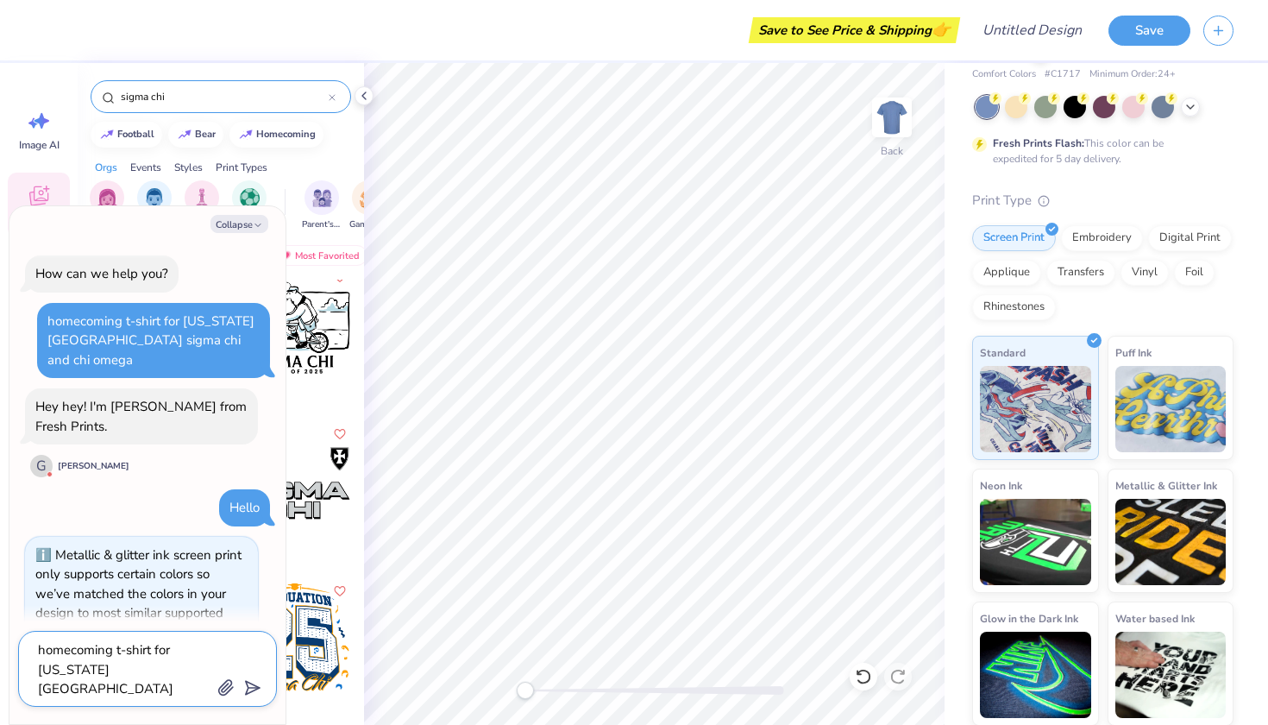
type textarea "homecoming t-shirt for [US_STATE][GEOGRAPHIC_DATA] sigma chi and chi omega"
click at [249, 687] on icon "submit" at bounding box center [249, 688] width 24 height 24
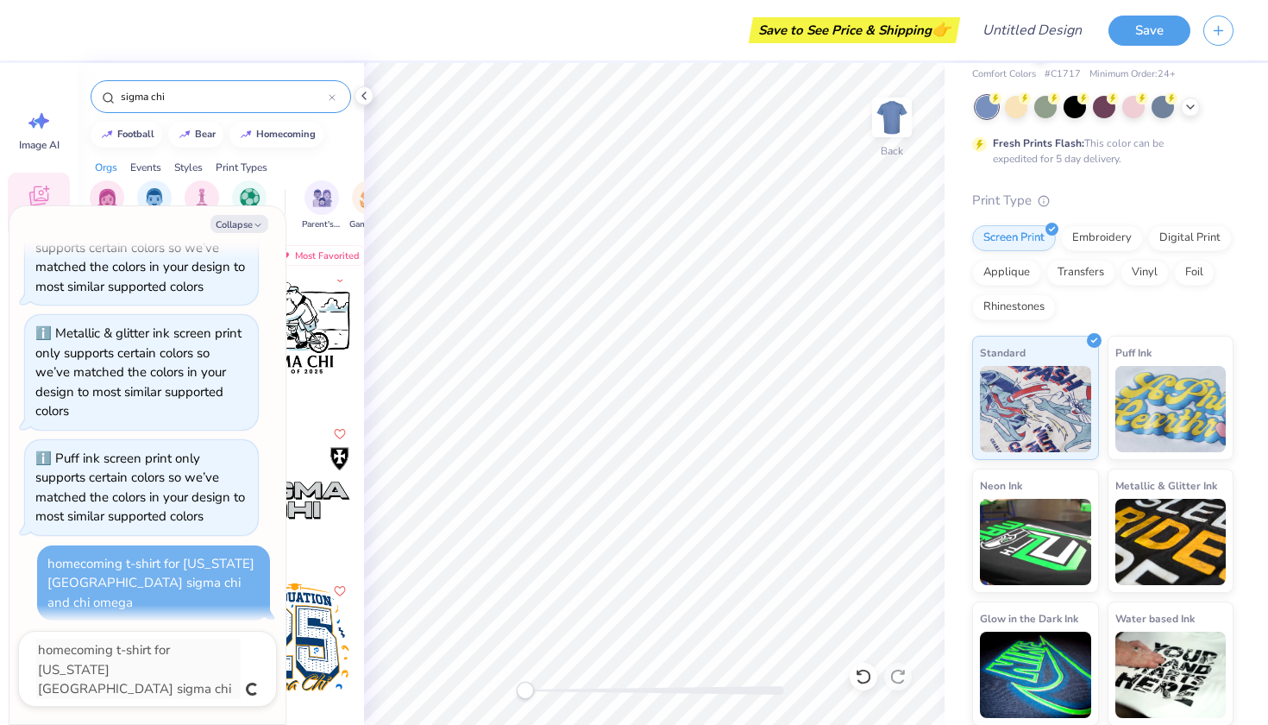
type textarea "x"
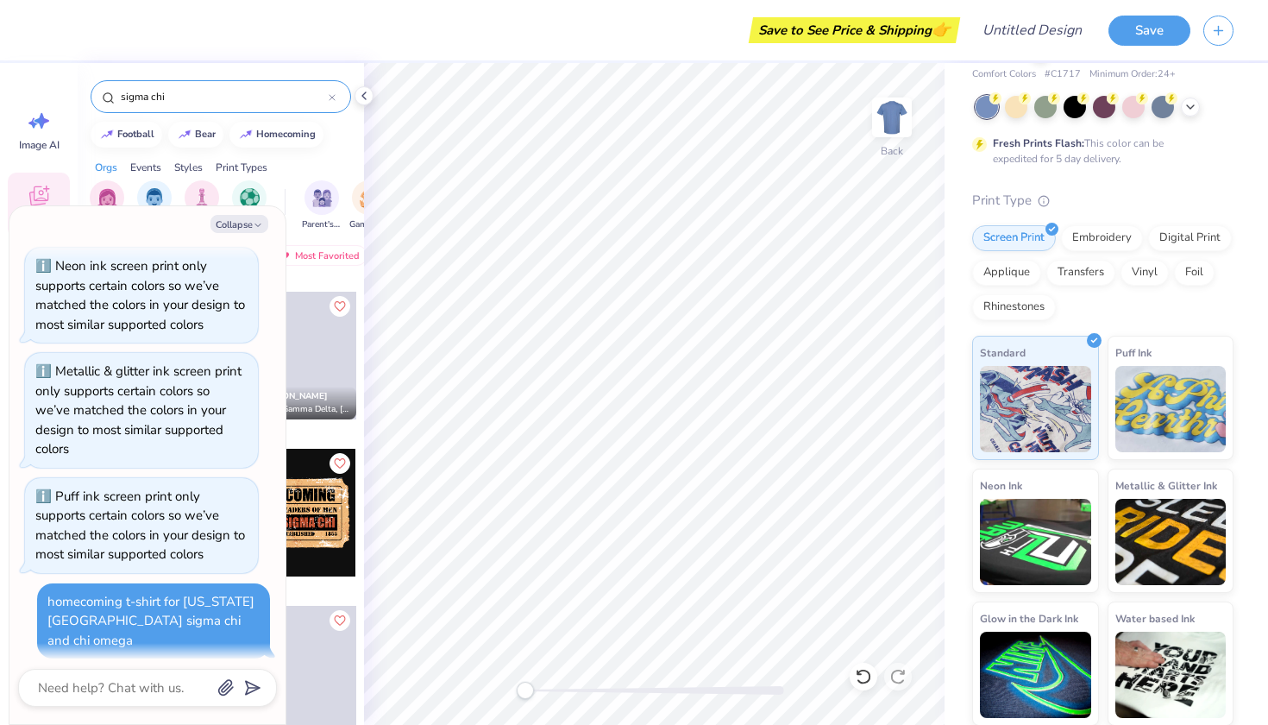
scroll to position [3319, 0]
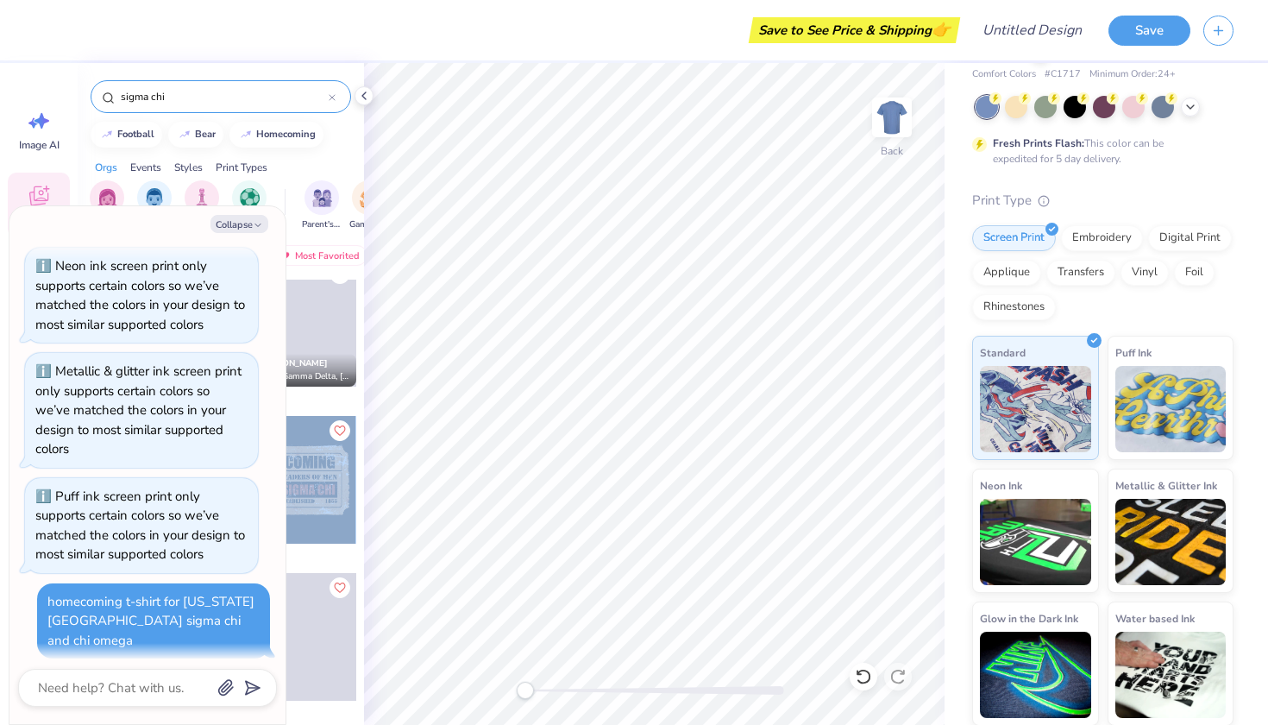
click at [663, 385] on div "Save to See Price & Shipping 👉 Design Title Save Image AI Designs Add Text Uplo…" at bounding box center [634, 362] width 1268 height 725
click at [321, 478] on div at bounding box center [293, 480] width 128 height 128
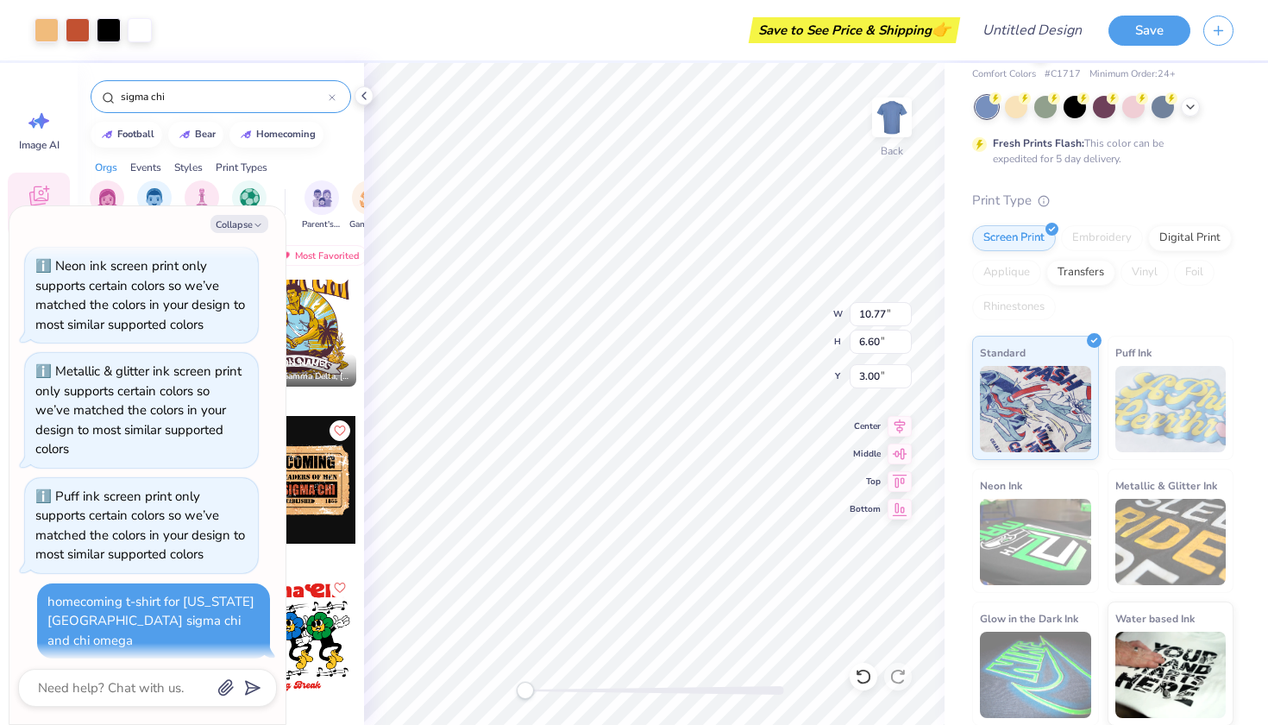
click at [229, 226] on button "Collapse" at bounding box center [240, 224] width 58 height 18
type textarea "x"
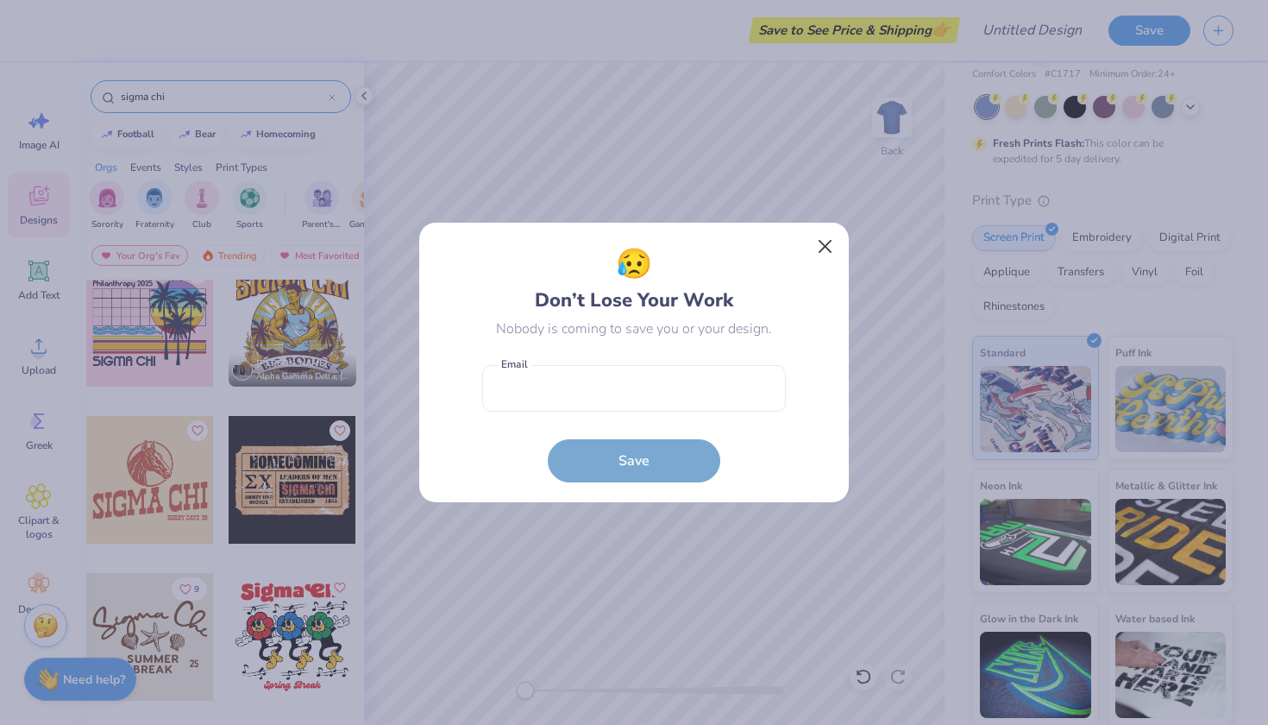
click at [823, 254] on button "Close" at bounding box center [825, 246] width 33 height 33
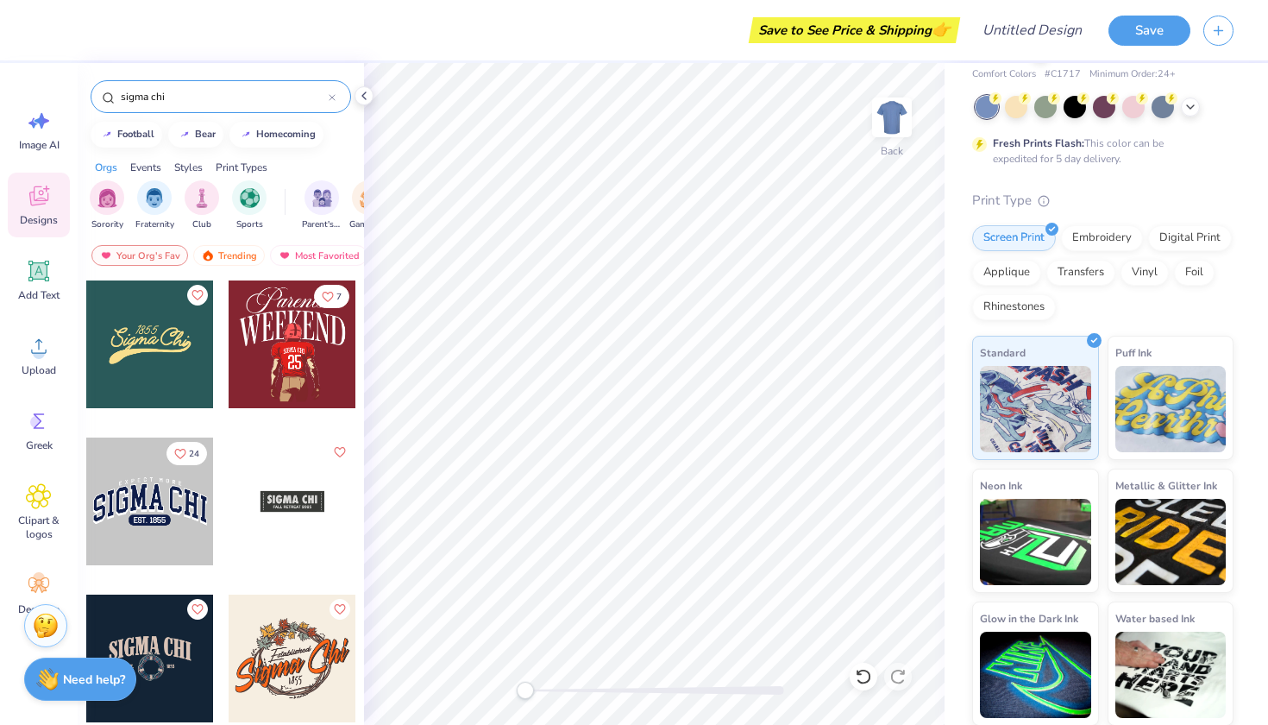
scroll to position [0, 0]
click at [46, 502] on icon at bounding box center [38, 496] width 25 height 26
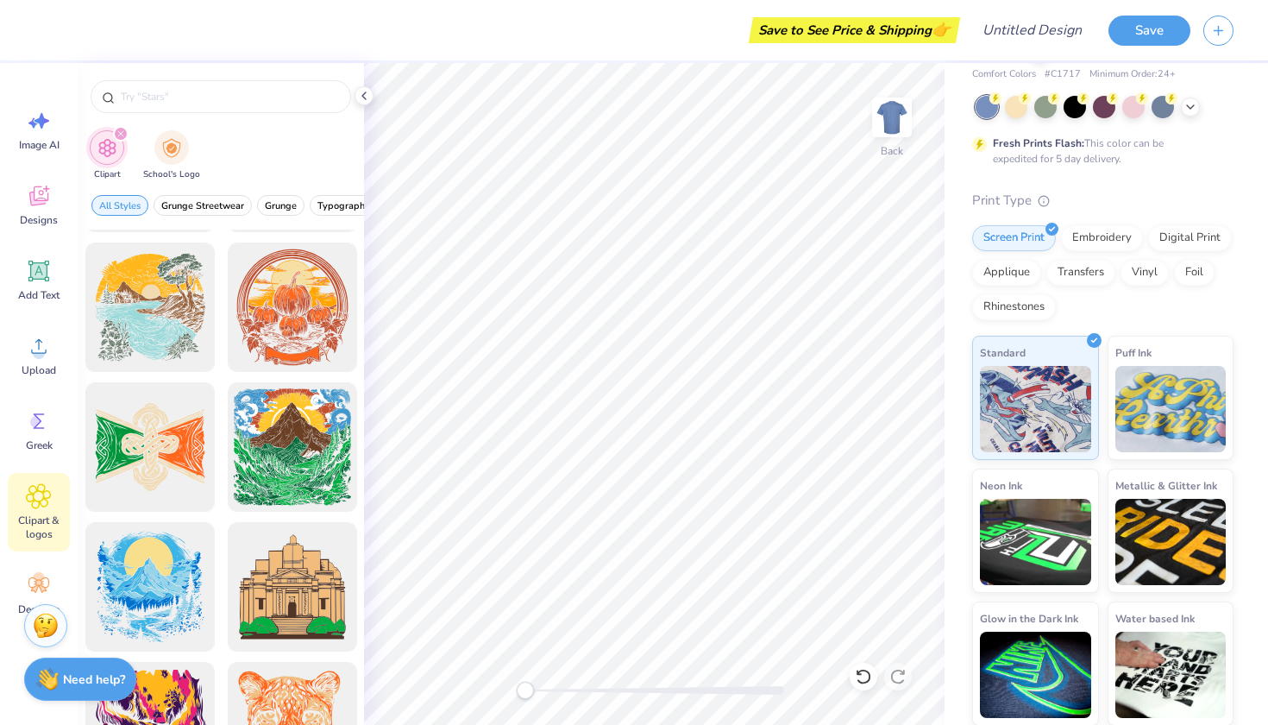
scroll to position [3504, 0]
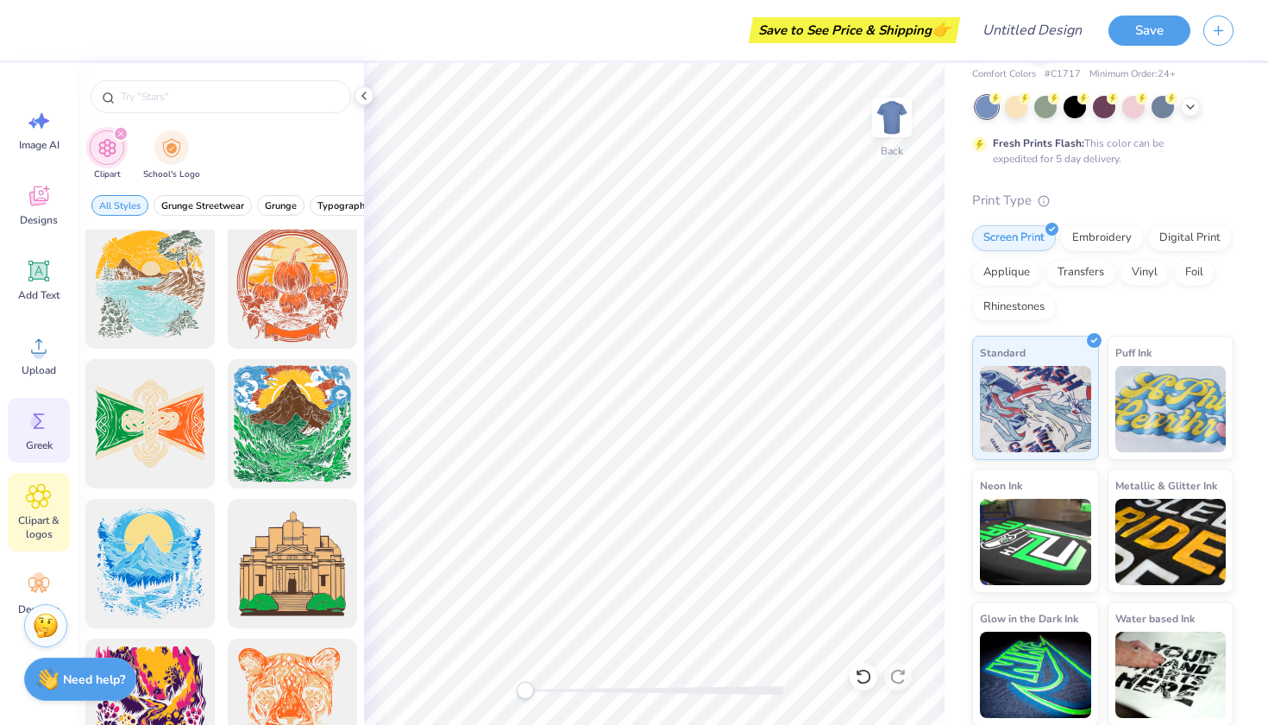
click at [23, 427] on div "Greek" at bounding box center [39, 430] width 62 height 65
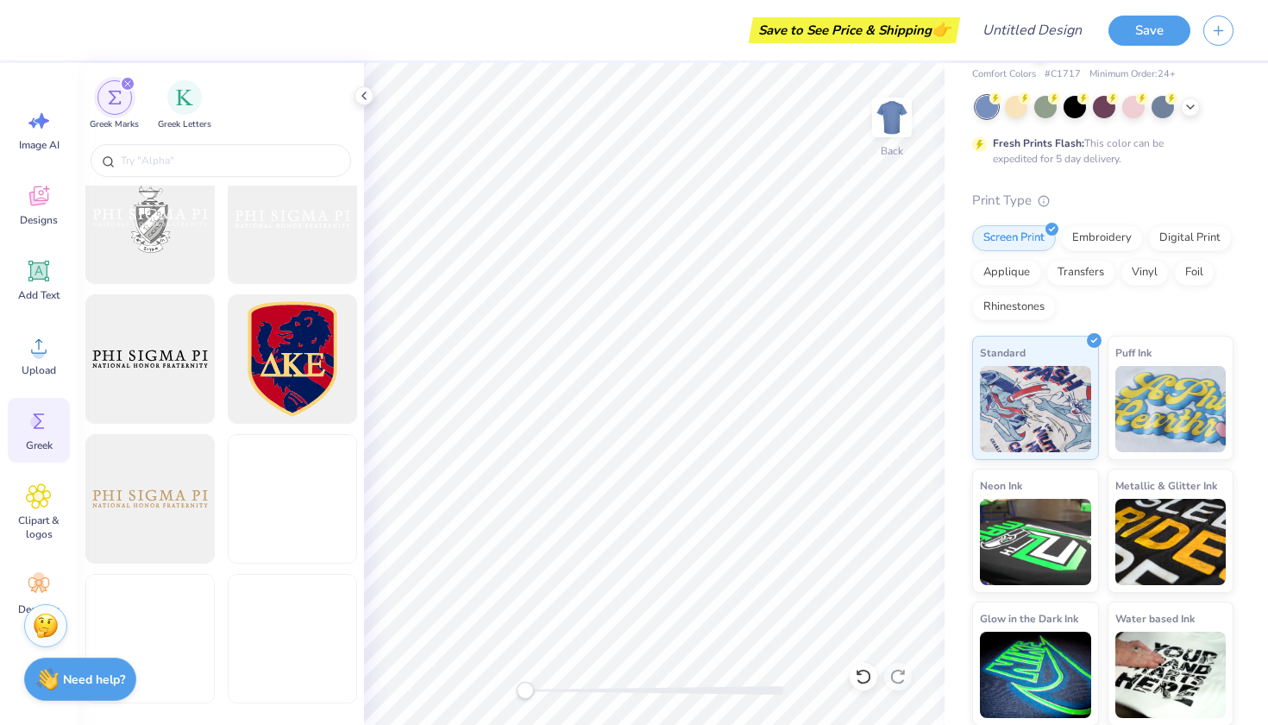
scroll to position [1022, 0]
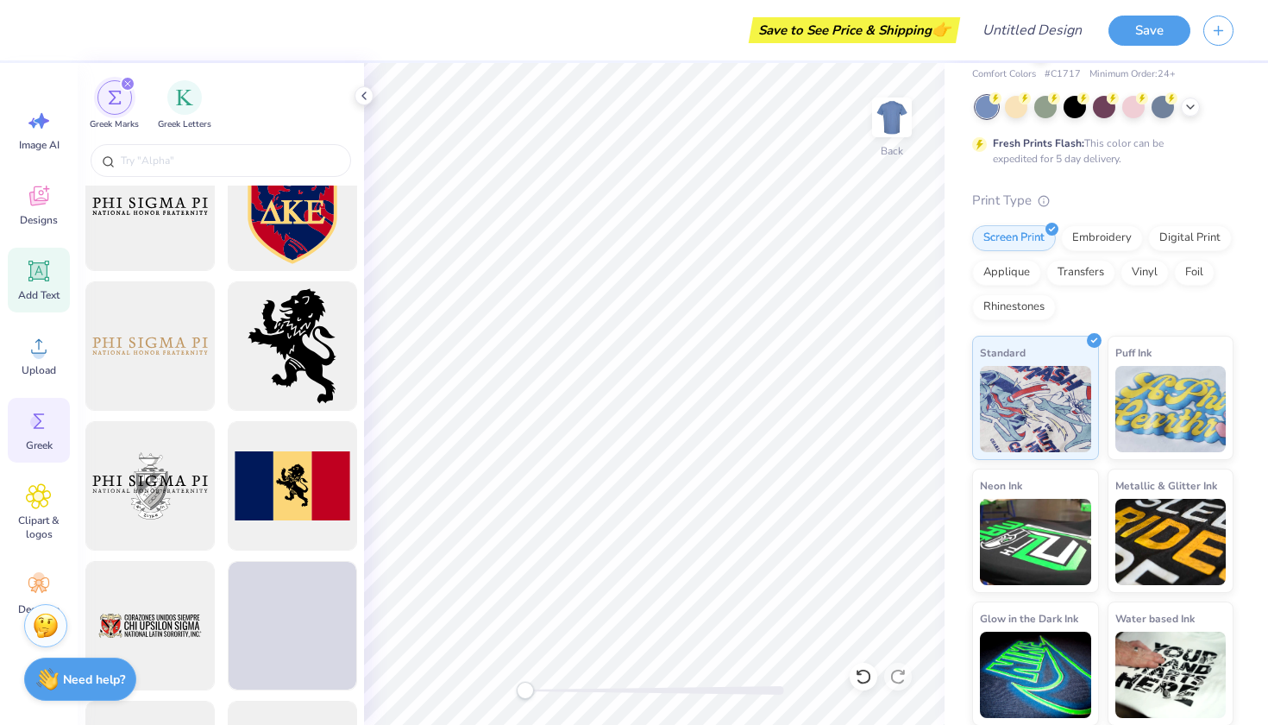
click at [21, 269] on div "Add Text" at bounding box center [39, 280] width 62 height 65
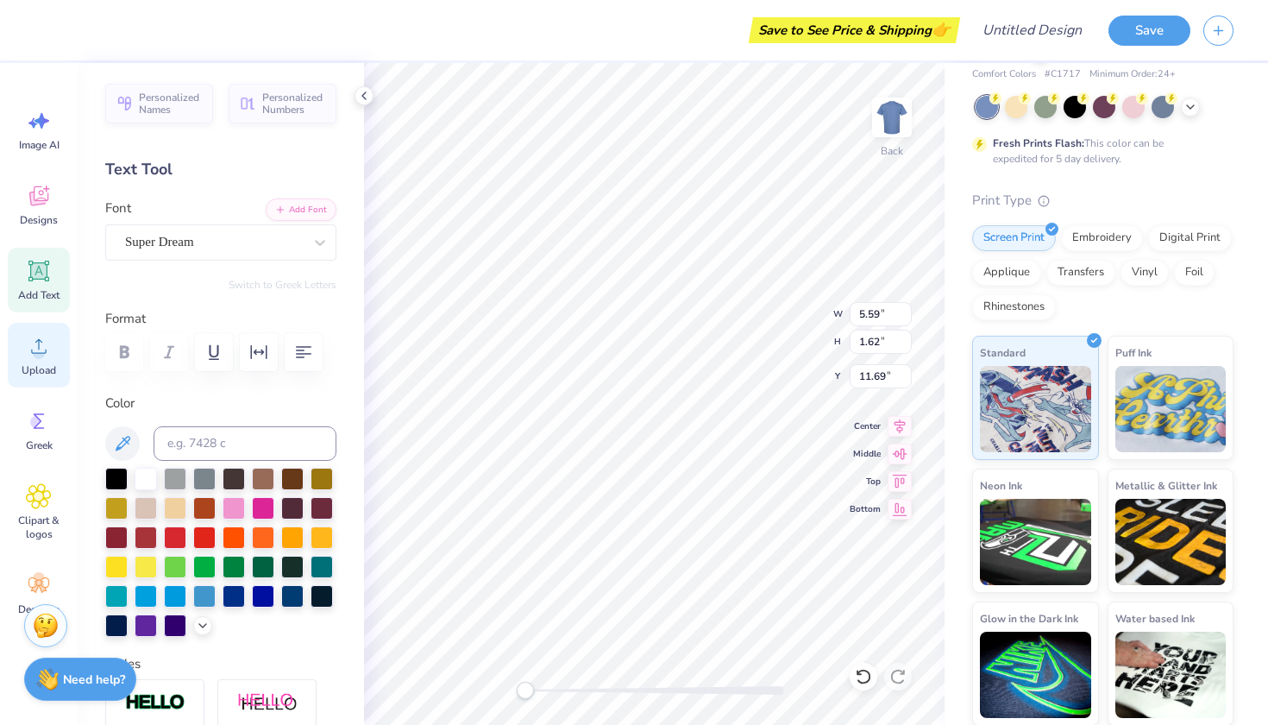
click at [38, 352] on circle at bounding box center [39, 353] width 12 height 12
